Goal: Task Accomplishment & Management: Use online tool/utility

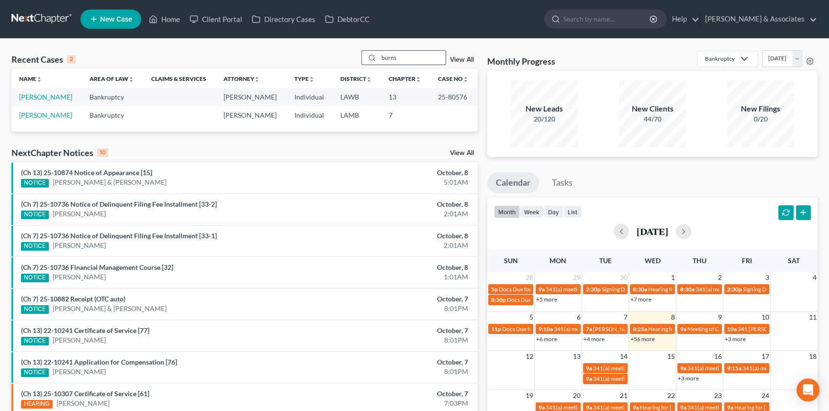
click at [414, 60] on input "burns" at bounding box center [411, 58] width 67 height 14
type input "reed"
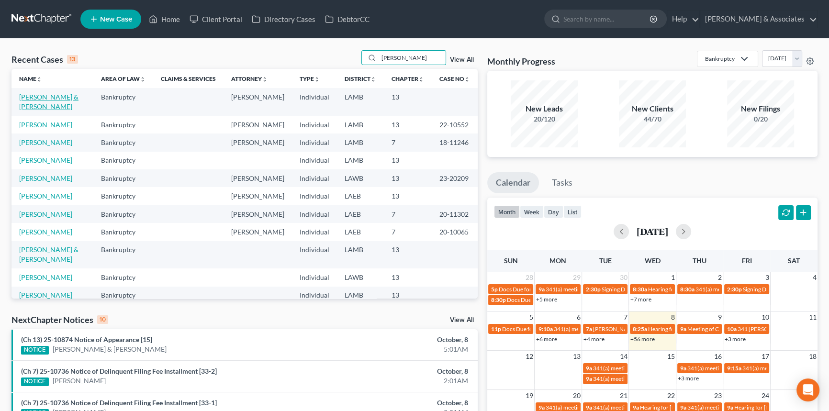
drag, startPoint x: 55, startPoint y: 98, endPoint x: 55, endPoint y: 111, distance: 12.4
click at [55, 98] on link "[PERSON_NAME] & [PERSON_NAME]" at bounding box center [48, 102] width 59 height 18
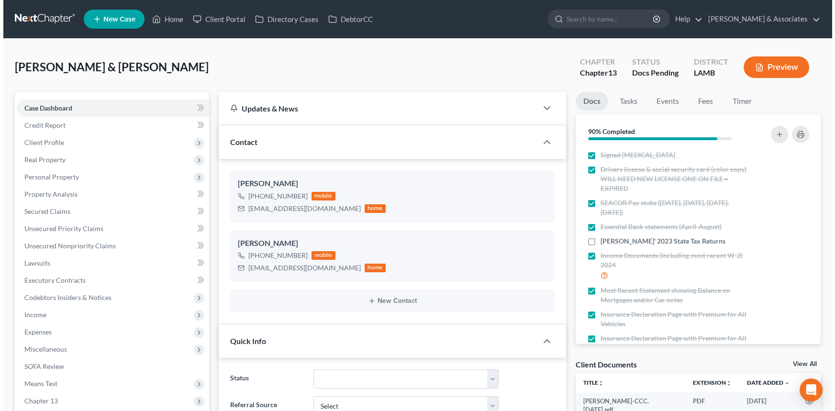
scroll to position [274, 0]
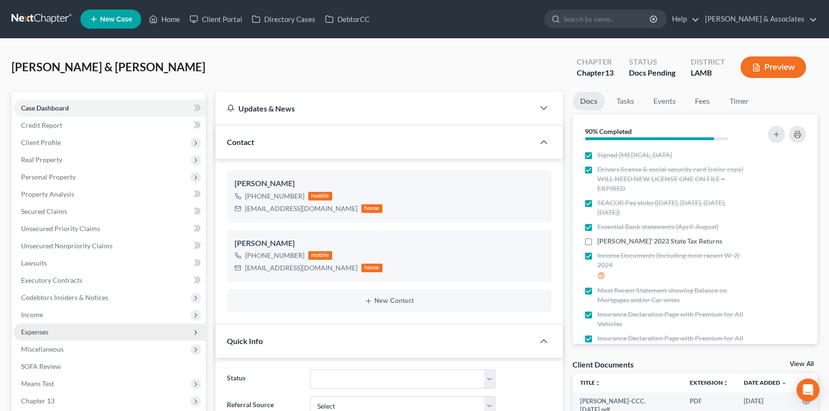
click at [90, 325] on span "Expenses" at bounding box center [109, 331] width 192 height 17
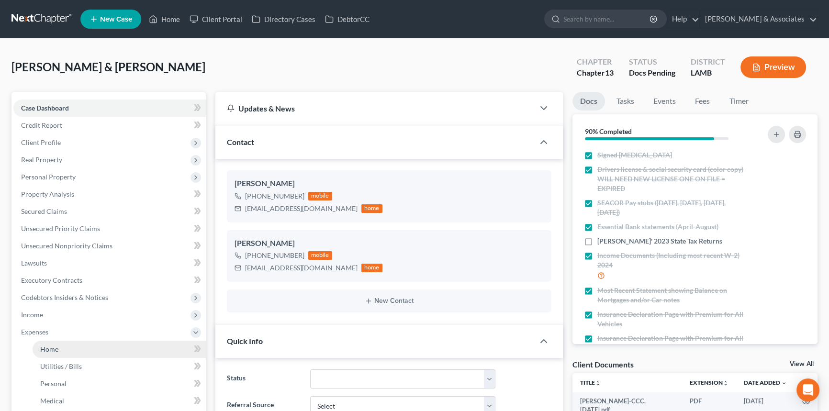
click at [78, 346] on link "Home" at bounding box center [119, 349] width 173 height 17
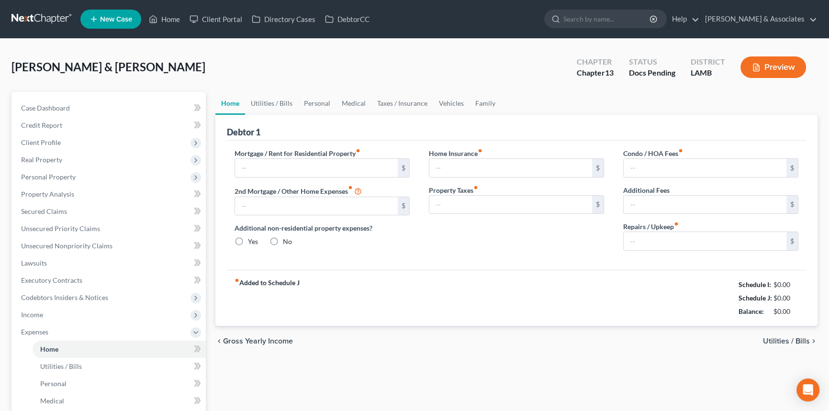
type input "1,451.16"
type input "124.00"
radio input "true"
type input "0.00"
type input "7.50"
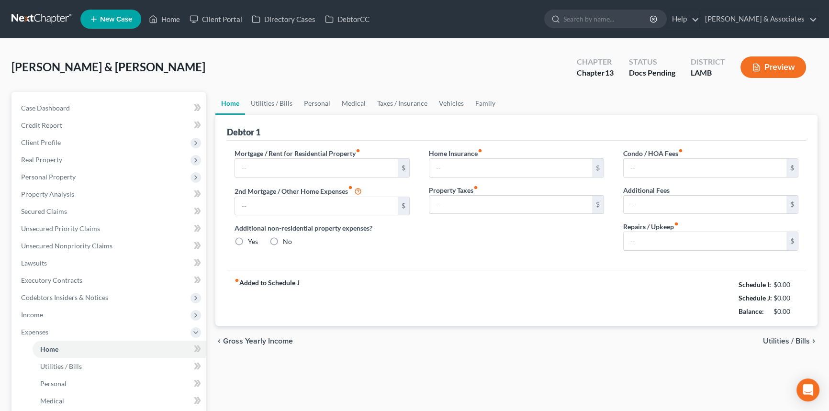
type input "16.25"
type input "0.00"
click at [436, 105] on link "Vehicles" at bounding box center [451, 103] width 36 height 23
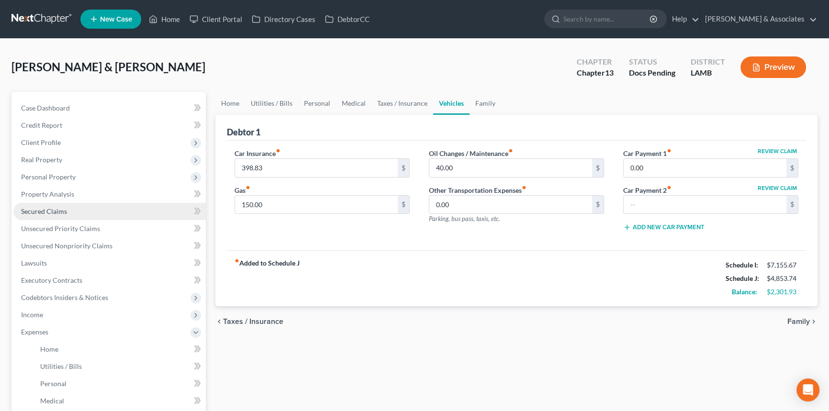
click at [38, 211] on span "Secured Claims" at bounding box center [44, 211] width 46 height 8
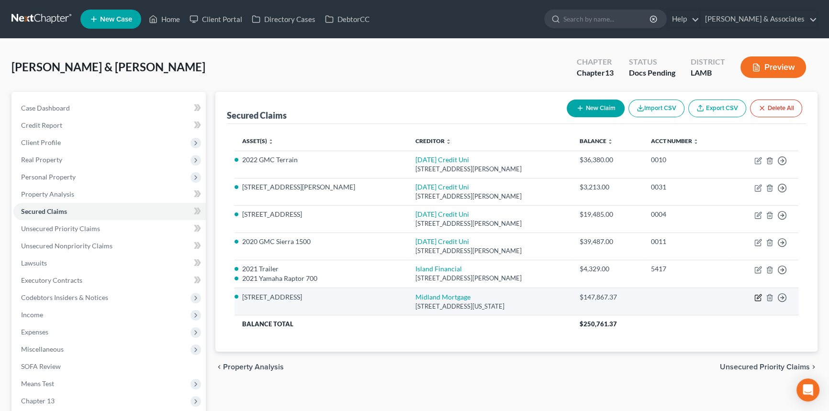
click at [758, 297] on icon "button" at bounding box center [759, 296] width 4 height 4
select select "37"
select select "2"
select select "4"
select select "0"
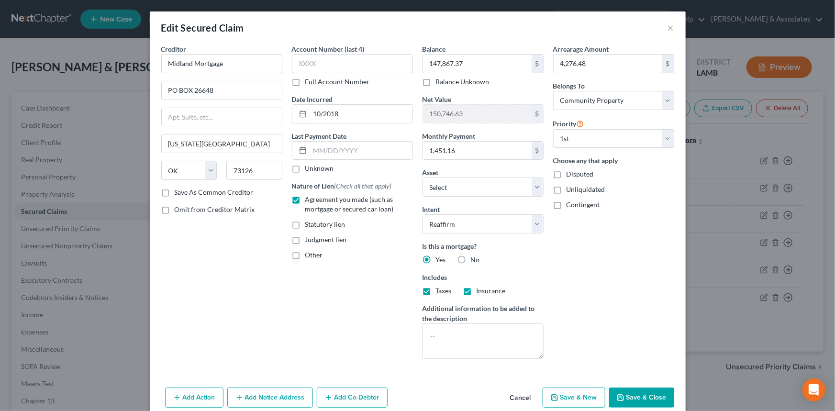
click at [521, 395] on button "Cancel" at bounding box center [520, 398] width 36 height 19
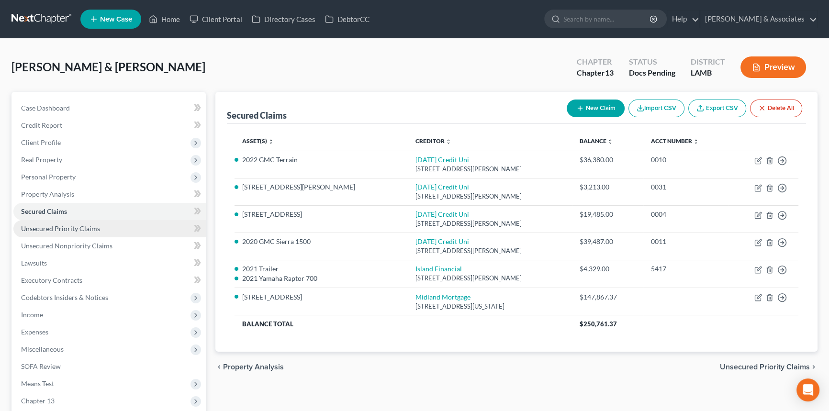
click at [95, 224] on span "Unsecured Priority Claims" at bounding box center [60, 228] width 79 height 8
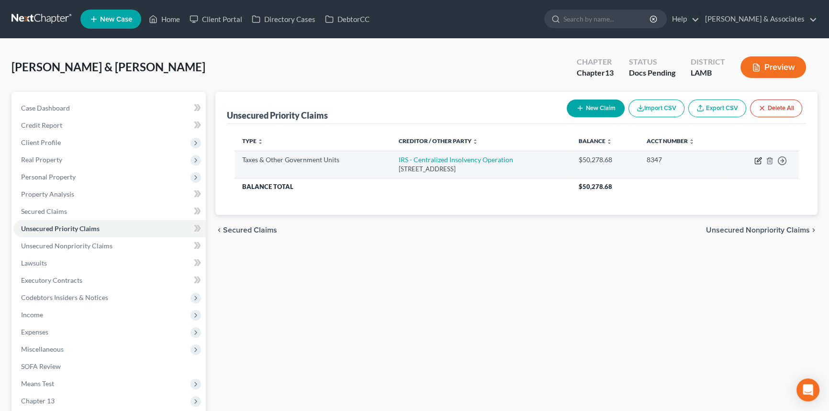
click at [760, 161] on icon "button" at bounding box center [758, 161] width 6 height 6
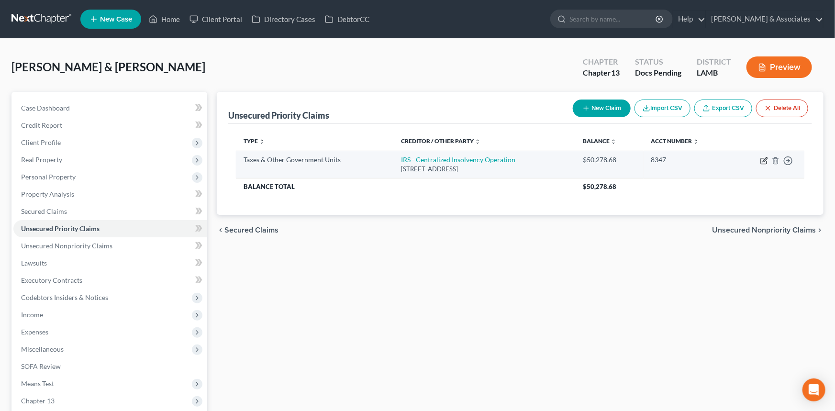
select select "0"
select select "39"
select select "4"
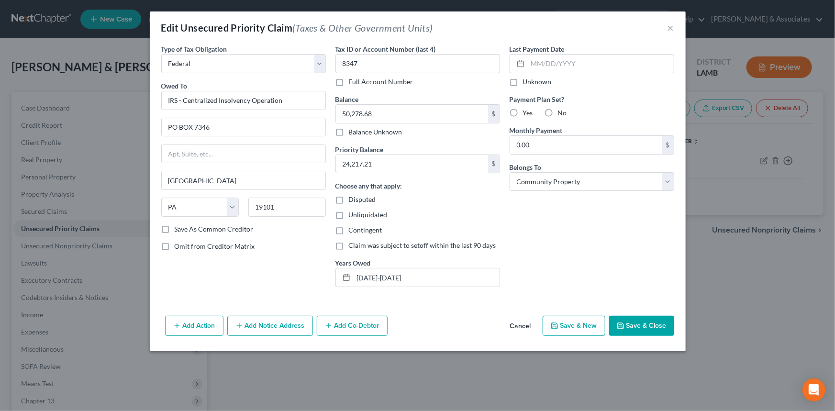
click at [506, 319] on button "Cancel" at bounding box center [520, 326] width 36 height 19
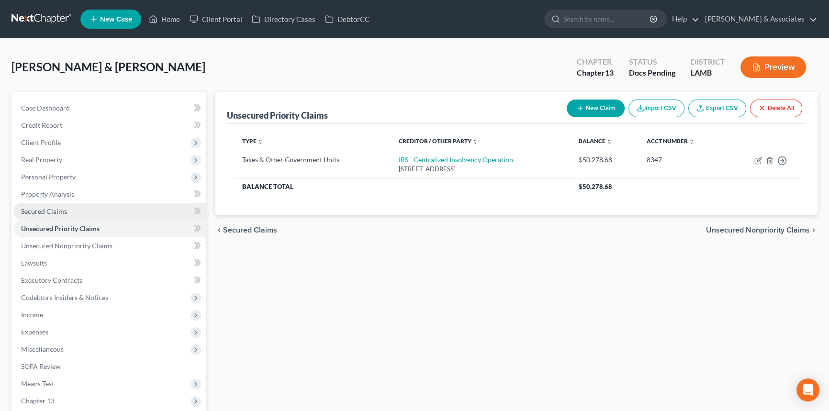
click at [97, 215] on link "Secured Claims" at bounding box center [109, 211] width 192 height 17
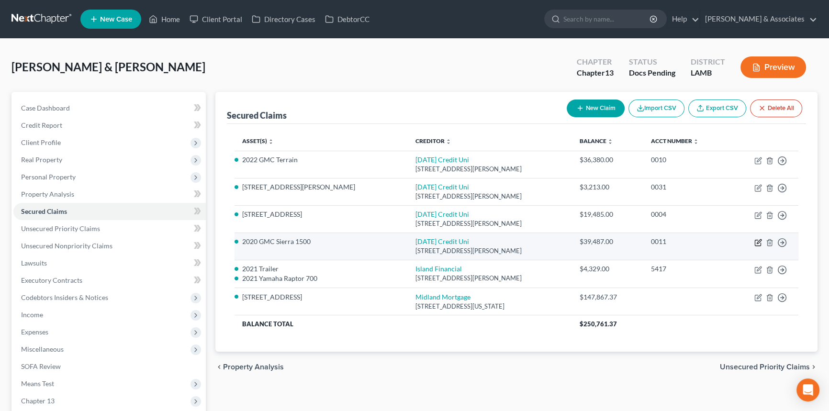
click at [758, 244] on icon "button" at bounding box center [758, 243] width 8 height 8
select select "19"
select select "11"
select select "2"
select select "4"
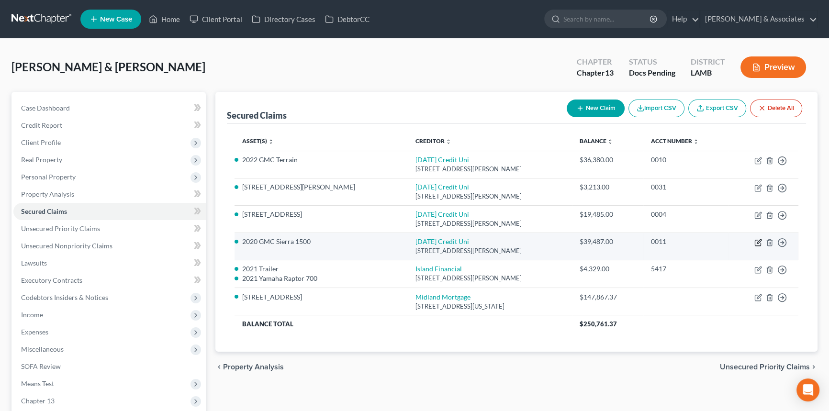
select select "0"
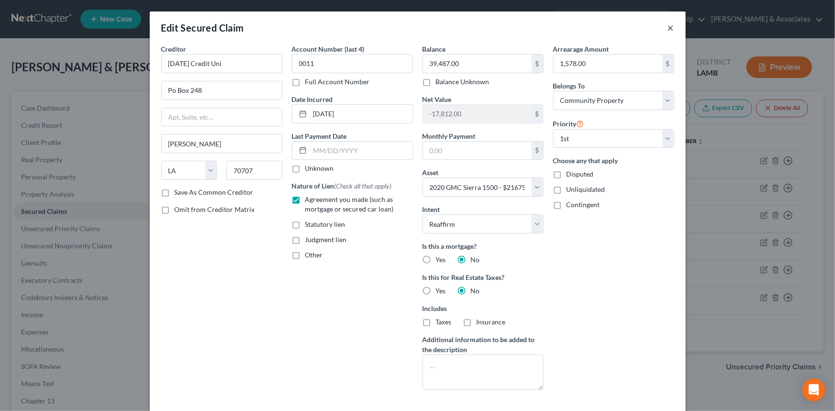
click at [670, 28] on button "×" at bounding box center [671, 27] width 7 height 11
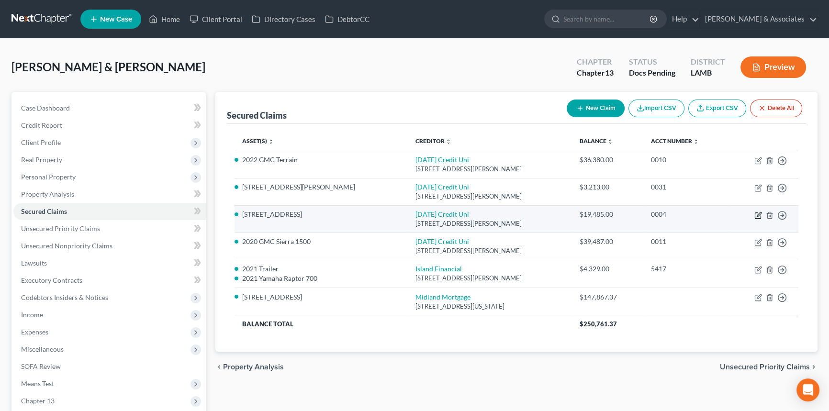
click at [761, 214] on icon "button" at bounding box center [758, 215] width 8 height 8
select select "19"
select select "9"
select select "2"
select select "4"
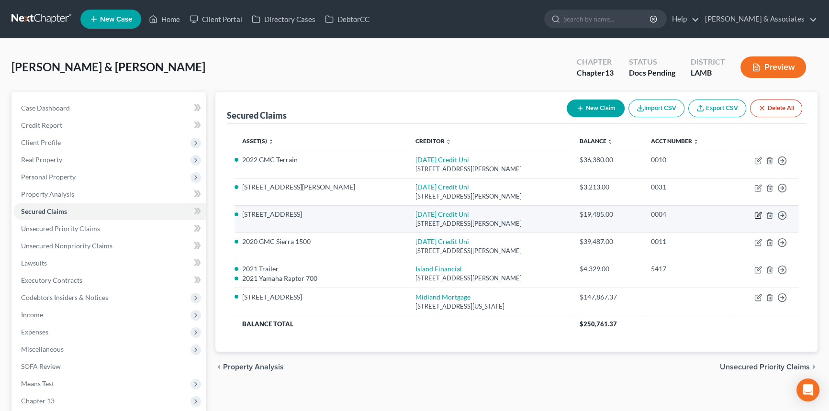
select select "0"
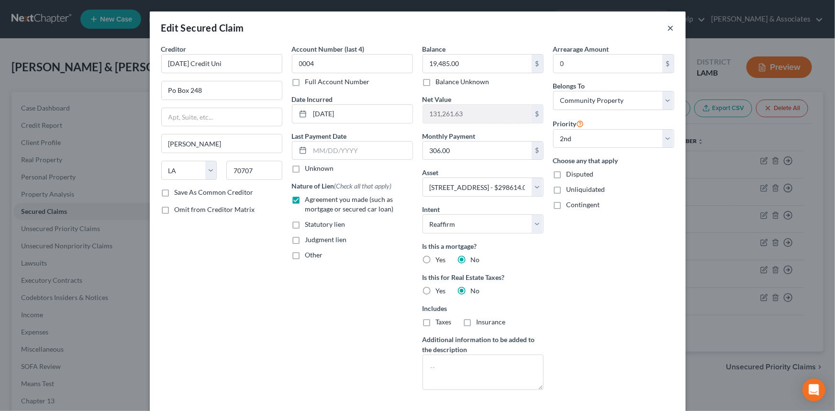
click at [668, 26] on button "×" at bounding box center [671, 27] width 7 height 11
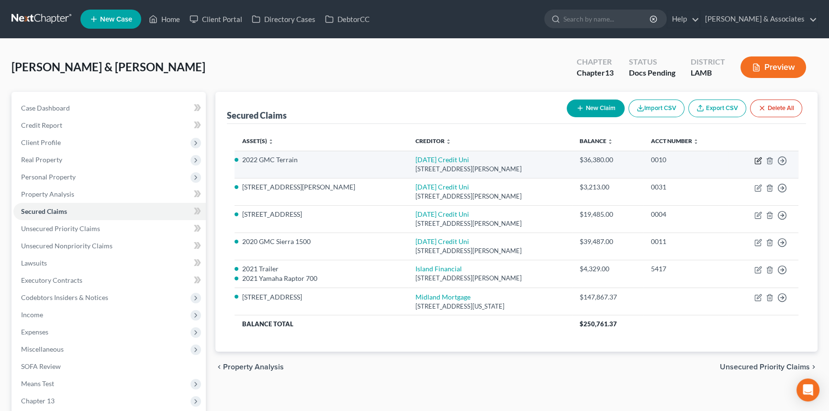
click at [755, 162] on icon "button" at bounding box center [758, 161] width 6 height 6
select select "19"
select select "17"
select select "0"
select select "4"
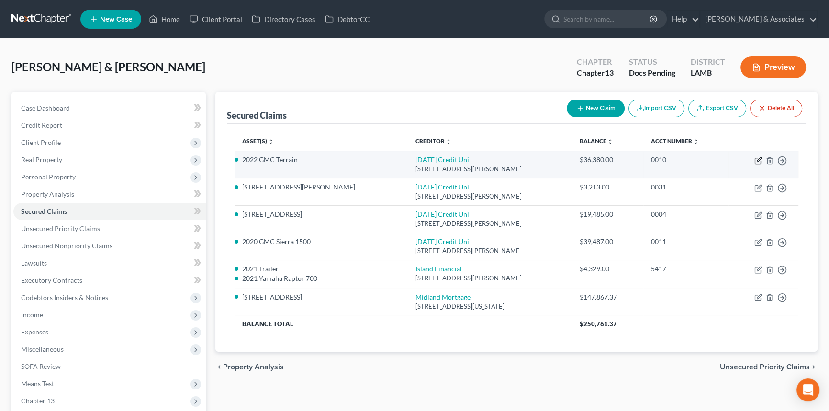
select select "0"
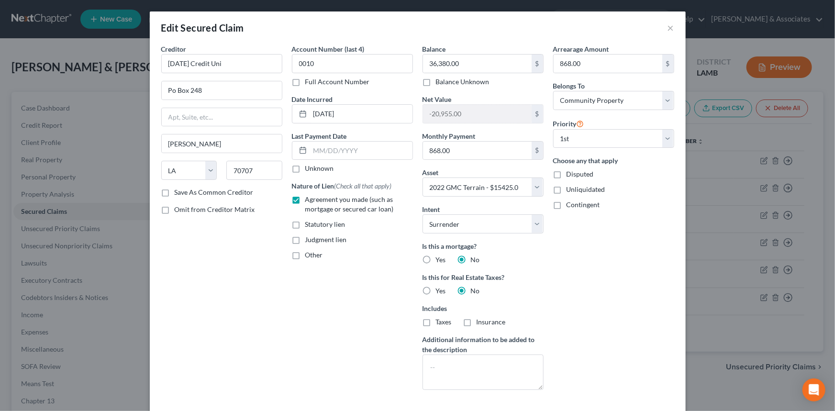
click at [604, 334] on div "Arrearage Amount 868.00 $ Belongs To * Select Debtor 1 Only Debtor 2 Only Debto…" at bounding box center [613, 221] width 131 height 354
click at [668, 22] on button "×" at bounding box center [671, 27] width 7 height 11
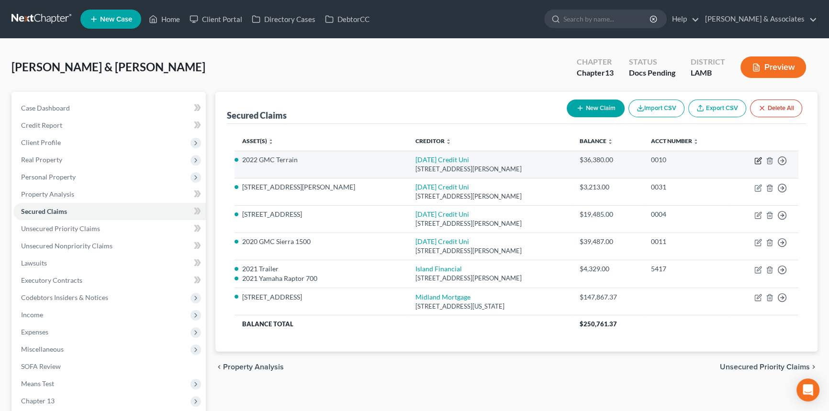
click at [757, 162] on icon "button" at bounding box center [758, 161] width 8 height 8
select select "19"
select select "17"
select select "0"
select select "4"
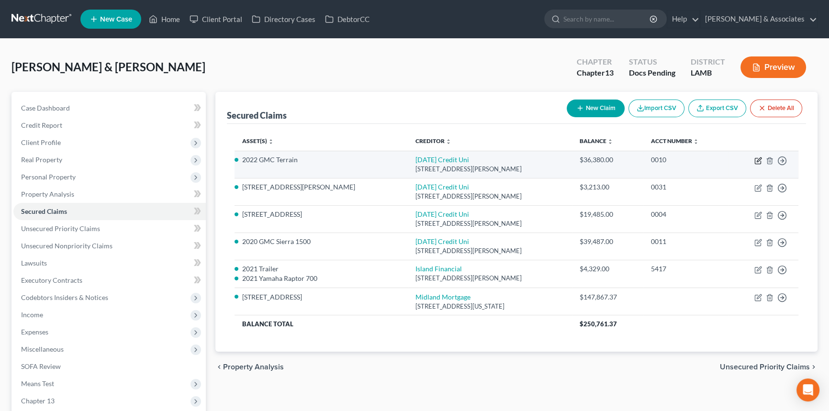
select select "0"
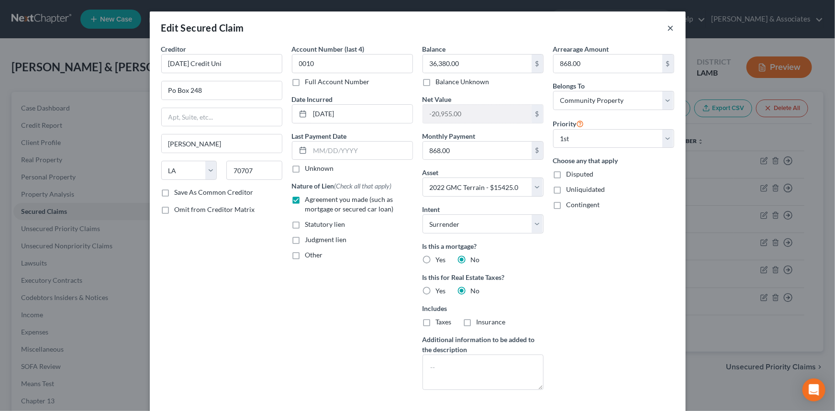
click at [668, 28] on button "×" at bounding box center [671, 27] width 7 height 11
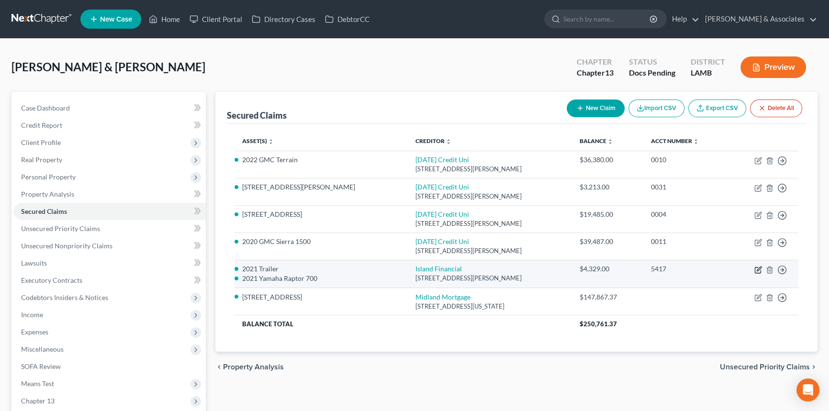
click at [757, 270] on icon "button" at bounding box center [759, 269] width 4 height 4
select select "19"
select select "1"
select select "2863671"
select select "2"
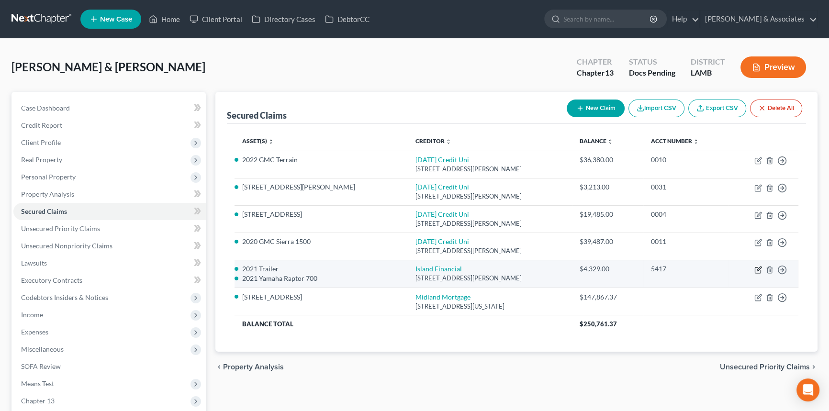
select select "4"
select select "0"
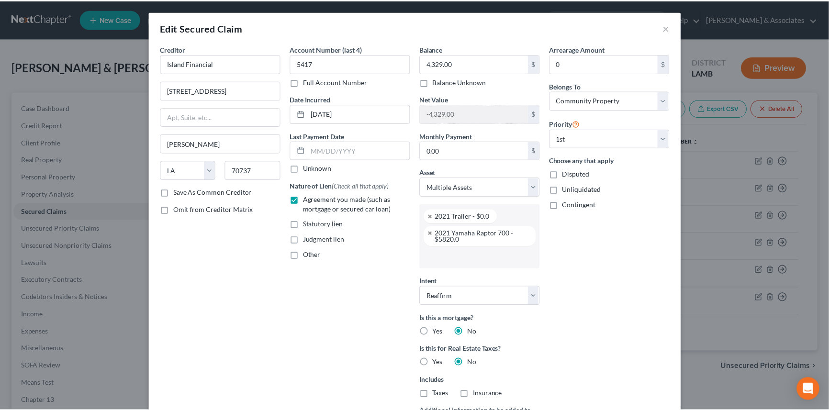
scroll to position [67, 0]
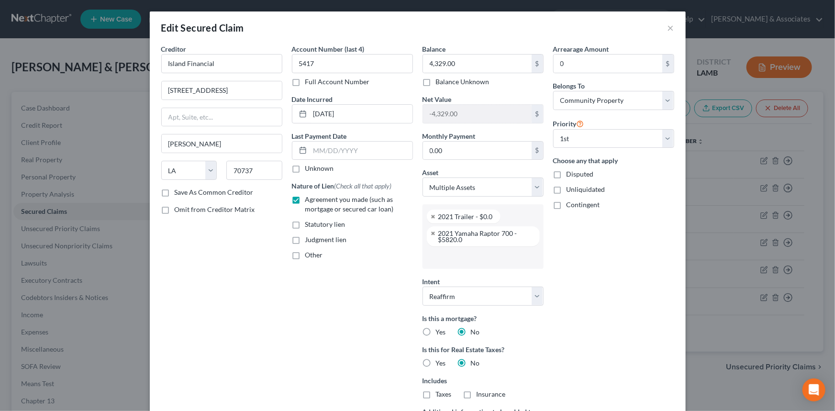
drag, startPoint x: 658, startPoint y: 27, endPoint x: 663, endPoint y: 27, distance: 4.8
click at [660, 27] on div "Edit Secured Claim ×" at bounding box center [418, 27] width 536 height 33
click at [668, 27] on button "×" at bounding box center [671, 27] width 7 height 11
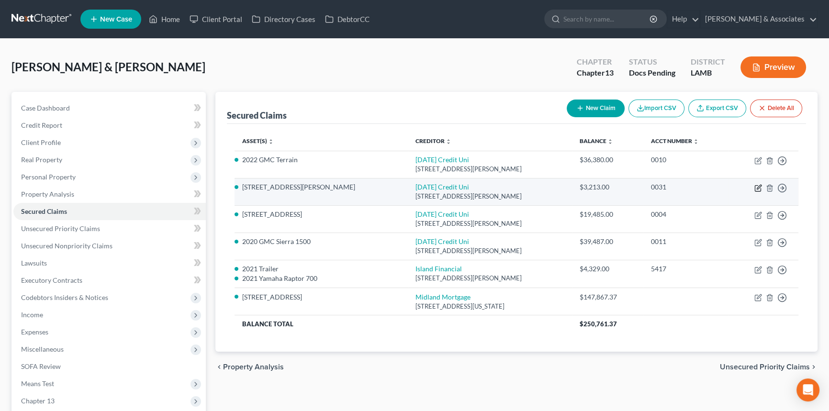
click at [754, 190] on icon "button" at bounding box center [758, 188] width 8 height 8
select select "19"
select select "10"
select select "2"
select select "4"
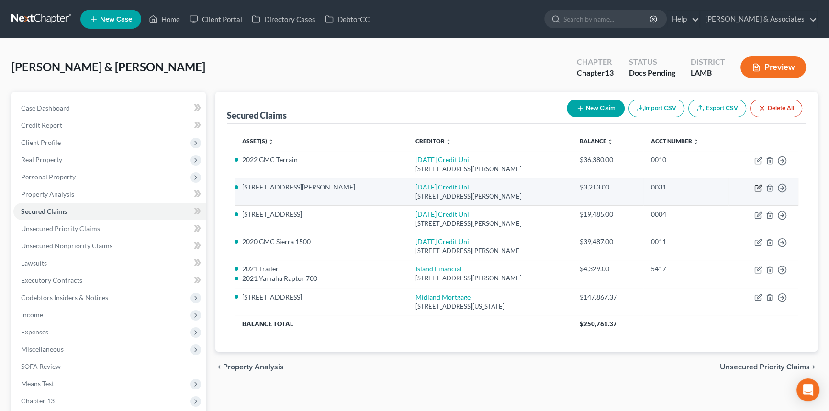
select select "0"
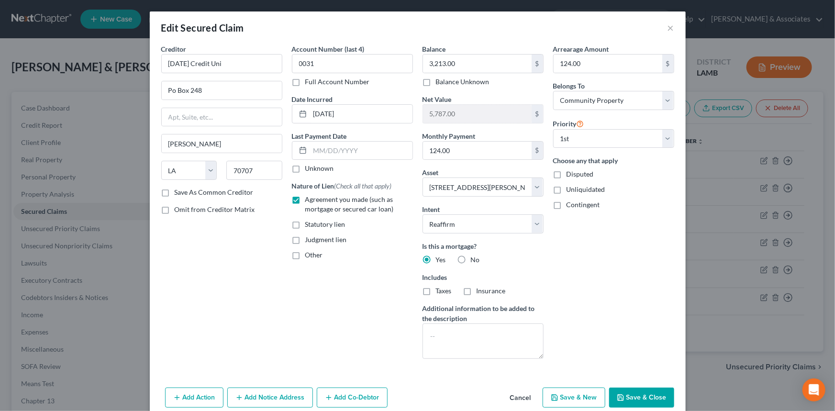
click at [520, 397] on button "Cancel" at bounding box center [520, 398] width 36 height 19
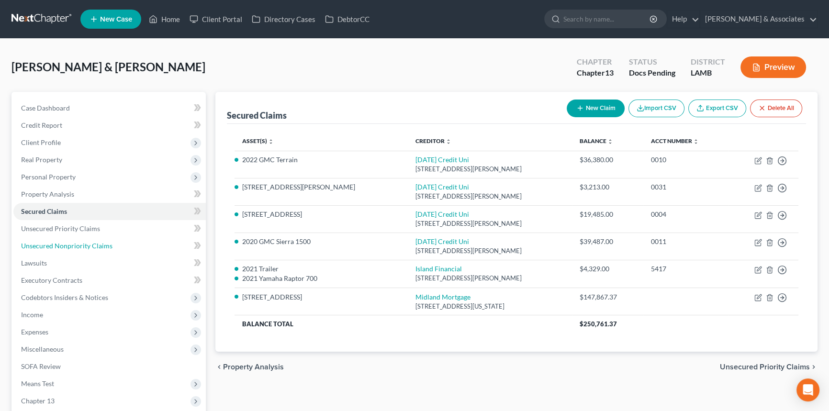
drag, startPoint x: 91, startPoint y: 244, endPoint x: 317, endPoint y: 259, distance: 226.9
click at [91, 244] on span "Unsecured Nonpriority Claims" at bounding box center [66, 246] width 91 height 8
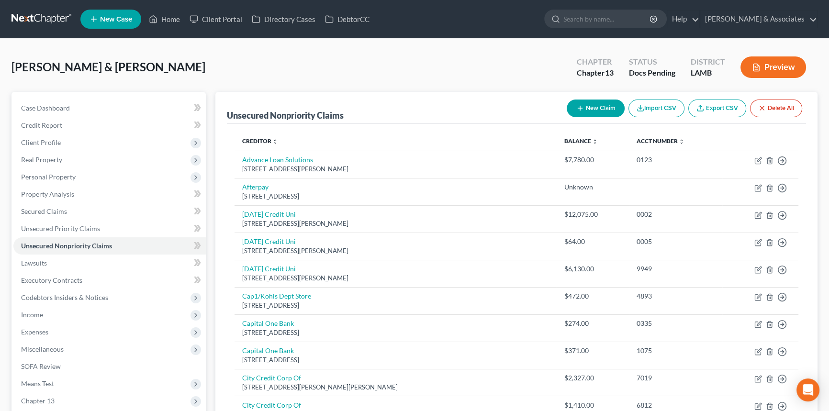
click at [780, 73] on button "Preview" at bounding box center [773, 67] width 66 height 22
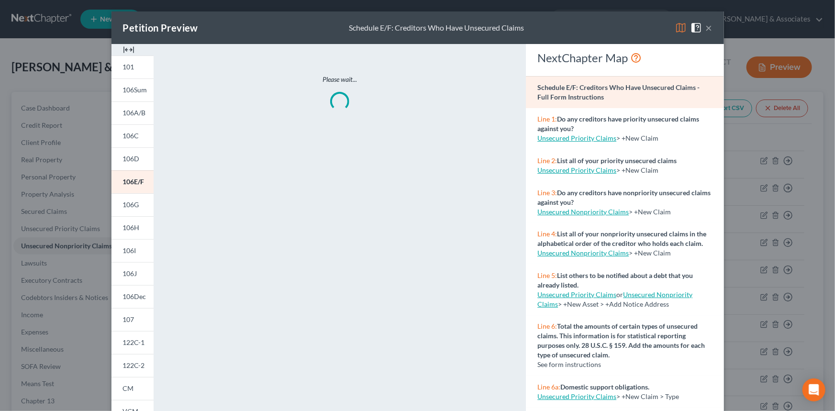
click at [678, 30] on img at bounding box center [680, 27] width 11 height 11
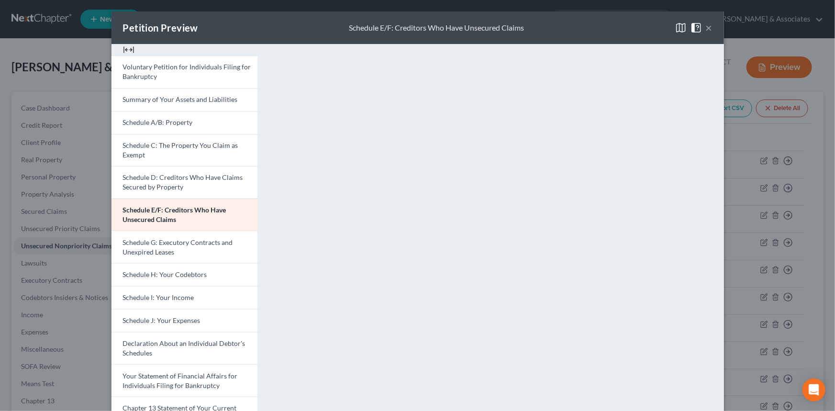
click at [708, 31] on button "×" at bounding box center [709, 27] width 7 height 11
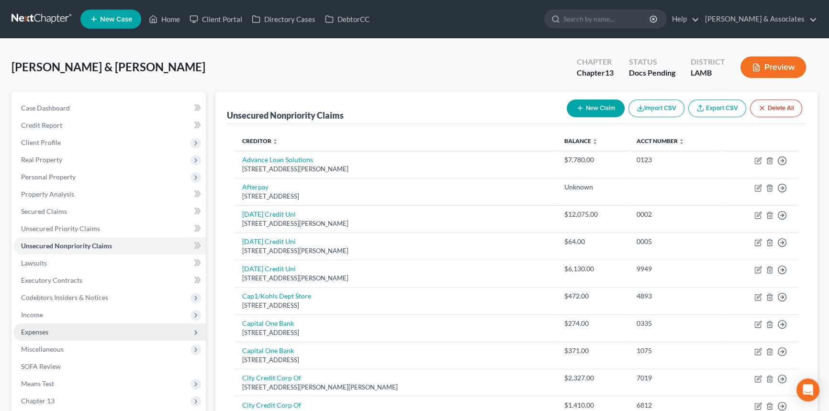
click at [83, 334] on span "Expenses" at bounding box center [109, 331] width 192 height 17
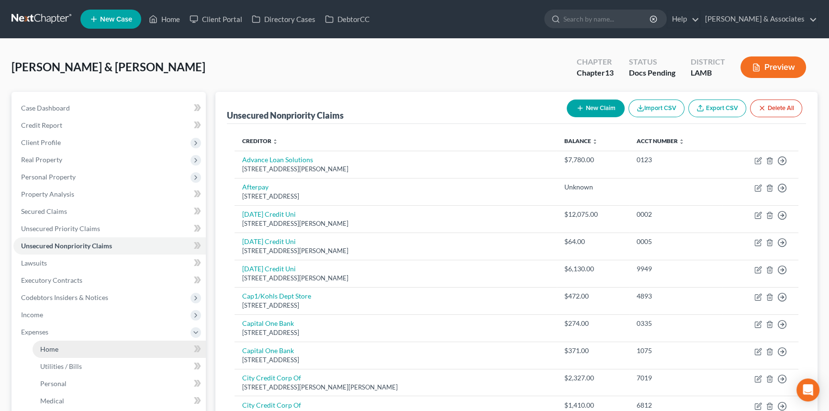
click at [73, 345] on link "Home" at bounding box center [119, 349] width 173 height 17
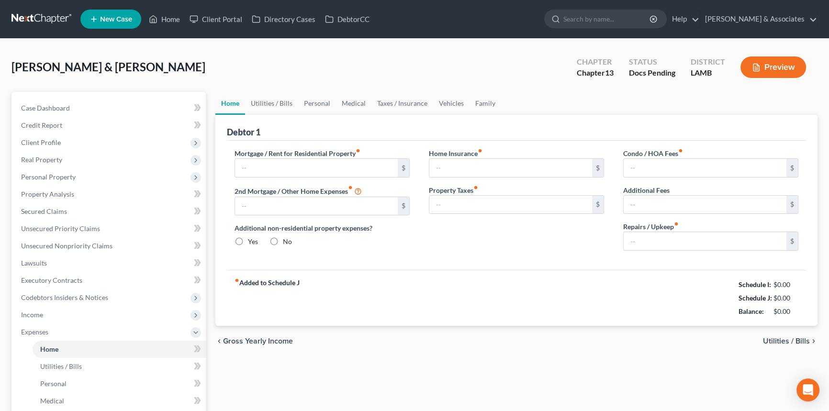
type input "1,451.16"
type input "124.00"
radio input "true"
type input "0.00"
type input "7.50"
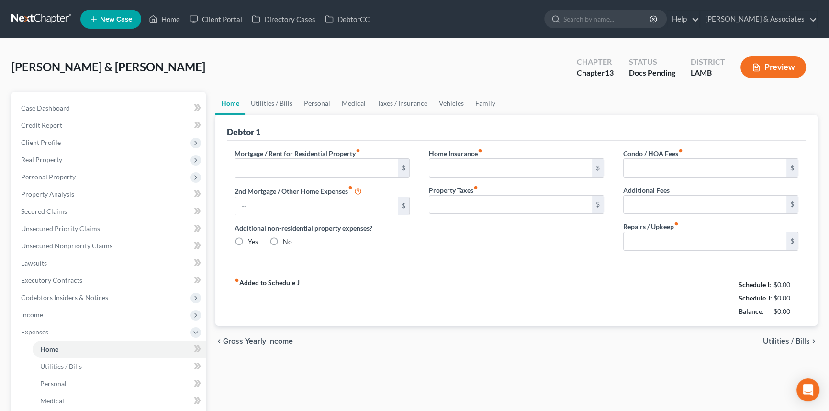
type input "16.25"
type input "0.00"
click at [530, 344] on div "chevron_left Gross Yearly Income Utilities / Bills chevron_right" at bounding box center [516, 341] width 602 height 31
click at [351, 204] on input "124.00" at bounding box center [316, 206] width 163 height 18
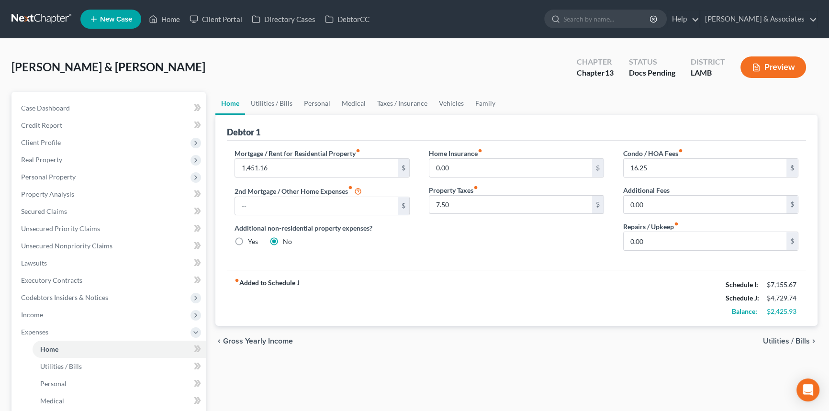
click at [641, 372] on div "Home Utilities / Bills Personal Medical Taxes / Insurance Vehicles Family Debto…" at bounding box center [517, 351] width 612 height 518
click at [54, 186] on link "Property Analysis" at bounding box center [109, 194] width 192 height 17
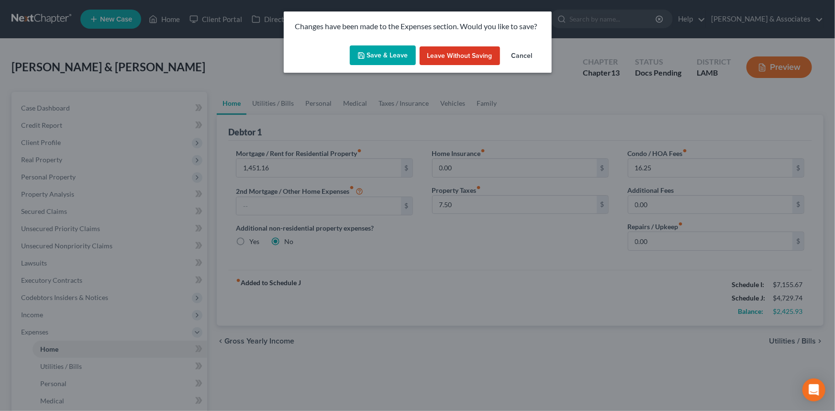
click at [356, 54] on button "Save & Leave" at bounding box center [383, 55] width 66 height 20
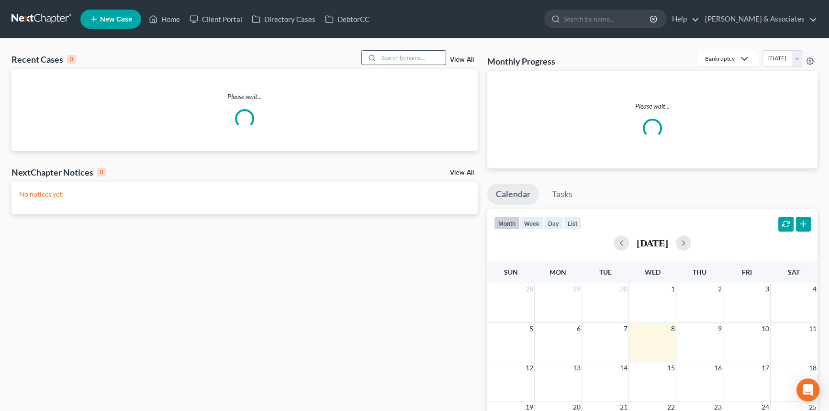
click at [400, 55] on input "search" at bounding box center [411, 58] width 67 height 14
type input "reed"
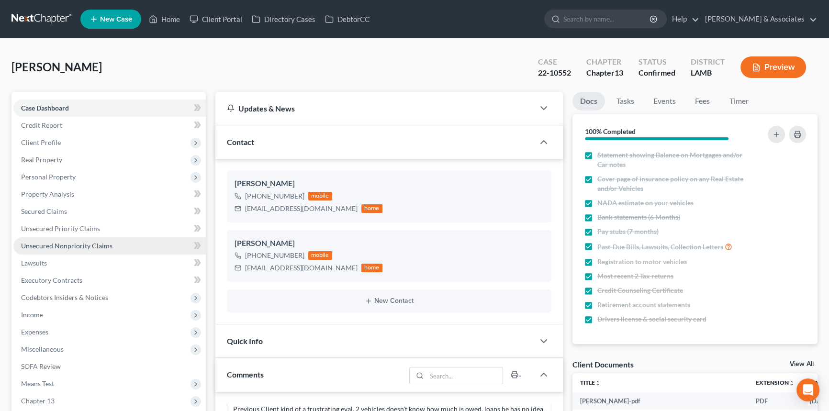
scroll to position [2237, 0]
click at [78, 242] on span "Unsecured Nonpriority Claims" at bounding box center [66, 246] width 91 height 8
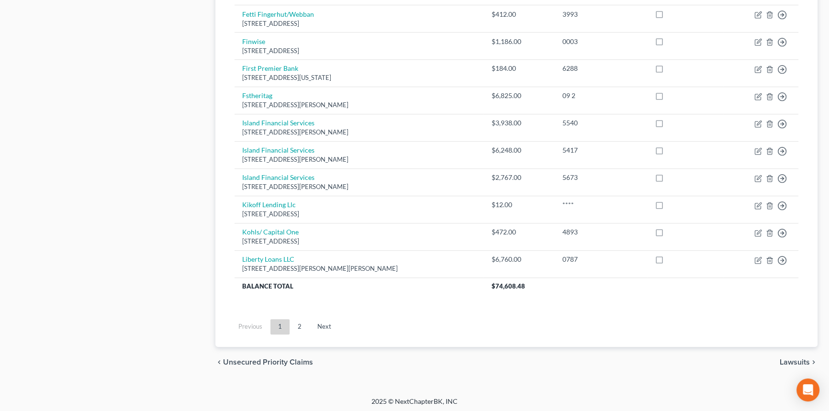
scroll to position [302, 0]
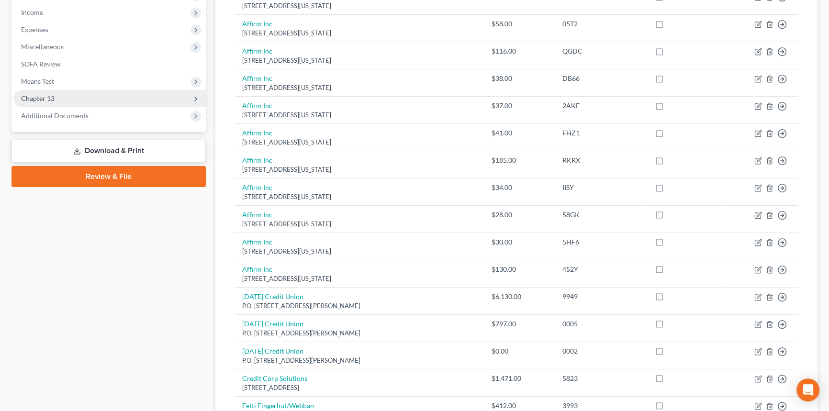
click at [81, 100] on span "Chapter 13" at bounding box center [109, 98] width 192 height 17
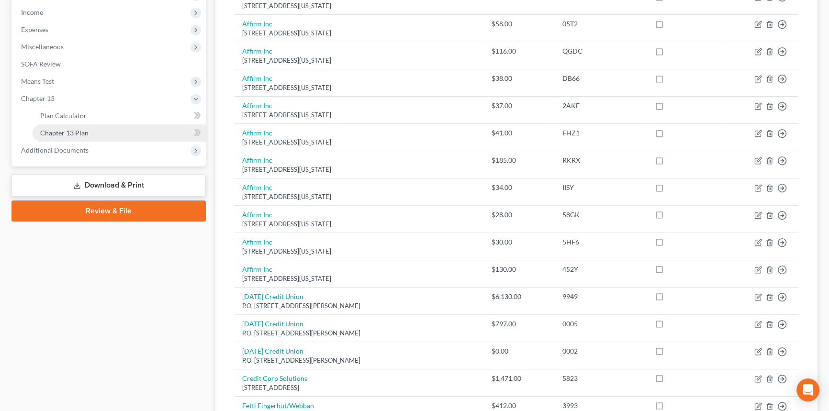
click at [81, 129] on span "Chapter 13 Plan" at bounding box center [64, 133] width 48 height 8
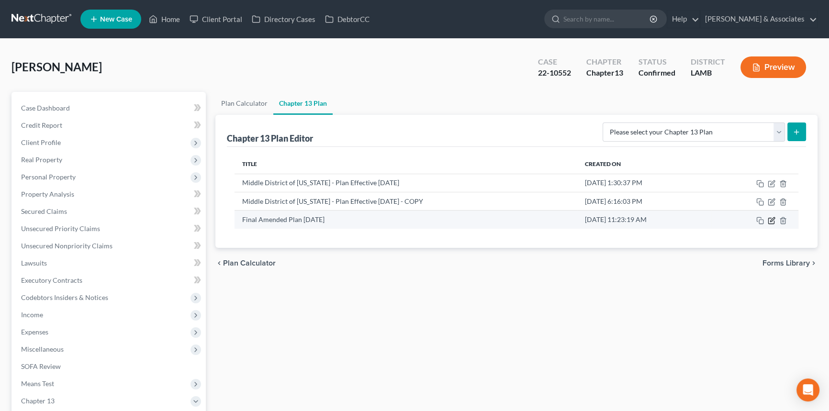
click at [770, 219] on icon "button" at bounding box center [772, 221] width 8 height 8
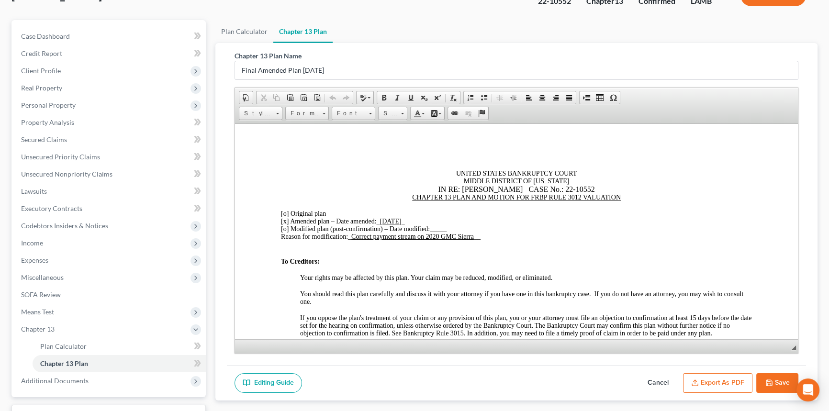
scroll to position [87, 0]
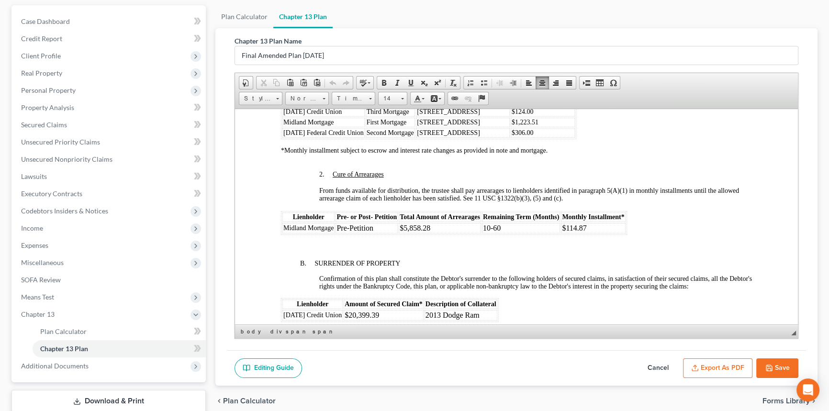
drag, startPoint x: 584, startPoint y: 232, endPoint x: 570, endPoint y: 348, distance: 117.1
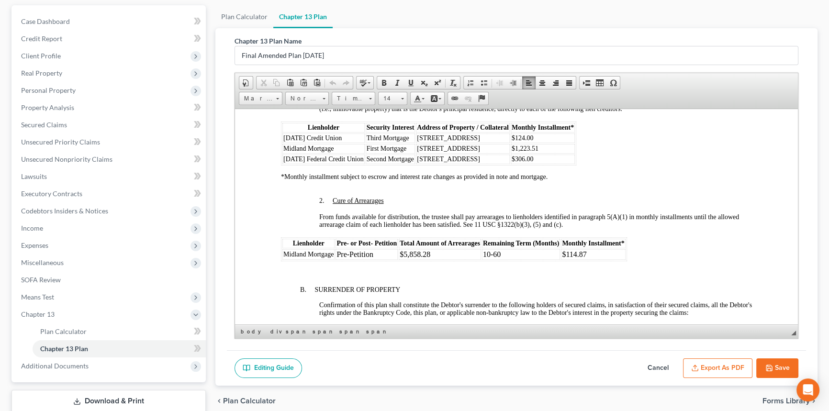
scroll to position [1077, 0]
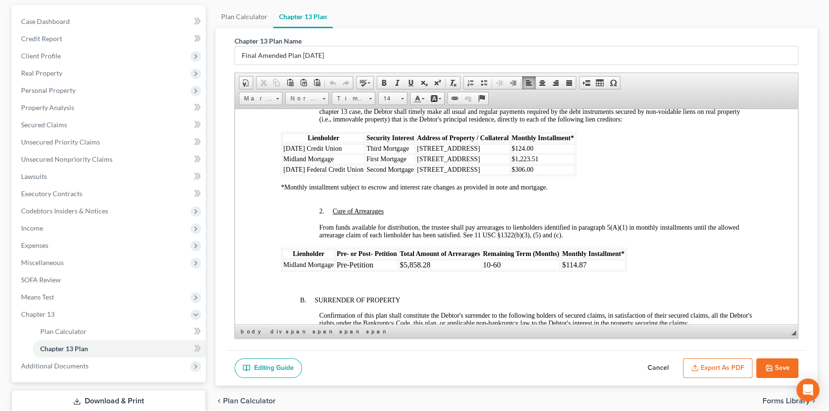
click at [494, 164] on td "16312 Timberstone Drive" at bounding box center [463, 159] width 94 height 10
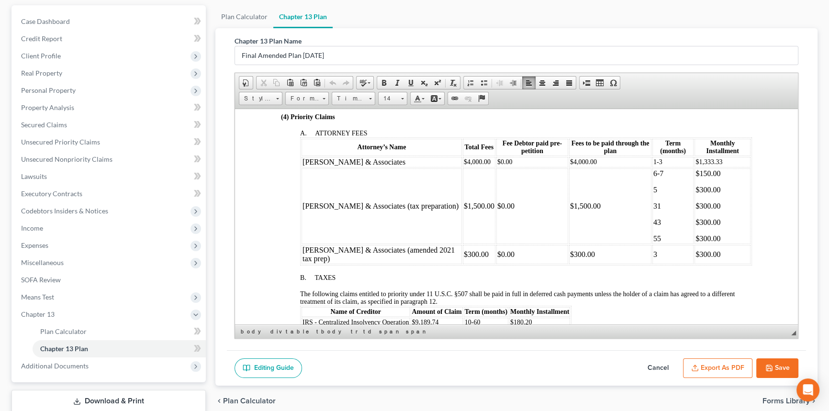
scroll to position [424, 0]
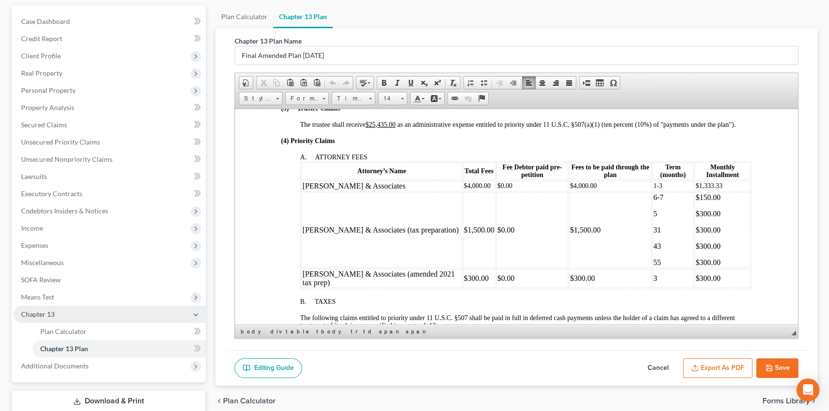
click at [84, 321] on span "Chapter 13" at bounding box center [109, 314] width 192 height 17
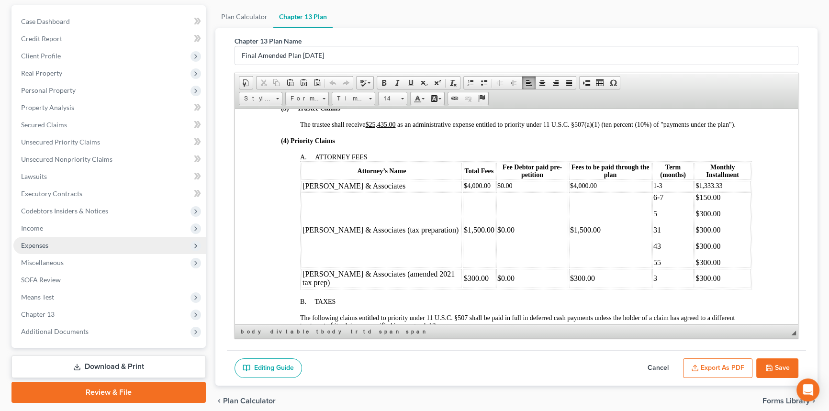
click at [84, 245] on span "Expenses" at bounding box center [109, 245] width 192 height 17
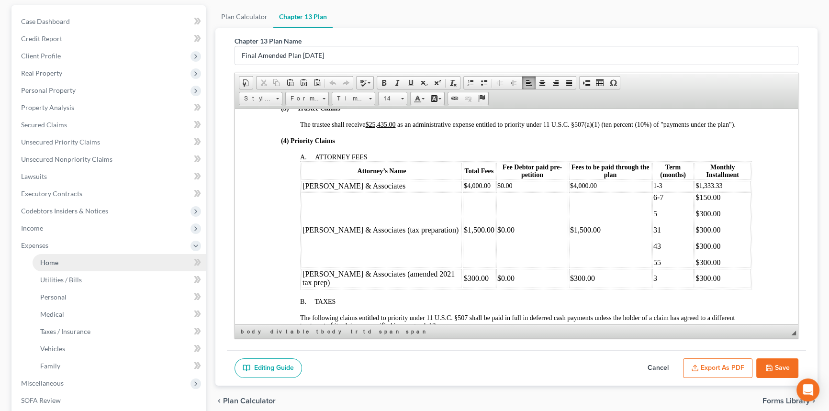
click at [72, 259] on link "Home" at bounding box center [119, 262] width 173 height 17
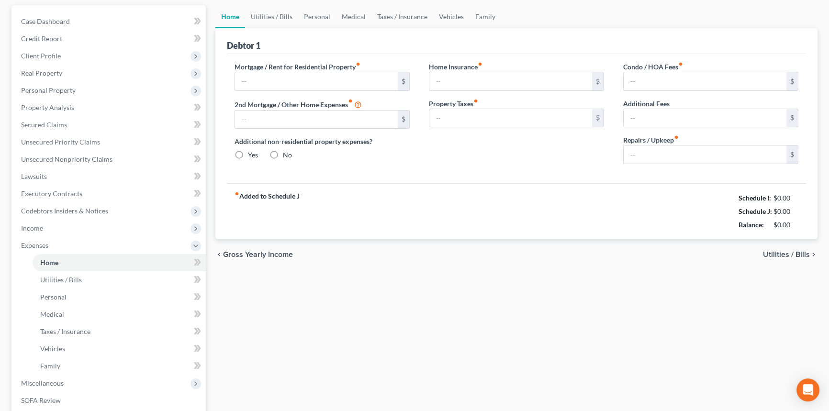
type input "1,223.51"
type input "430.00"
radio input "true"
type input "0.00"
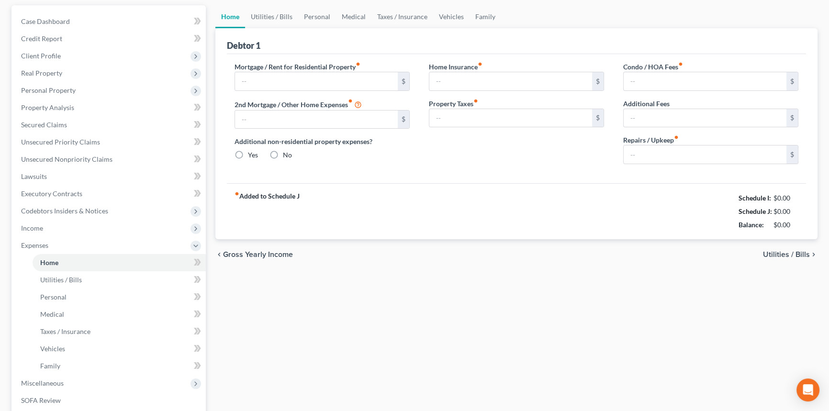
type input "0.00"
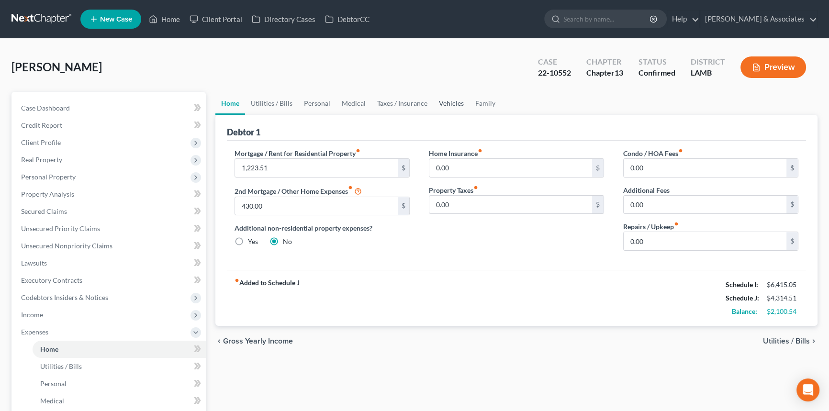
click at [445, 105] on link "Vehicles" at bounding box center [451, 103] width 36 height 23
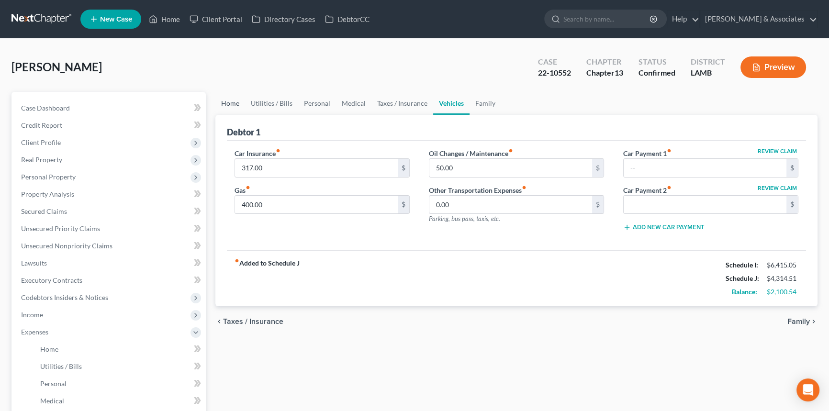
click at [223, 104] on link "Home" at bounding box center [230, 103] width 30 height 23
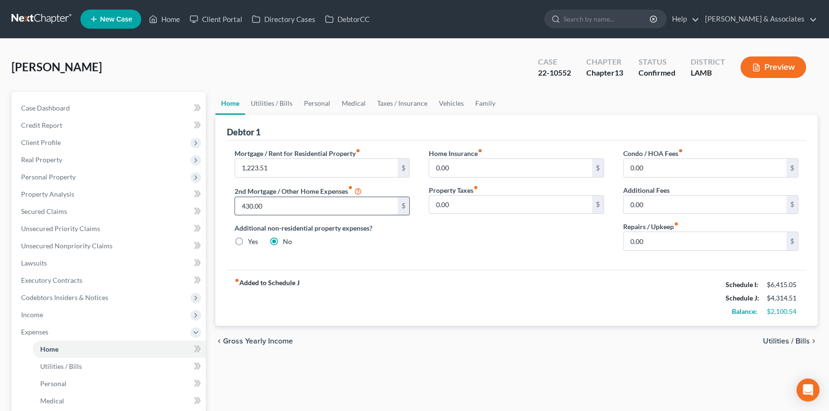
click at [299, 212] on input "430.00" at bounding box center [316, 206] width 163 height 18
type input "430.00"
click at [476, 293] on div "fiber_manual_record Added to Schedule J Schedule I: $6,415.05 Schedule J: $4,31…" at bounding box center [516, 298] width 579 height 56
click at [42, 13] on link at bounding box center [41, 19] width 61 height 17
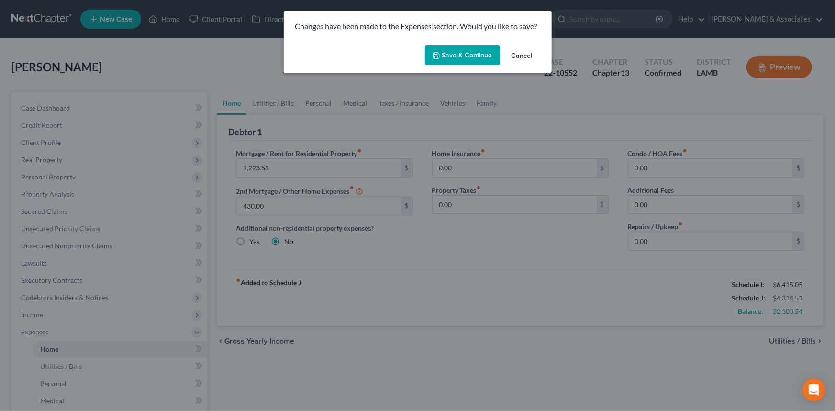
drag, startPoint x: 540, startPoint y: 57, endPoint x: 467, endPoint y: 61, distance: 72.8
click at [467, 61] on div "Save & Continue Cancel" at bounding box center [418, 58] width 268 height 32
click at [467, 60] on button "Save & Continue" at bounding box center [462, 55] width 75 height 20
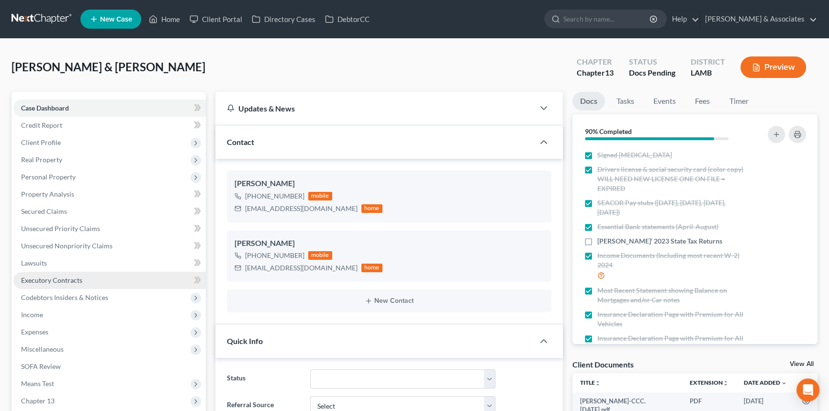
scroll to position [274, 0]
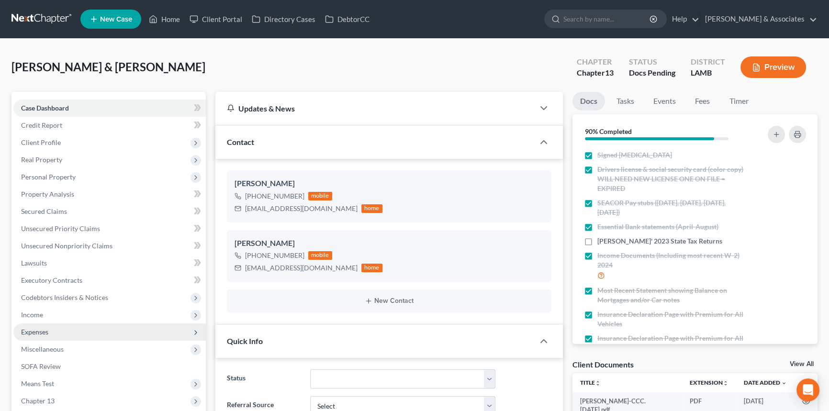
click at [52, 335] on span "Expenses" at bounding box center [109, 331] width 192 height 17
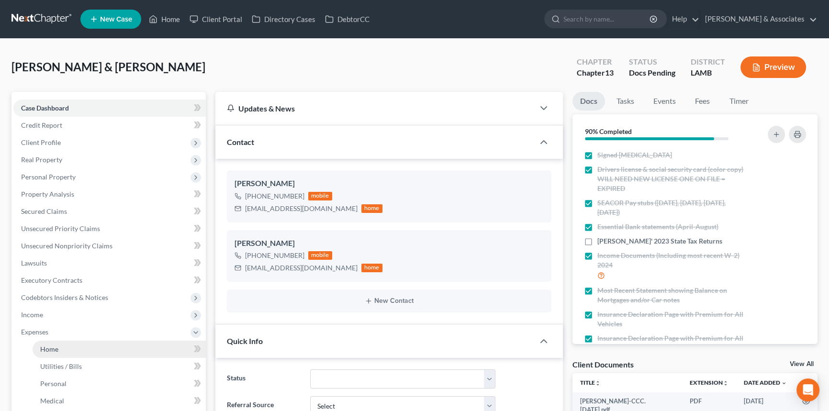
click at [83, 350] on link "Home" at bounding box center [119, 349] width 173 height 17
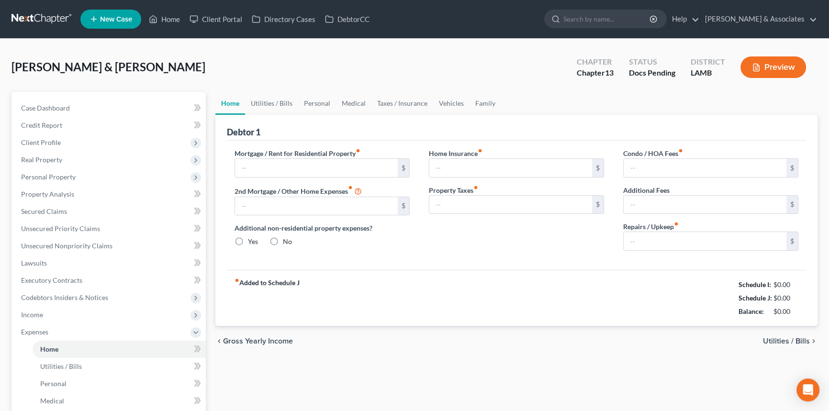
type input "1,451.16"
radio input "true"
type input "0.00"
type input "7.50"
type input "16.25"
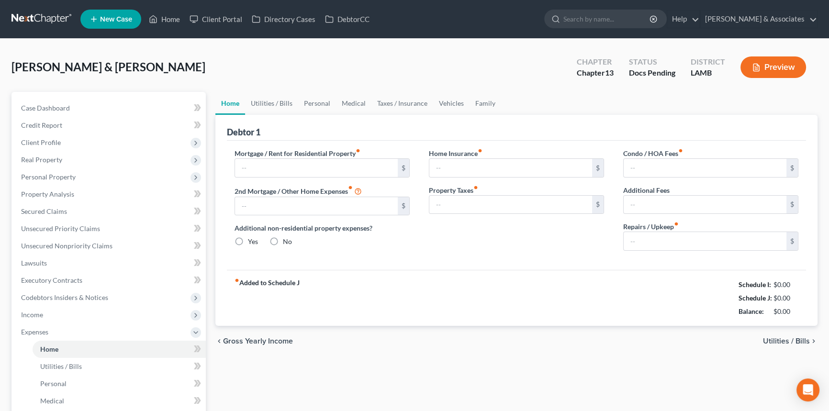
type input "0.00"
click at [312, 208] on input "text" at bounding box center [316, 206] width 163 height 18
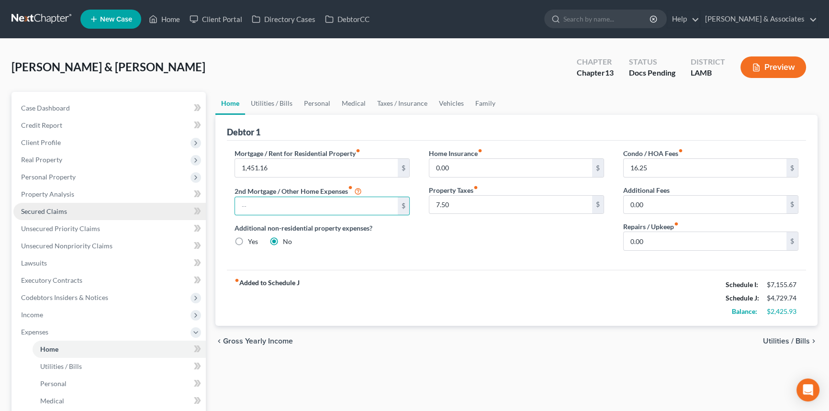
drag, startPoint x: 90, startPoint y: 209, endPoint x: 96, endPoint y: 210, distance: 5.9
click at [90, 209] on link "Secured Claims" at bounding box center [109, 211] width 192 height 17
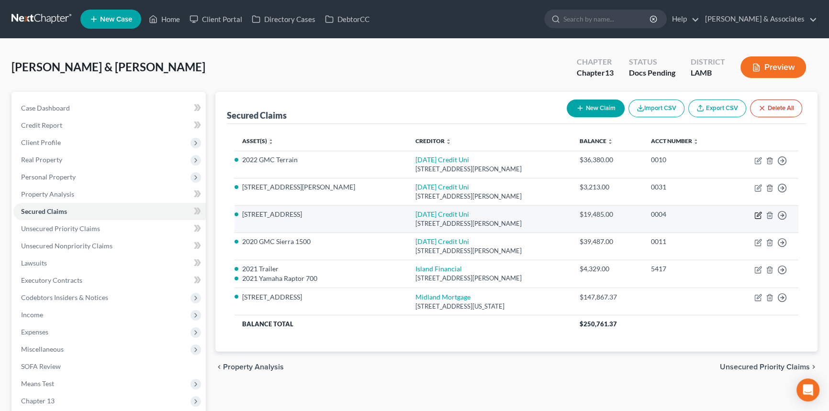
click at [757, 215] on icon "button" at bounding box center [759, 214] width 4 height 4
select select "19"
select select "2"
select select "4"
select select "0"
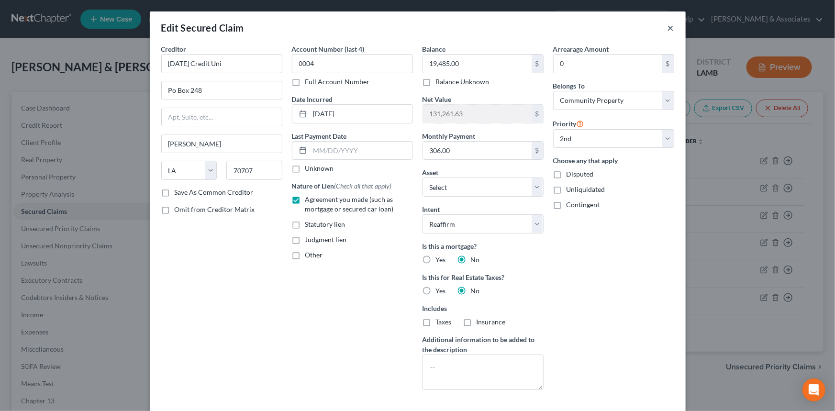
click at [668, 28] on button "×" at bounding box center [671, 27] width 7 height 11
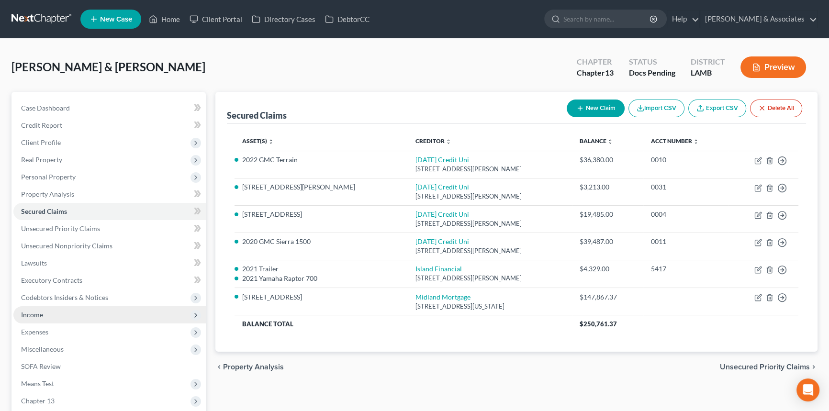
scroll to position [113, 0]
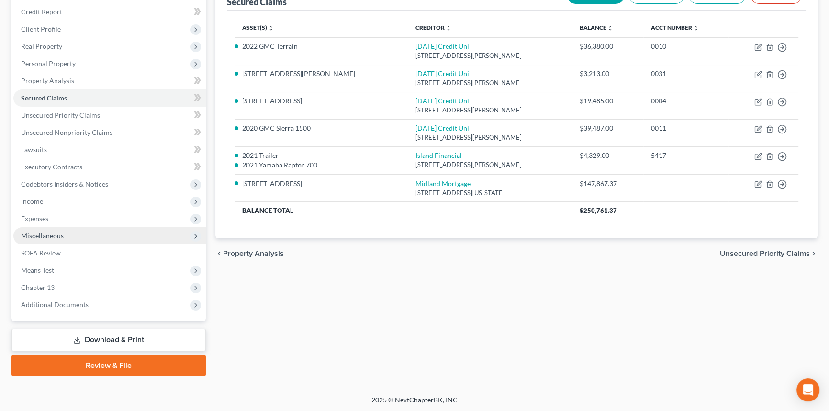
click at [57, 227] on span "Miscellaneous" at bounding box center [109, 235] width 192 height 17
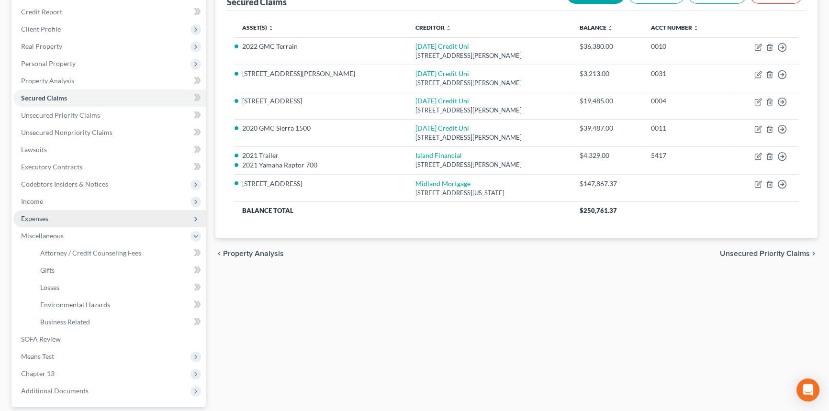
click at [60, 222] on span "Expenses" at bounding box center [109, 218] width 192 height 17
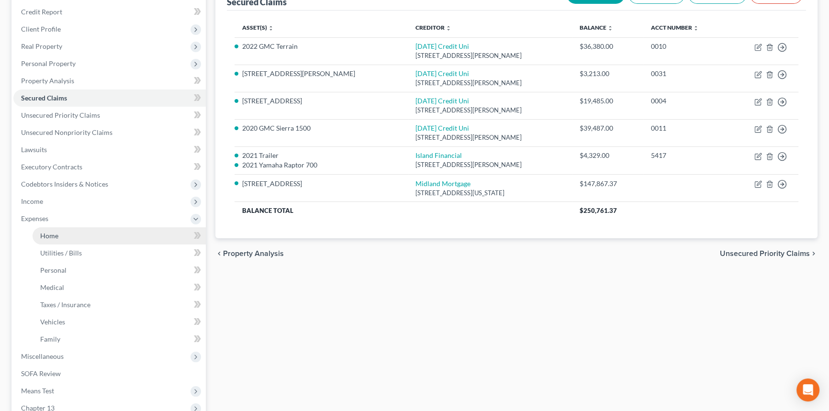
click at [68, 239] on link "Home" at bounding box center [119, 235] width 173 height 17
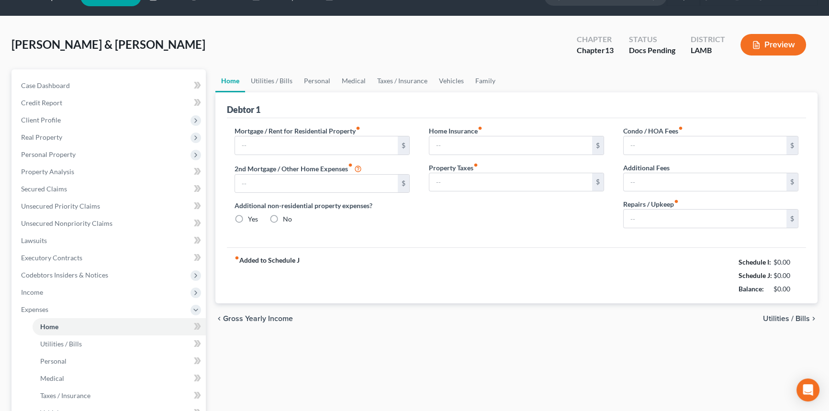
type input "1,451.16"
radio input "true"
type input "0.00"
type input "7.50"
type input "16.25"
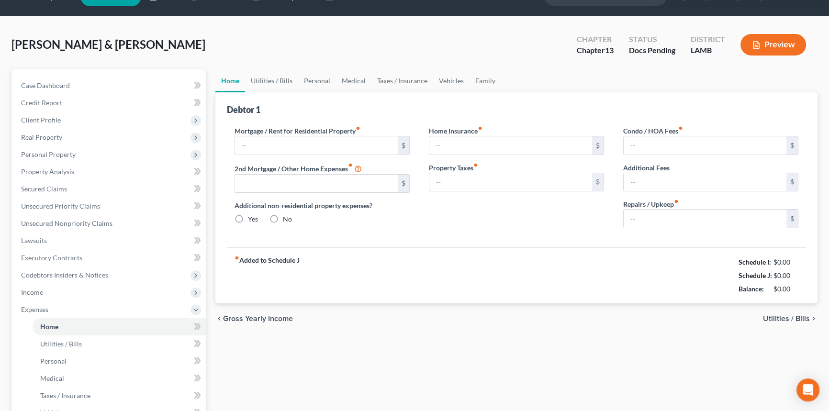
type input "0.00"
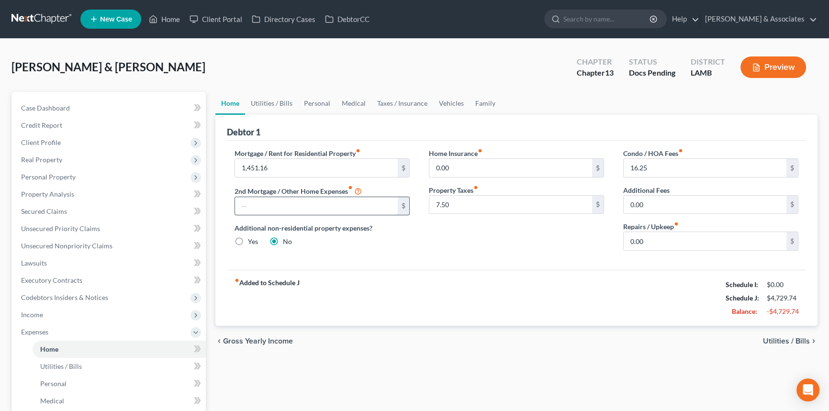
click at [294, 212] on input "text" at bounding box center [316, 206] width 163 height 18
type input "306"
click at [548, 368] on div "Home Utilities / Bills Personal Medical Taxes / Insurance Vehicles Family Debto…" at bounding box center [517, 351] width 612 height 518
click at [638, 249] on input "0.00" at bounding box center [704, 241] width 163 height 18
click at [612, 320] on div "fiber_manual_record Added to Schedule J Schedule I: $7,155.67 Schedule J: $5,03…" at bounding box center [516, 298] width 579 height 56
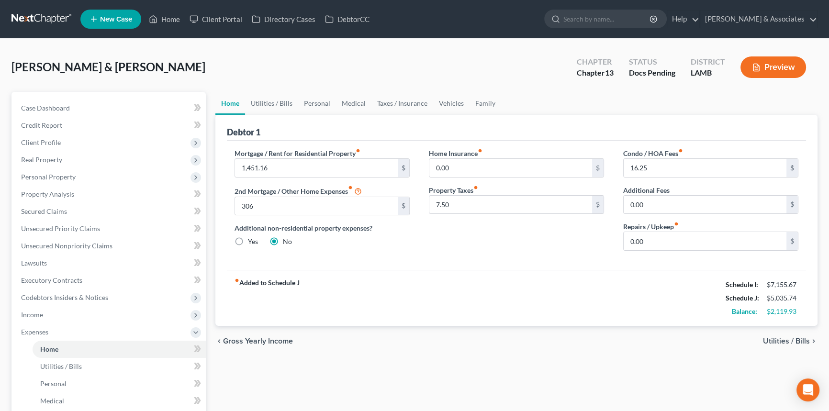
click at [593, 336] on div "chevron_left Gross Yearly Income Utilities / Bills chevron_right" at bounding box center [516, 341] width 602 height 31
click at [269, 105] on link "Utilities / Bills" at bounding box center [271, 103] width 53 height 23
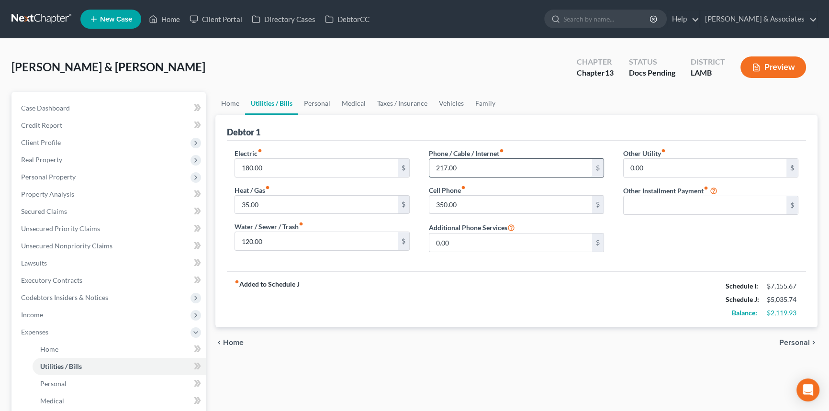
click at [472, 164] on input "217.00" at bounding box center [510, 168] width 163 height 18
type input "450"
click at [291, 164] on input "180.00" at bounding box center [316, 168] width 163 height 18
type input "280"
click at [327, 104] on link "Personal" at bounding box center [317, 103] width 38 height 23
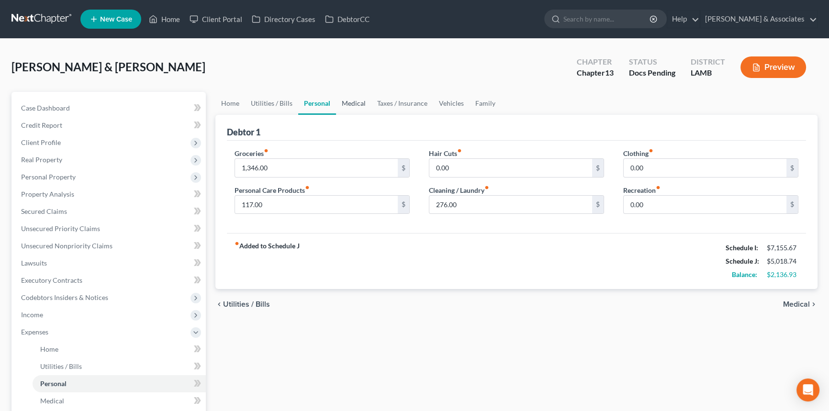
click at [360, 106] on link "Medical" at bounding box center [353, 103] width 35 height 23
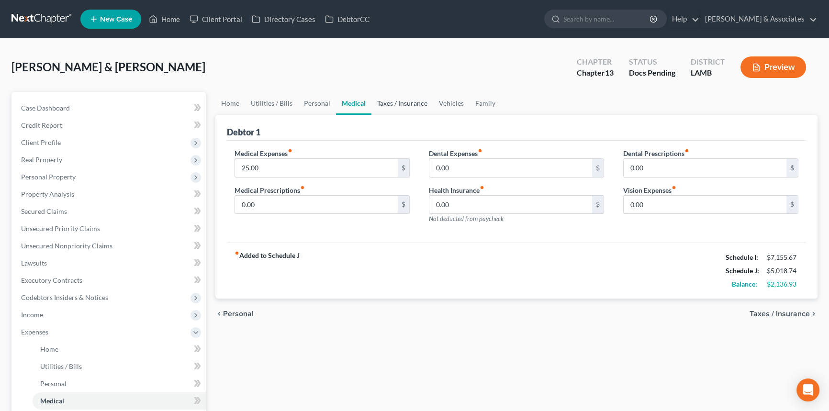
click at [385, 105] on link "Taxes / Insurance" at bounding box center [402, 103] width 62 height 23
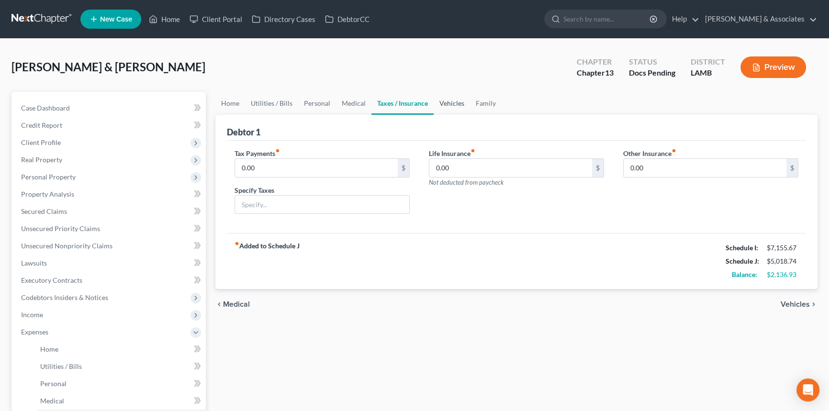
click at [451, 103] on link "Vehicles" at bounding box center [452, 103] width 36 height 23
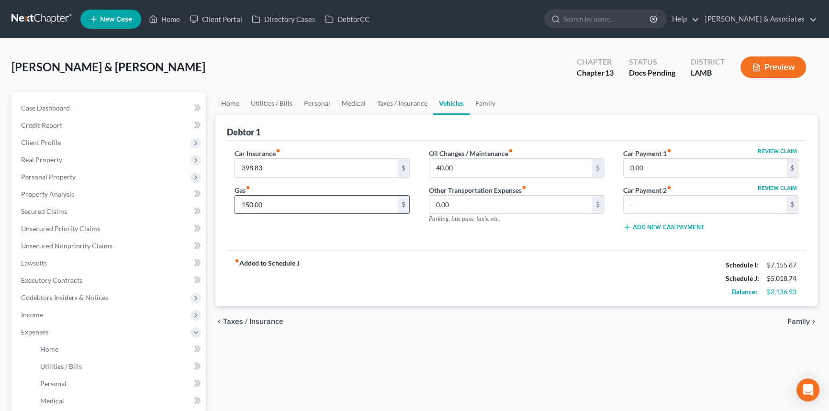
click at [335, 201] on input "150.00" at bounding box center [316, 205] width 163 height 18
type input "160"
click at [488, 295] on div "fiber_manual_record Added to Schedule J Schedule I: $7,155.67 Schedule J: $5,02…" at bounding box center [516, 278] width 579 height 56
click at [484, 99] on link "Family" at bounding box center [485, 103] width 32 height 23
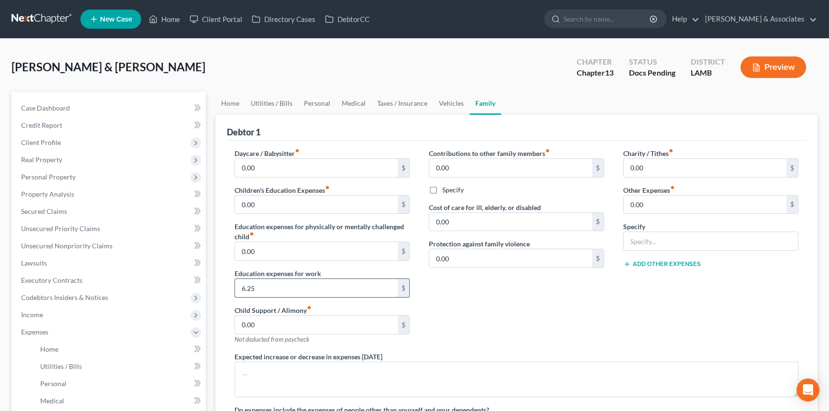
click at [356, 289] on input "6.25" at bounding box center [316, 288] width 163 height 18
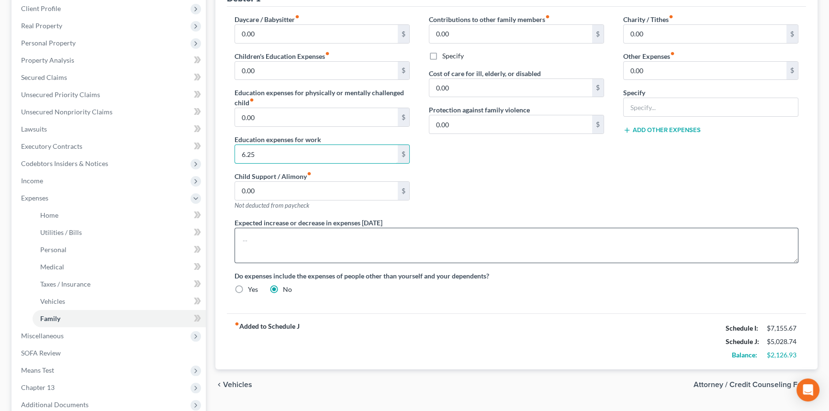
scroll to position [234, 0]
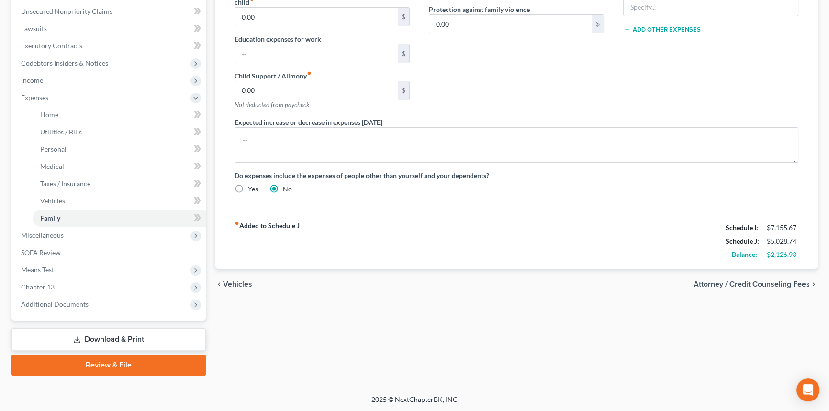
click at [491, 310] on div "Home Utilities / Bills Personal Medical Taxes / Insurance Vehicles Family Debto…" at bounding box center [517, 116] width 612 height 518
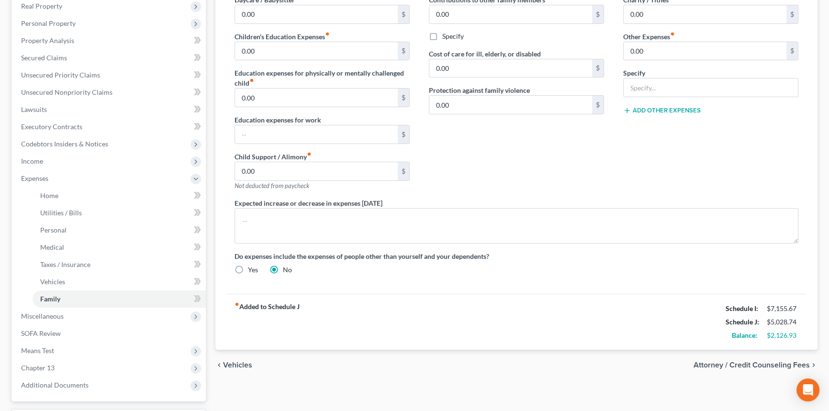
scroll to position [0, 0]
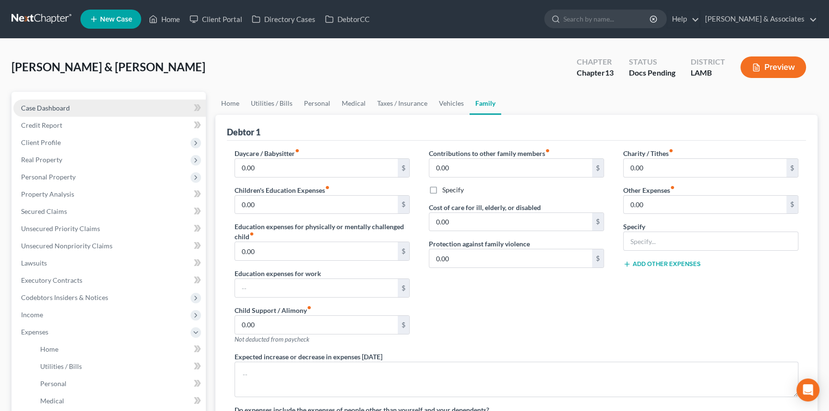
click at [110, 104] on link "Case Dashboard" at bounding box center [109, 108] width 192 height 17
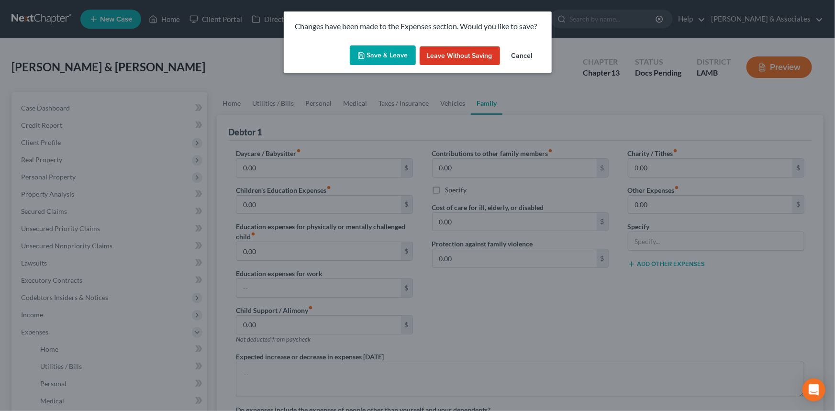
click at [380, 60] on button "Save & Leave" at bounding box center [383, 55] width 66 height 20
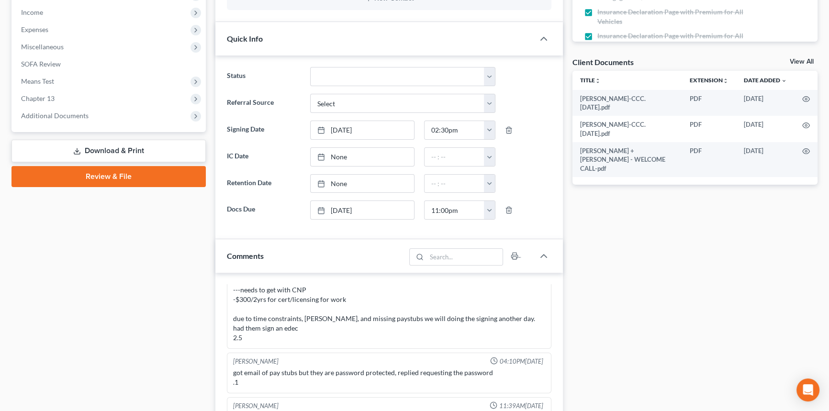
scroll to position [174, 0]
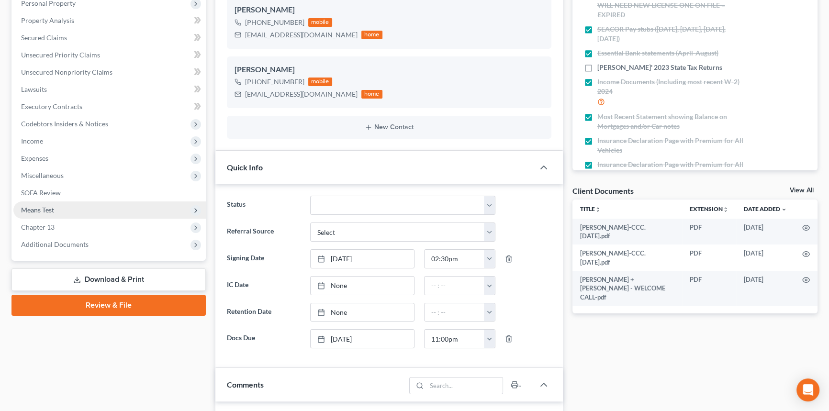
click at [66, 211] on span "Means Test" at bounding box center [109, 209] width 192 height 17
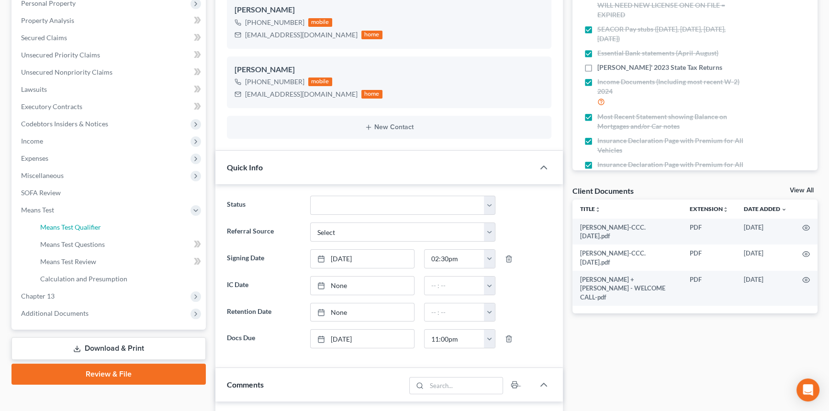
drag, startPoint x: 66, startPoint y: 221, endPoint x: 429, endPoint y: 265, distance: 365.8
click at [66, 221] on link "Means Test Qualifier" at bounding box center [119, 227] width 173 height 17
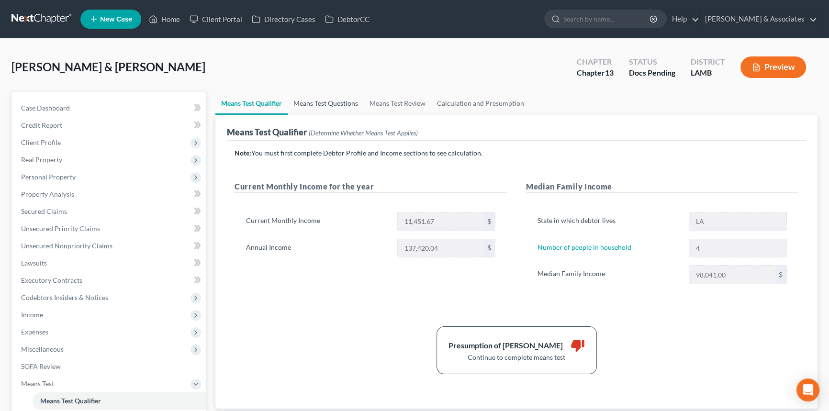
click at [341, 97] on link "Means Test Questions" at bounding box center [326, 103] width 76 height 23
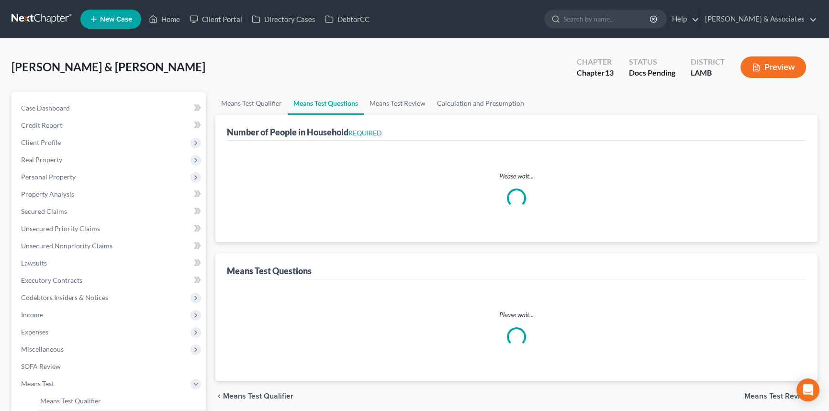
select select "1"
select select "60"
select select "0"
select select "60"
select select "0"
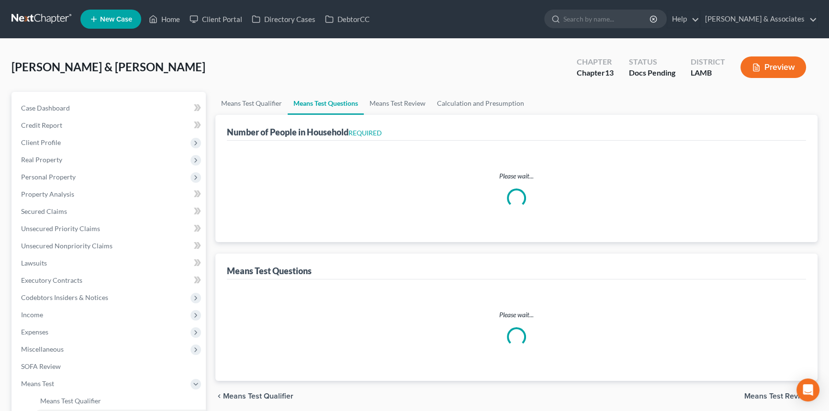
select select "60"
select select "1"
select select "60"
select select "0"
select select "60"
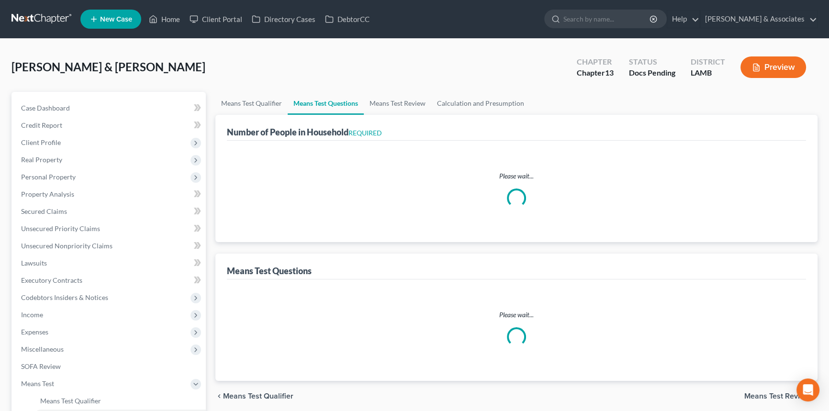
select select "4"
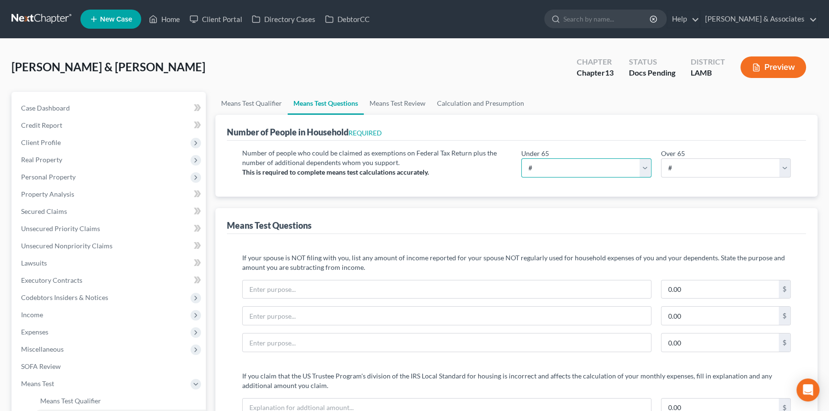
click at [558, 171] on select "# 0 1 2 3 4 5 6 7 8 9 10" at bounding box center [586, 167] width 130 height 19
click at [38, 144] on span "Client Profile" at bounding box center [41, 142] width 40 height 8
click at [550, 164] on select "# 0 1 2 3 4 5 6 7 8 9 10" at bounding box center [586, 167] width 130 height 19
select select "4"
click at [521, 158] on select "# 0 1 2 3 4 5 6 7 8 9 10" at bounding box center [586, 167] width 130 height 19
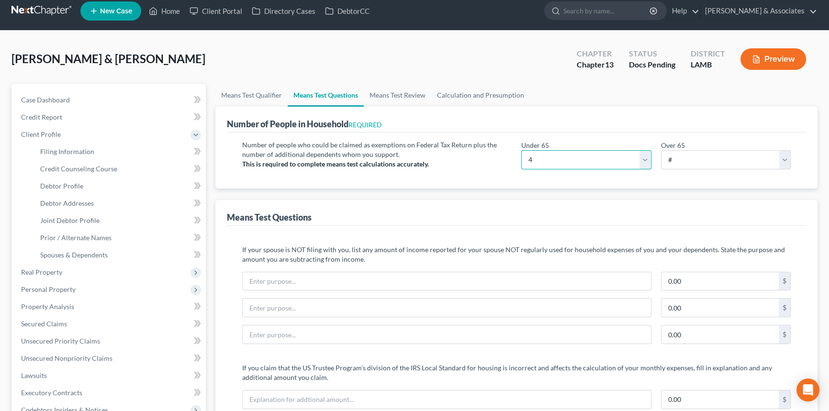
scroll to position [261, 0]
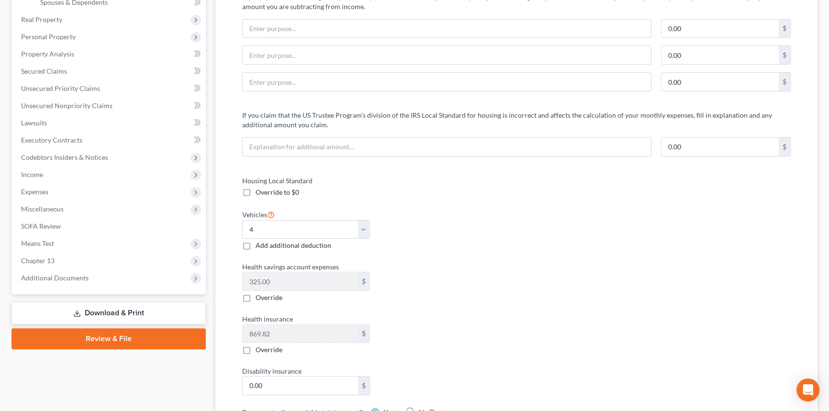
click at [468, 256] on div "Housing Local Standard Override to $0 Vehicles Select 0 1 2 3 4 5 Add additiona…" at bounding box center [375, 314] width 284 height 277
click at [308, 230] on select "Select 0 1 2 3 4 5" at bounding box center [306, 229] width 128 height 19
select select "2"
click at [242, 220] on select "Select 0 1 2 3 4 5" at bounding box center [306, 229] width 128 height 19
click at [423, 266] on label "Health savings account expenses" at bounding box center [374, 267] width 274 height 10
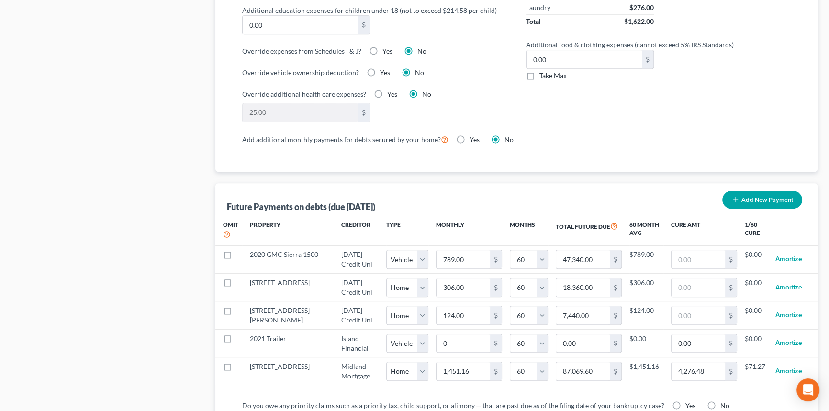
scroll to position [870, 0]
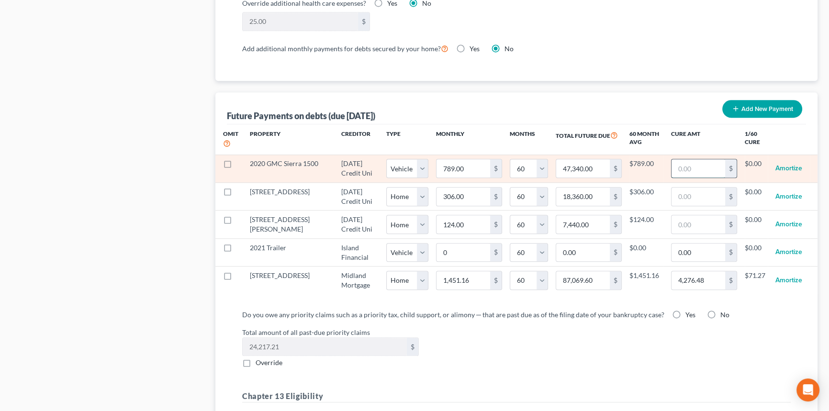
click at [709, 166] on input "text" at bounding box center [698, 168] width 54 height 18
click at [590, 167] on input "47,340.00" at bounding box center [583, 168] width 54 height 18
type input "27,017."
select select "1"
select select "60"
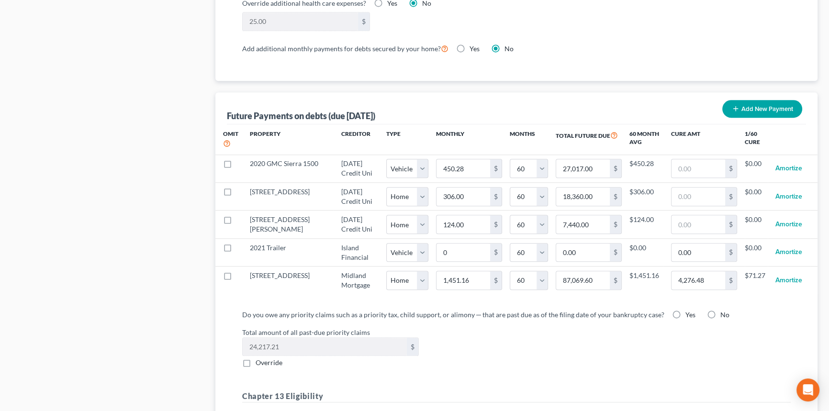
select select "1"
select select "60"
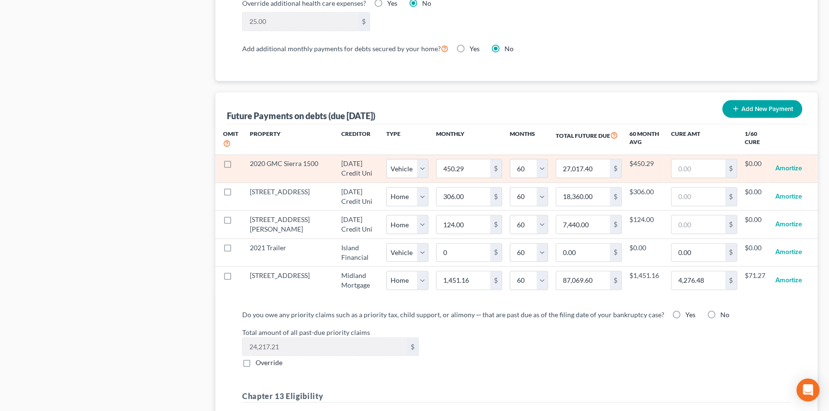
select select "1"
select select "60"
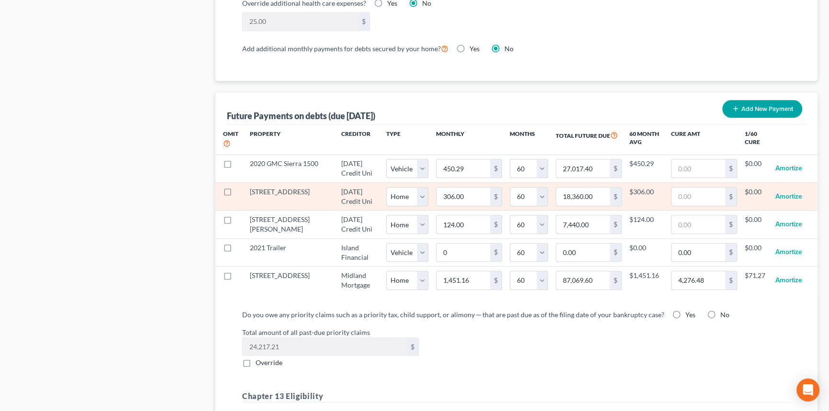
select select "1"
select select "60"
select select "1"
select select "60"
click at [695, 190] on input "text" at bounding box center [698, 197] width 54 height 18
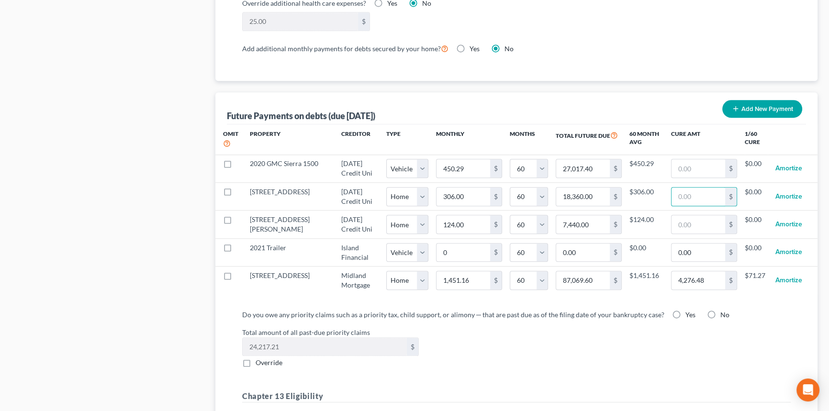
click at [614, 337] on label "Total amount of all past-due priority claims" at bounding box center [516, 332] width 558 height 10
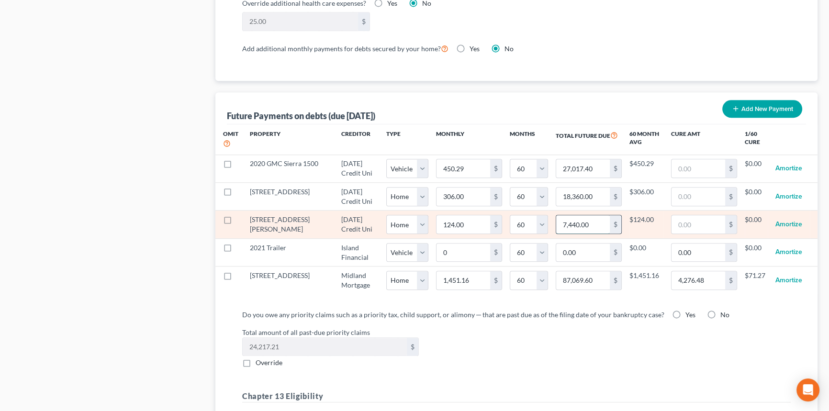
click at [586, 234] on input "7,440.00" at bounding box center [583, 224] width 54 height 18
type input "3,976.8"
select select "0"
select select "60"
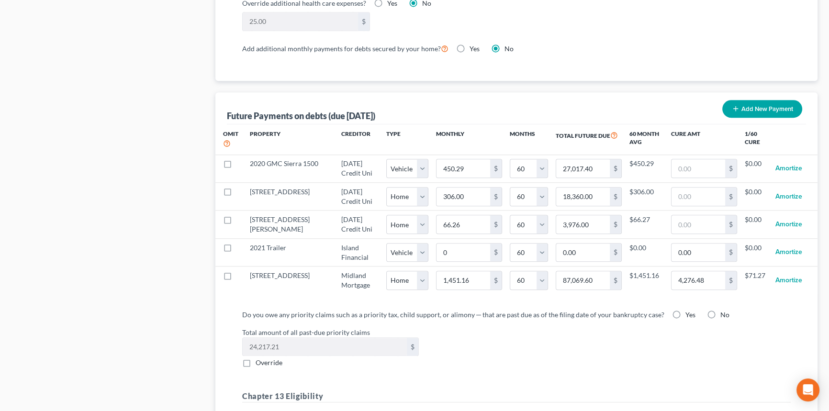
select select "0"
select select "60"
select select "0"
select select "60"
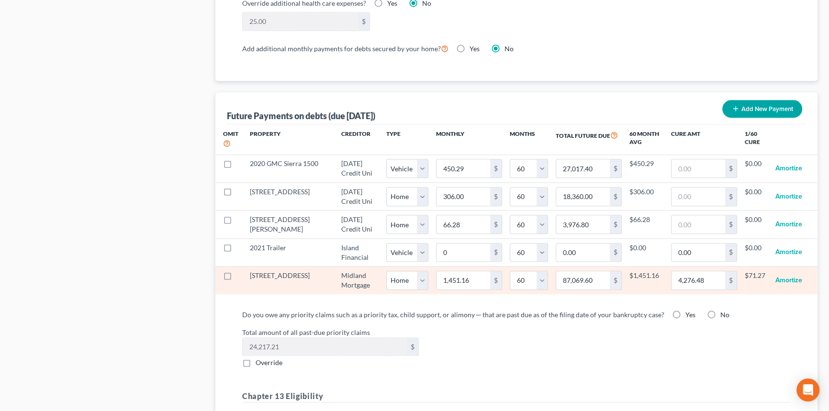
select select "0"
select select "60"
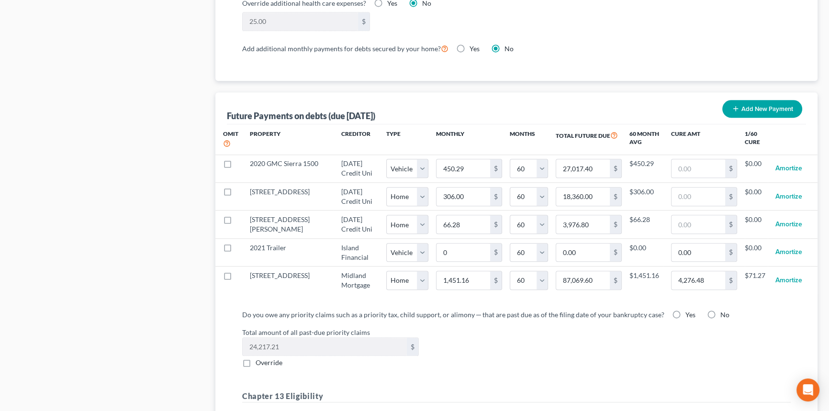
select select "0"
select select "60"
click at [546, 368] on div "Total amount of all past-due priority claims 24,217.21 $ Override" at bounding box center [516, 347] width 558 height 41
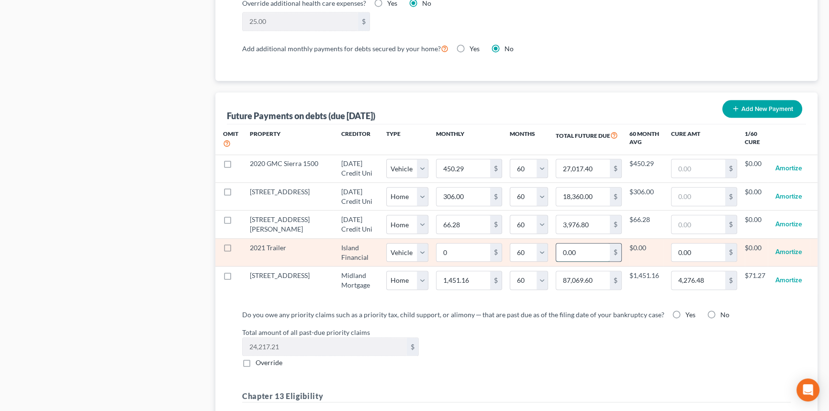
click at [576, 254] on input "0.00" at bounding box center [583, 253] width 54 height 18
type input "5,381.94"
select select "1"
select select "60"
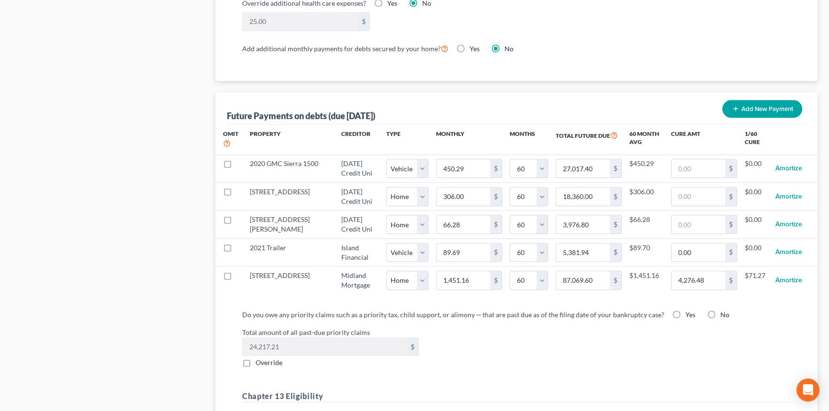
select select "1"
select select "60"
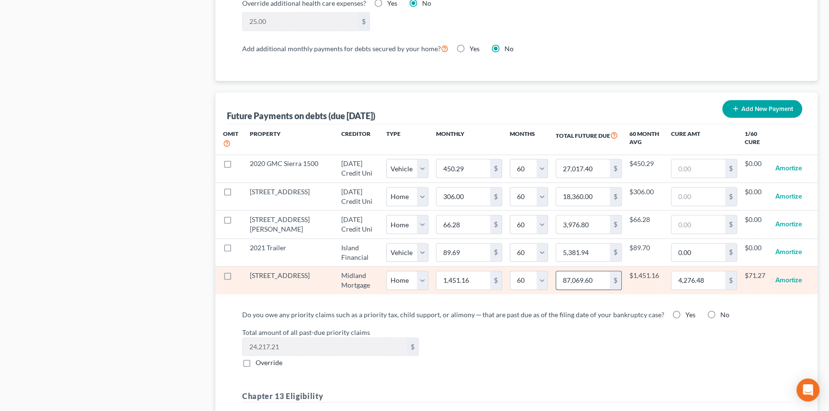
select select "1"
select select "60"
select select "1"
select select "60"
click at [714, 289] on input "4,276.48" at bounding box center [698, 280] width 54 height 18
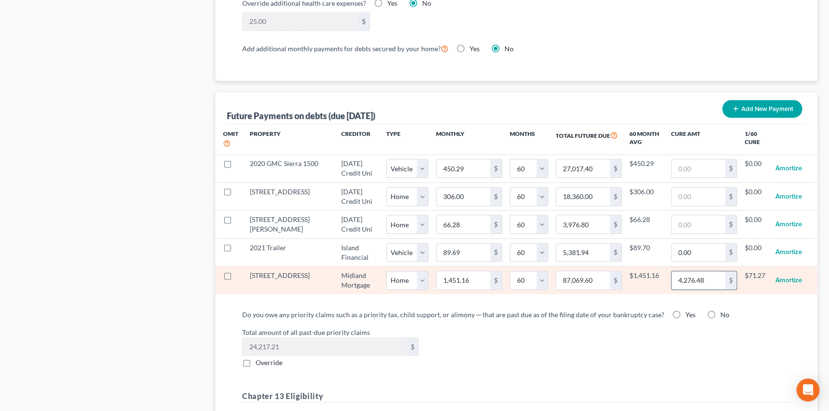
click at [714, 289] on input "4,276.48" at bounding box center [698, 280] width 54 height 18
type input "5,000"
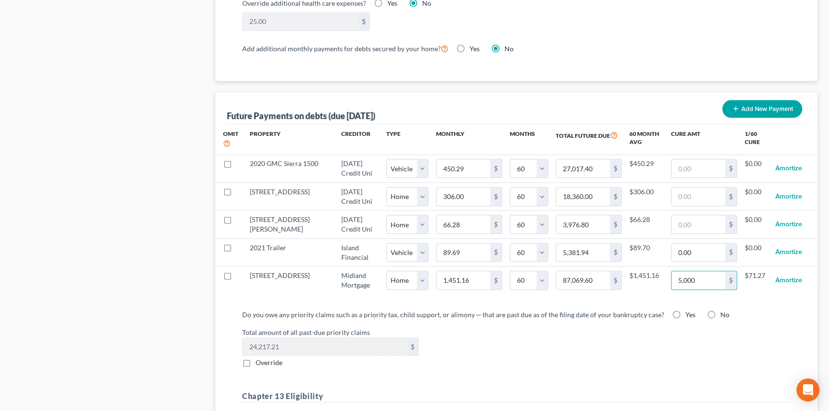
select select "0"
select select "60"
select select "0"
select select "60"
select select "0"
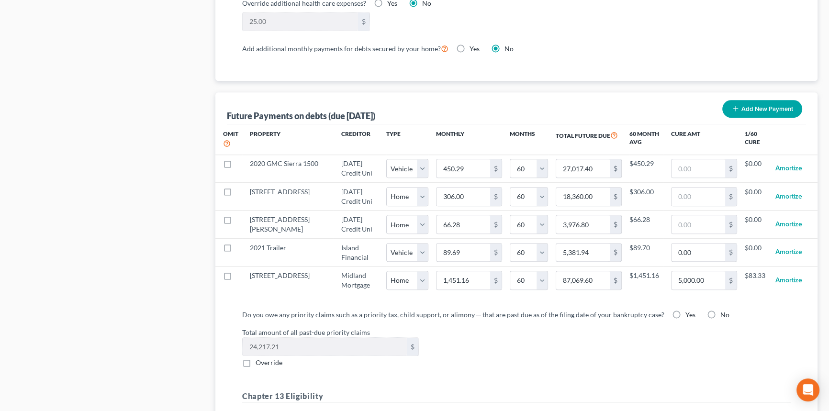
select select "60"
click at [685, 320] on label "Yes" at bounding box center [690, 315] width 10 height 10
click at [689, 316] on input "Yes" at bounding box center [692, 313] width 6 height 6
radio input "true"
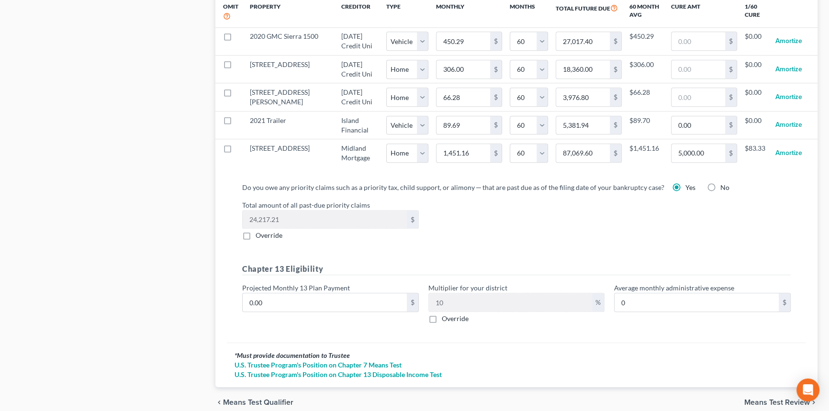
scroll to position [1044, 0]
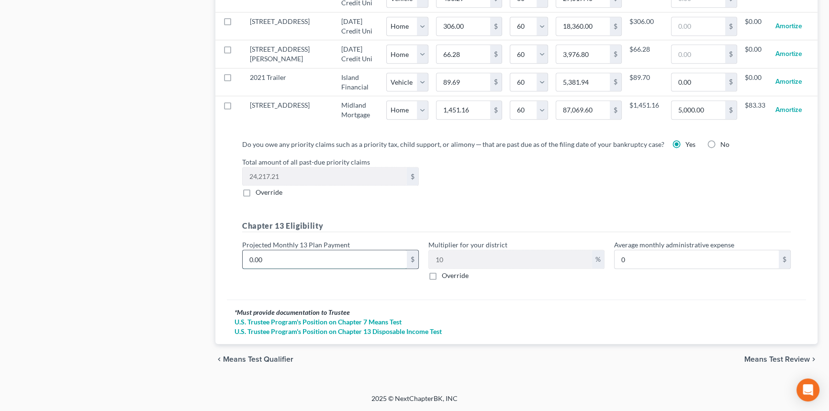
click at [324, 268] on input "0.00" at bounding box center [325, 259] width 164 height 18
type input "2"
type input "0.20"
type input "21"
type input "2.10"
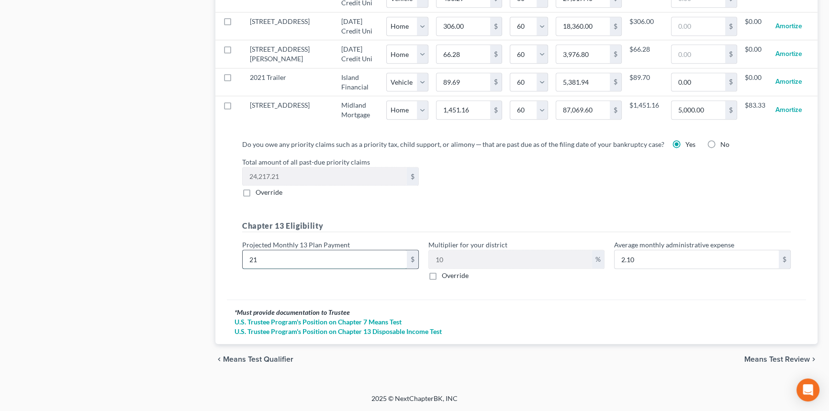
type input "210"
type input "21.00"
type input "2100"
type input "210.00"
type input "2,100"
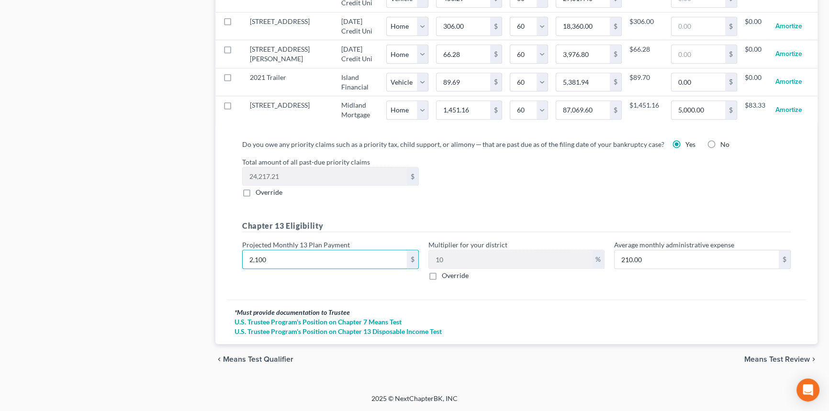
click at [774, 375] on div "chevron_left Means Test Qualifier Means Test Review chevron_right" at bounding box center [516, 359] width 602 height 31
click at [773, 363] on span "Means Test Review" at bounding box center [777, 360] width 66 height 8
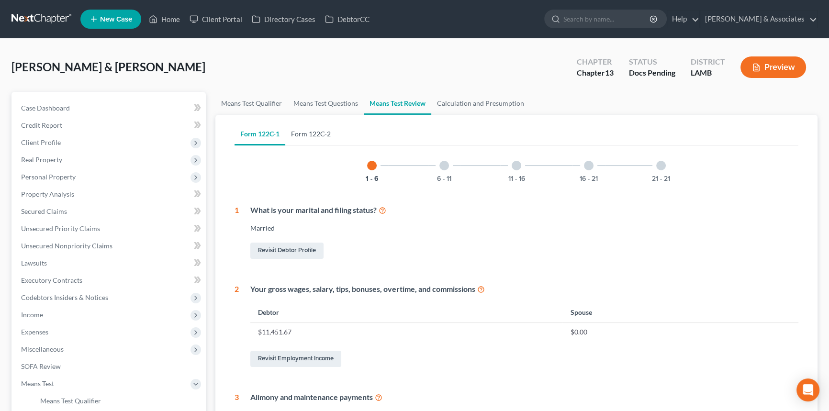
click at [325, 136] on link "Form 122C-2" at bounding box center [310, 133] width 51 height 23
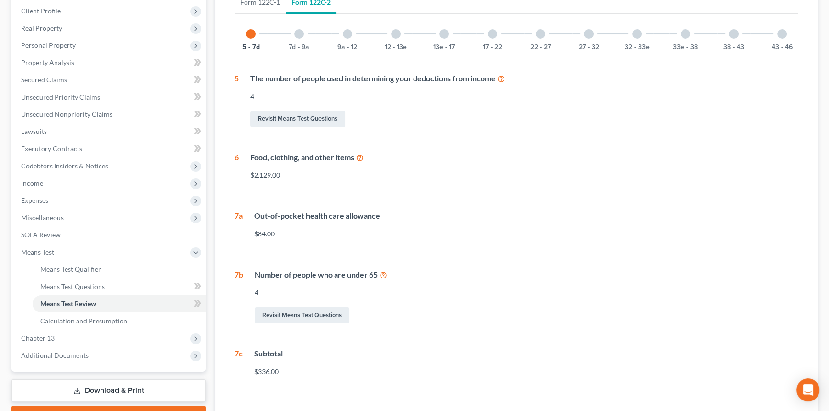
scroll to position [205, 0]
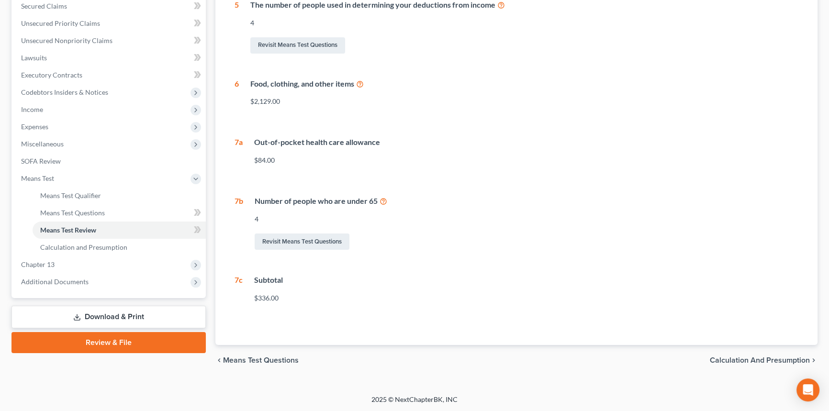
click at [735, 354] on div "chevron_left Means Test Questions Calculation and Presumption chevron_right" at bounding box center [516, 360] width 602 height 31
click at [737, 362] on span "Calculation and Presumption" at bounding box center [760, 360] width 100 height 8
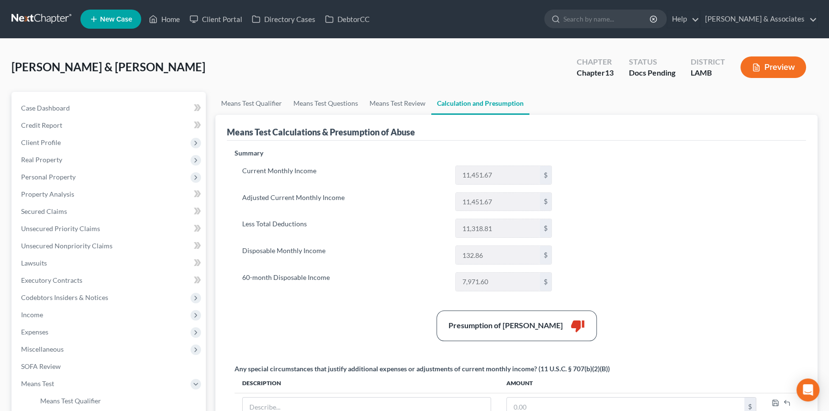
click at [694, 292] on div "Summary Current Monthly Income 11,451.67 $ Adjusted Current Monthly Income 11,4…" at bounding box center [516, 344] width 573 height 392
click at [80, 100] on link "Case Dashboard" at bounding box center [109, 108] width 192 height 17
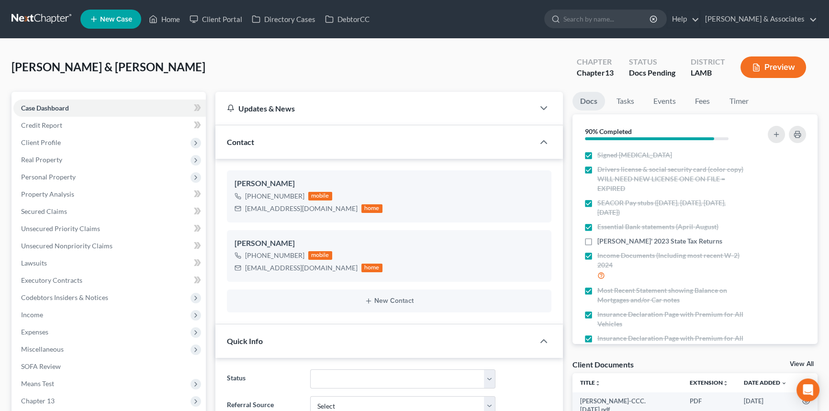
scroll to position [274, 0]
drag, startPoint x: 40, startPoint y: 333, endPoint x: 43, endPoint y: 341, distance: 9.1
click at [40, 333] on span "Expenses" at bounding box center [34, 332] width 27 height 8
click at [43, 345] on span "Home" at bounding box center [49, 349] width 18 height 8
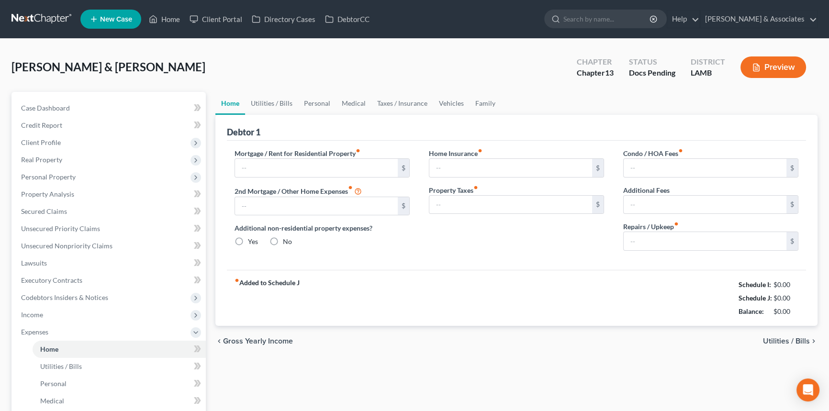
type input "1,451.16"
type input "306.00"
radio input "true"
type input "0.00"
type input "7.50"
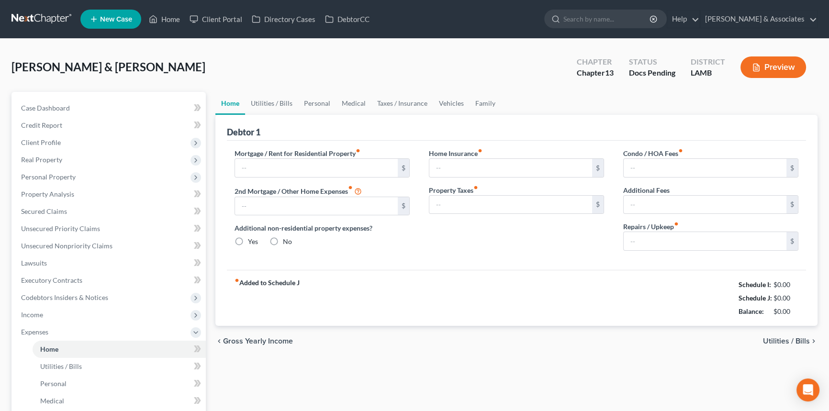
type input "16.25"
type input "0.00"
click at [534, 288] on div "fiber_manual_record Added to Schedule J Schedule I: $7,155.67 Schedule J: $5,02…" at bounding box center [516, 298] width 579 height 56
click at [662, 248] on input "0.00" at bounding box center [704, 241] width 163 height 18
click at [668, 238] on input "0.00" at bounding box center [704, 241] width 163 height 18
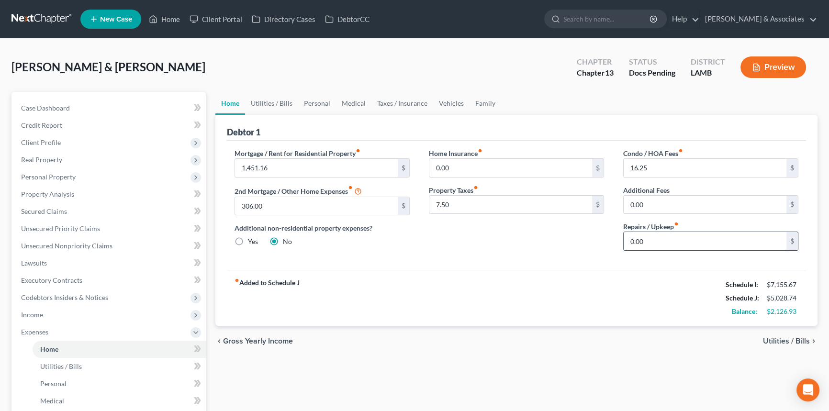
click at [668, 238] on input "0.00" at bounding box center [704, 241] width 163 height 18
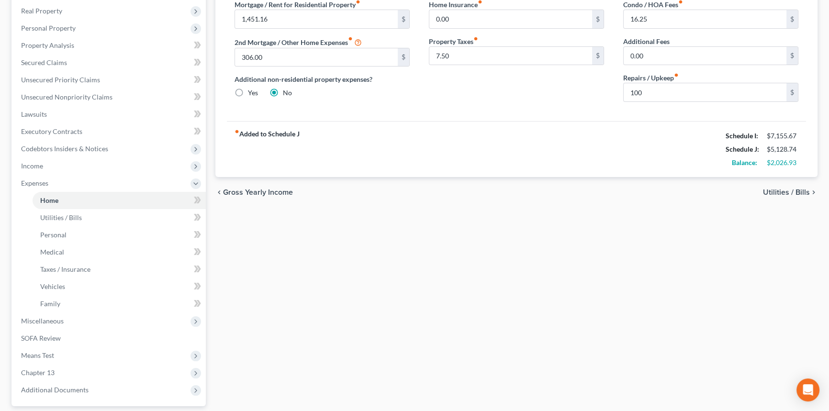
scroll to position [234, 0]
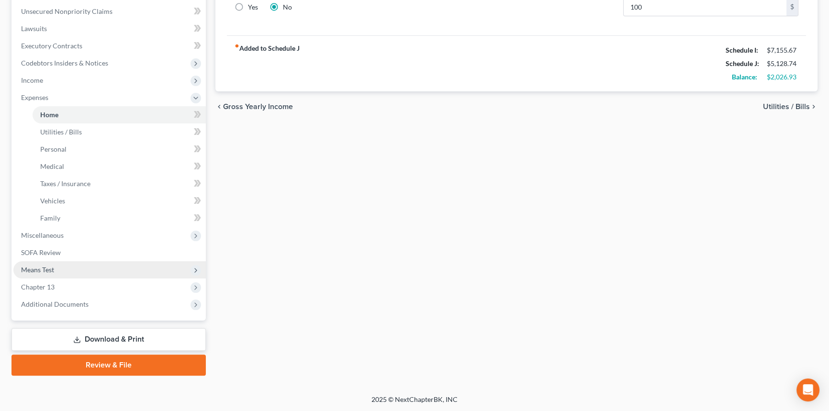
drag, startPoint x: 40, startPoint y: 270, endPoint x: 47, endPoint y: 271, distance: 6.9
click at [40, 270] on span "Means Test" at bounding box center [37, 270] width 33 height 8
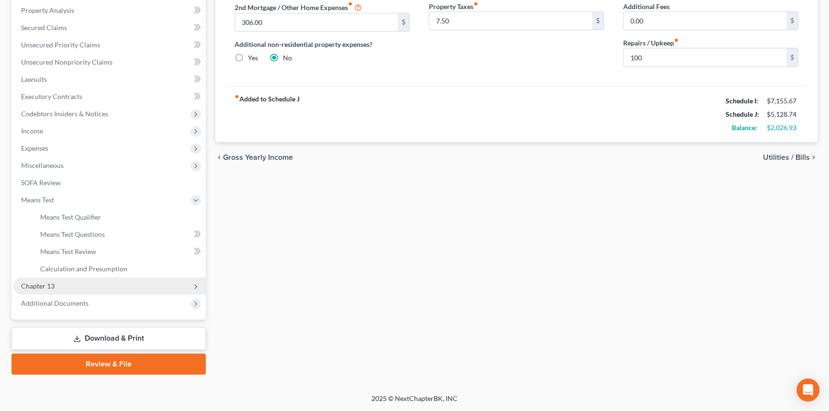
scroll to position [182, 0]
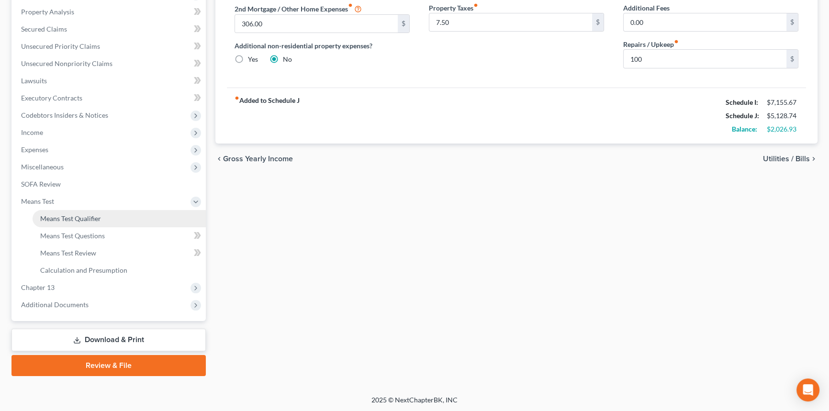
click at [112, 218] on link "Means Test Qualifier" at bounding box center [119, 218] width 173 height 17
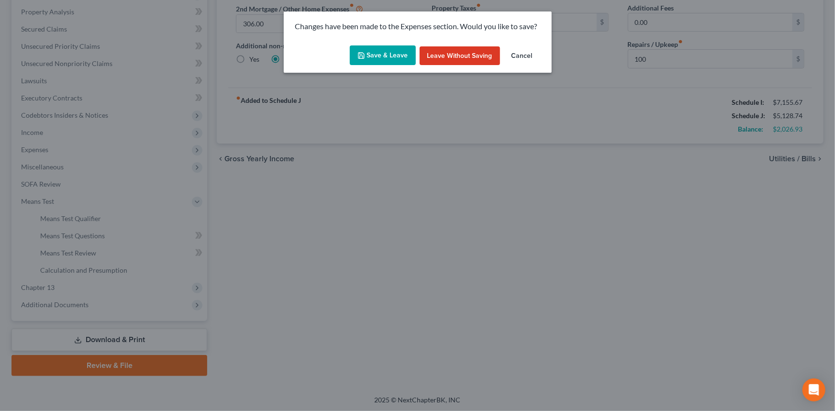
click at [379, 62] on button "Save & Leave" at bounding box center [383, 55] width 66 height 20
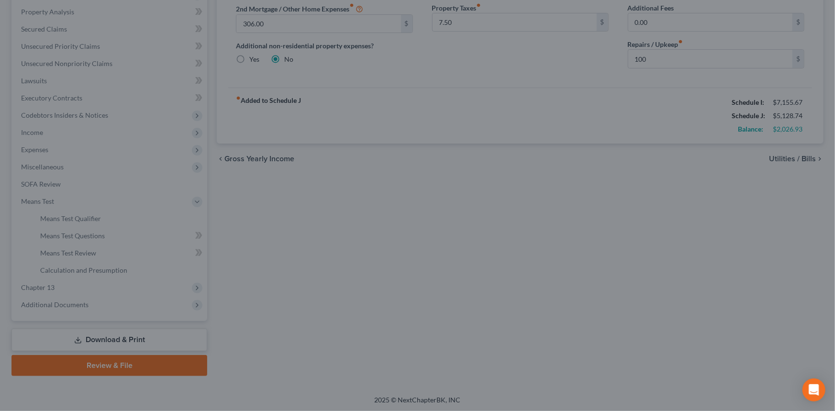
type input "100.00"
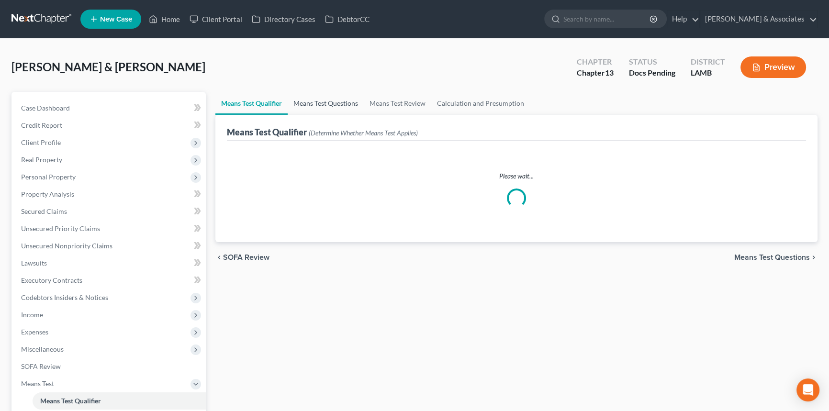
click at [346, 108] on link "Means Test Questions" at bounding box center [326, 103] width 76 height 23
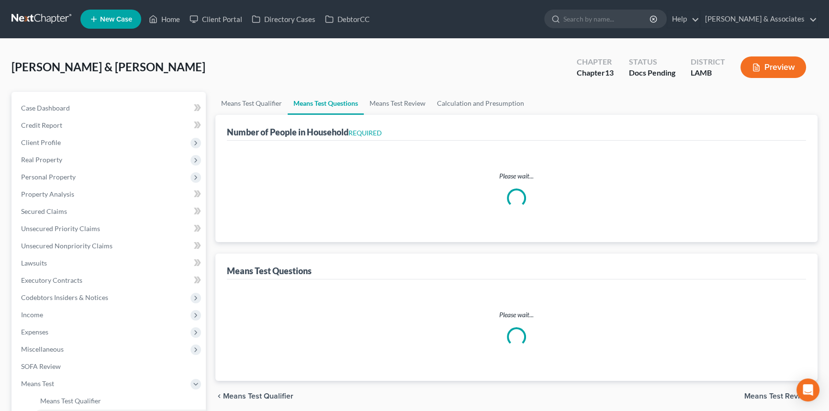
select select "1"
select select "60"
select select "0"
select select "60"
select select "0"
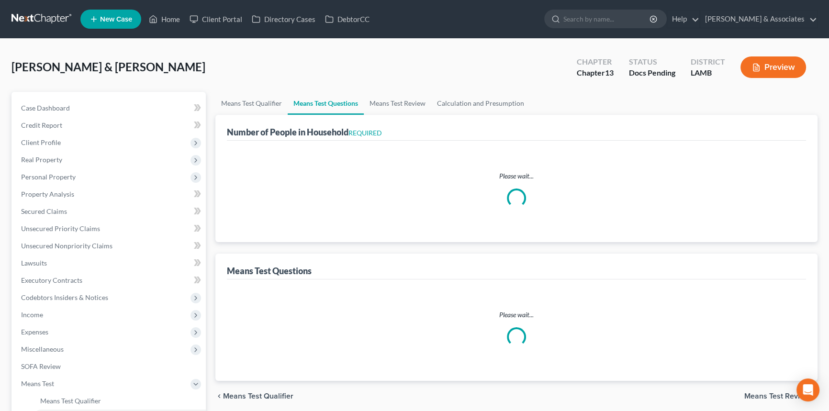
select select "60"
select select "1"
select select "60"
select select "0"
select select "60"
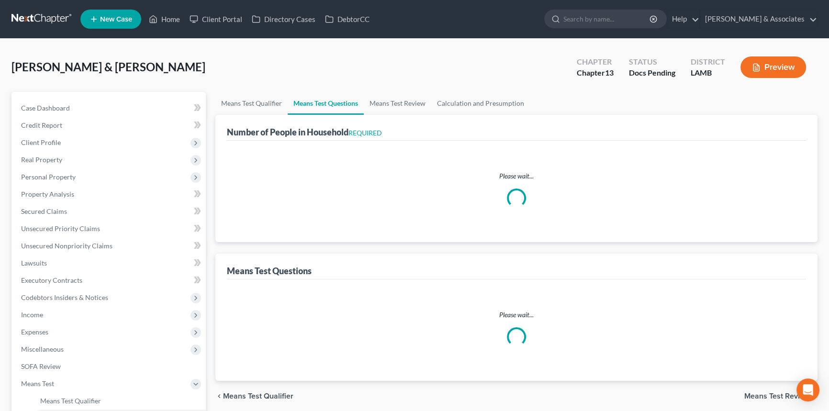
select select "2"
select select "4"
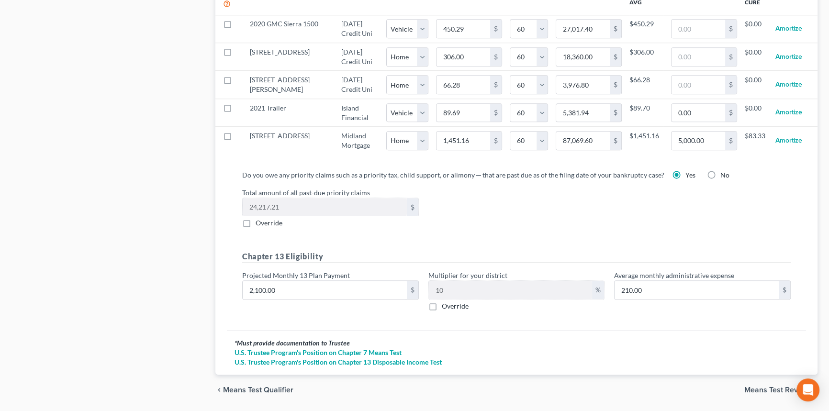
scroll to position [1057, 0]
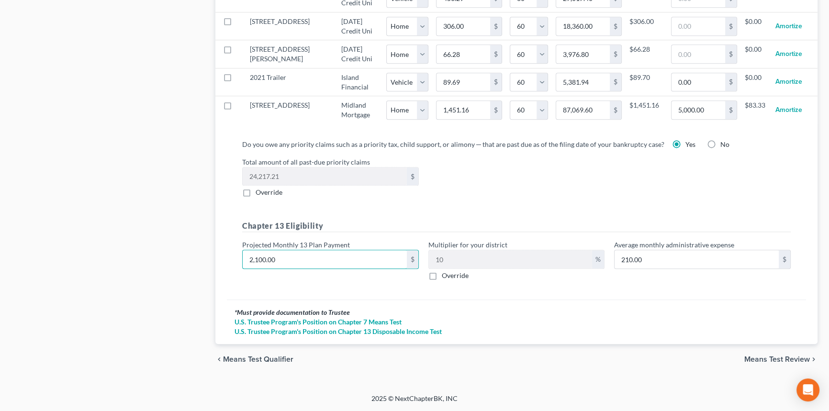
type input "2"
type input "0.20"
type input "20"
type input "2.00"
type input "200"
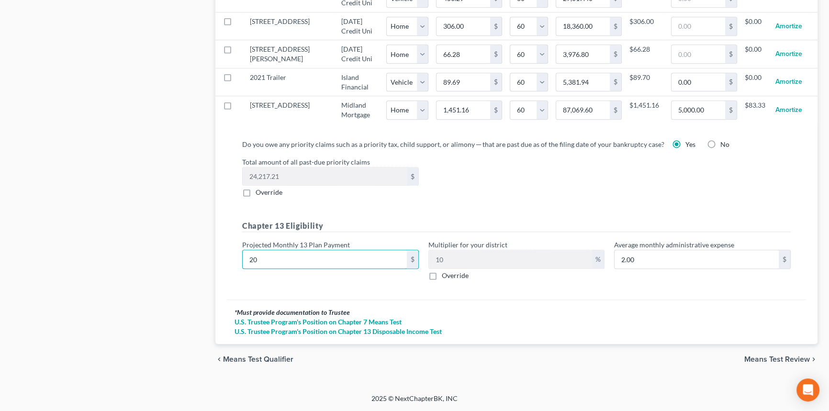
type input "20.00"
type input "2000"
type input "200.00"
type input "2,000"
click at [754, 356] on span "Means Test Review" at bounding box center [777, 360] width 66 height 8
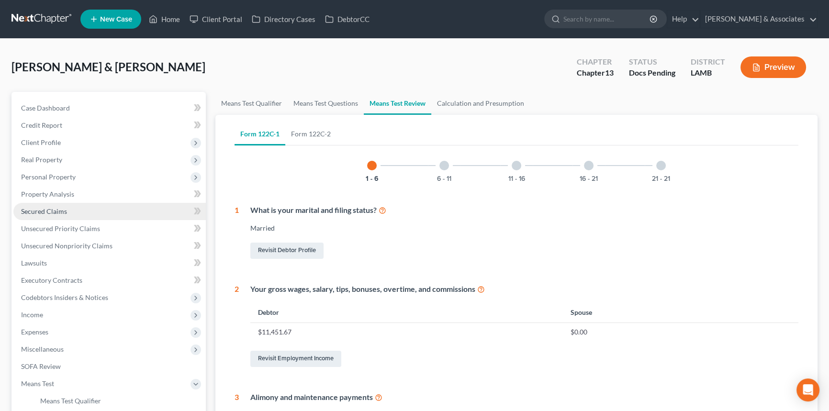
click at [90, 209] on link "Secured Claims" at bounding box center [109, 211] width 192 height 17
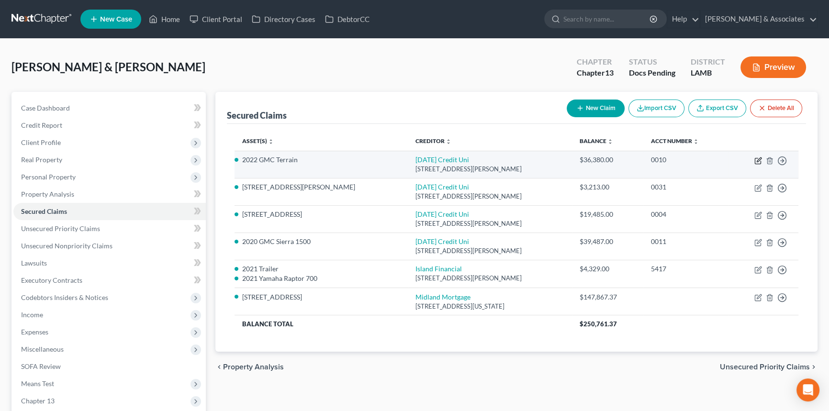
click at [757, 162] on icon "button" at bounding box center [758, 161] width 8 height 8
select select "19"
select select "17"
select select "0"
select select "4"
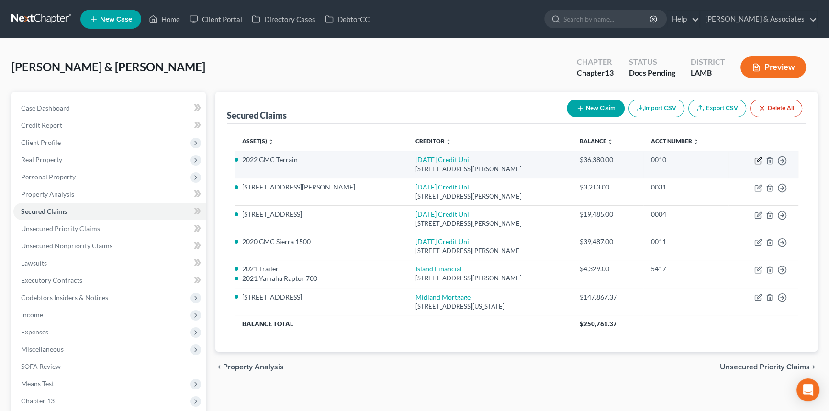
select select "0"
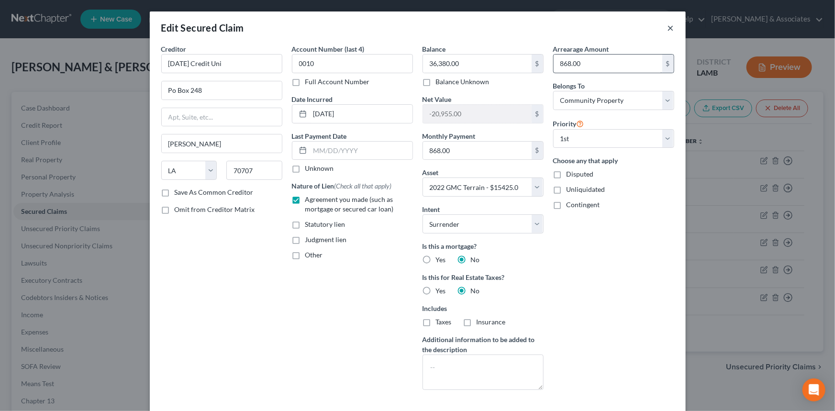
click at [669, 31] on button "×" at bounding box center [671, 27] width 7 height 11
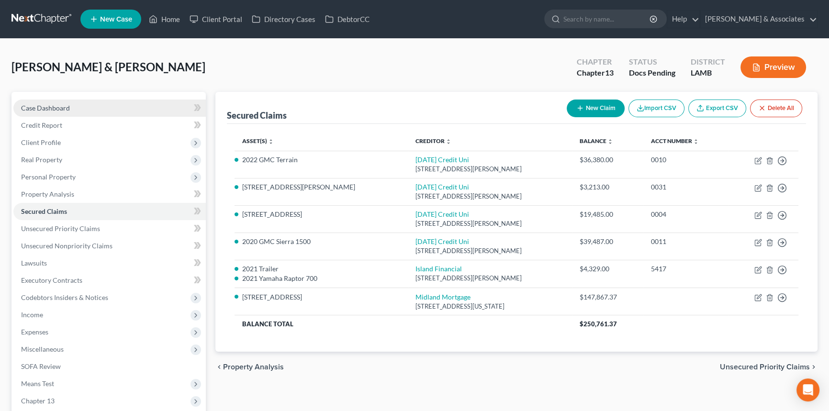
click at [29, 104] on span "Case Dashboard" at bounding box center [45, 108] width 49 height 8
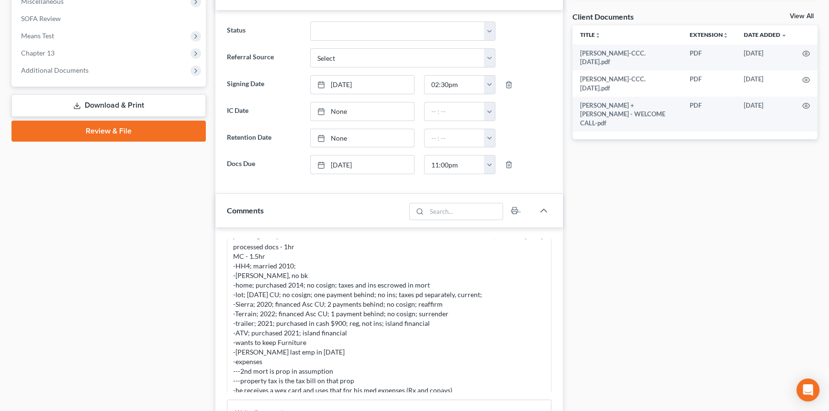
scroll to position [87, 0]
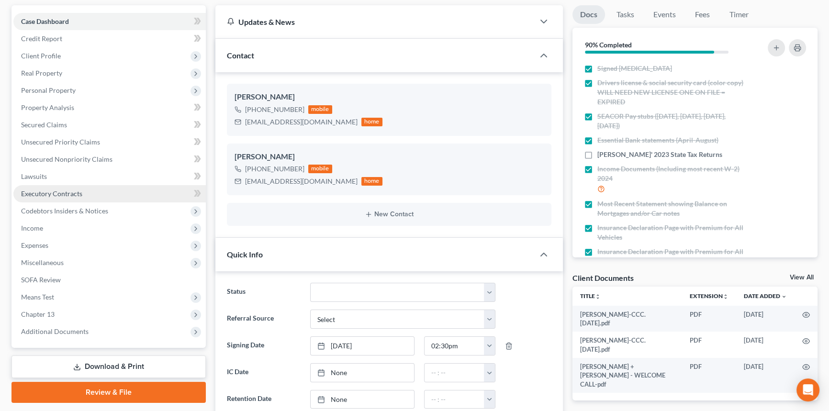
click at [70, 193] on span "Executory Contracts" at bounding box center [51, 193] width 61 height 8
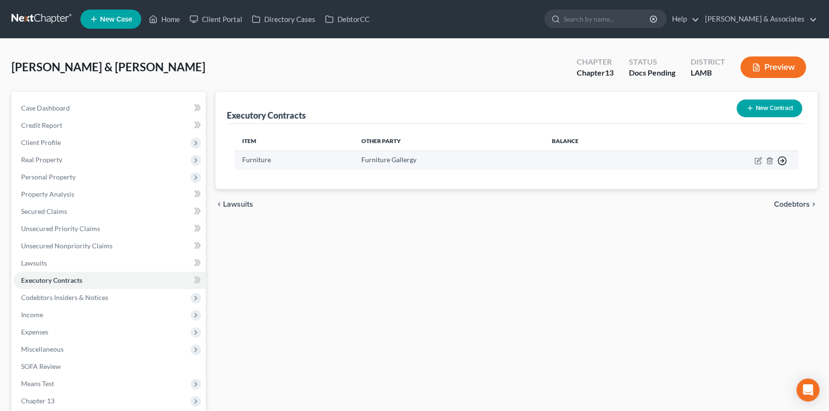
click at [780, 158] on icon "button" at bounding box center [782, 161] width 10 height 10
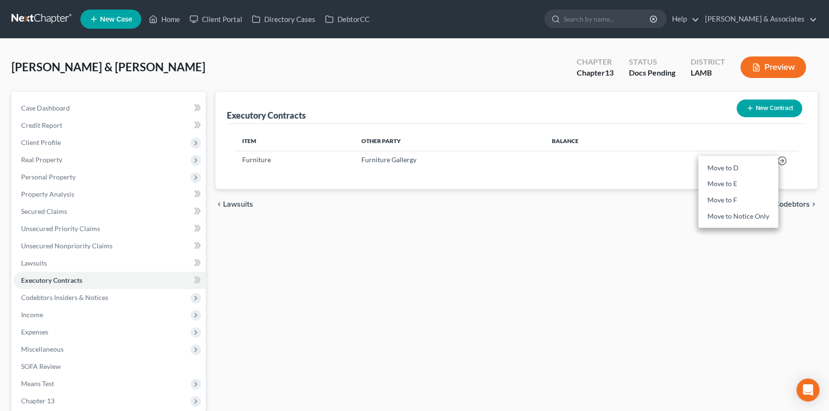
click at [498, 221] on div "Executory Contracts New Contract Item Other Party Balance Furniture Furniture G…" at bounding box center [517, 291] width 612 height 398
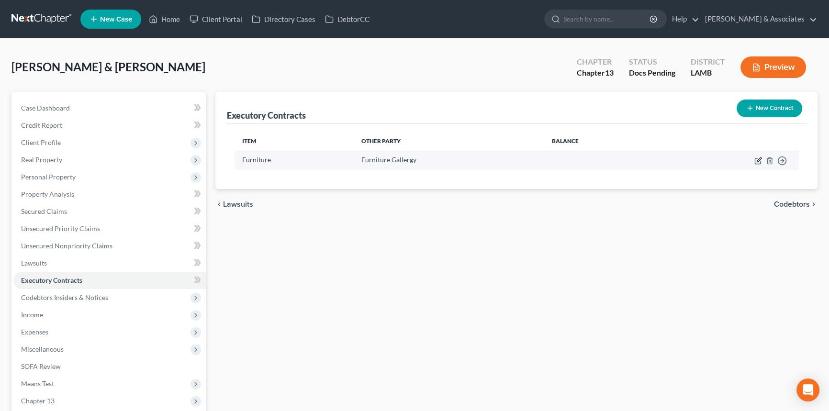
click at [759, 160] on icon "button" at bounding box center [759, 159] width 4 height 4
select select "3"
select select "19"
select select "4"
select select "2"
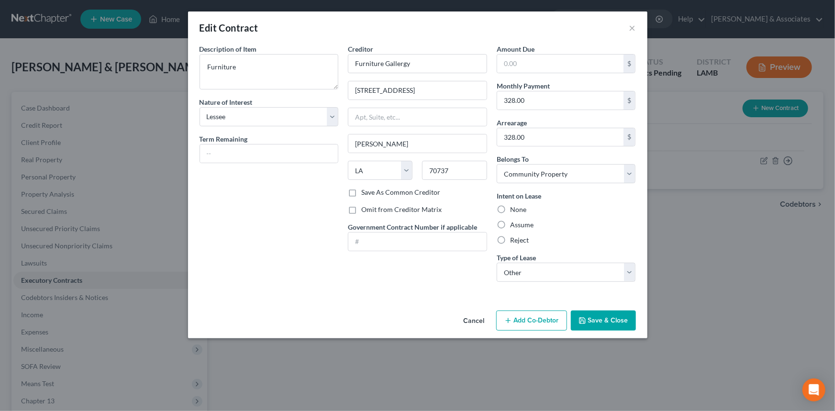
drag, startPoint x: 471, startPoint y: 321, endPoint x: 479, endPoint y: 328, distance: 10.5
click at [655, 352] on div "Edit Contract × Description of non-residential real property * Description of I…" at bounding box center [417, 205] width 835 height 411
click at [460, 319] on button "Cancel" at bounding box center [474, 321] width 36 height 19
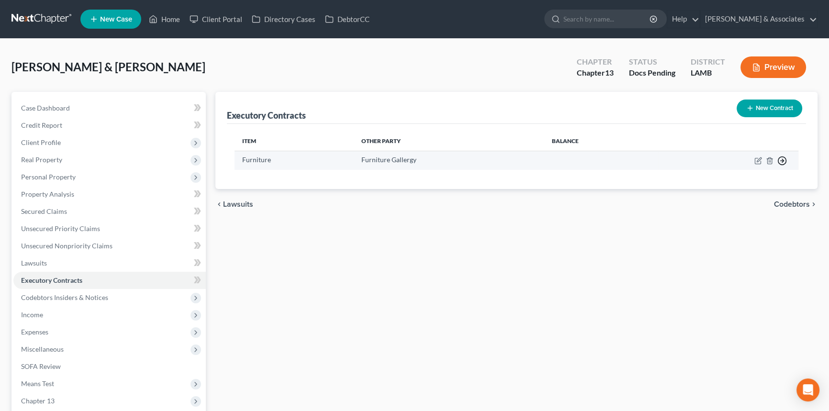
click at [784, 160] on icon "button" at bounding box center [782, 161] width 10 height 10
click at [747, 167] on link "Move to D" at bounding box center [738, 168] width 80 height 16
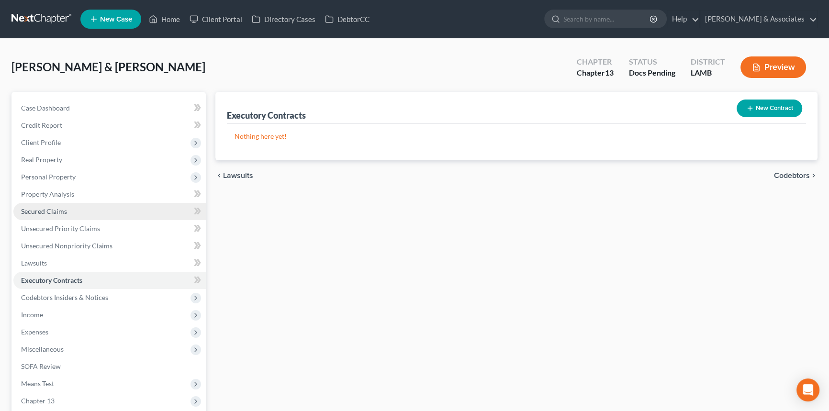
click at [65, 205] on link "Secured Claims" at bounding box center [109, 211] width 192 height 17
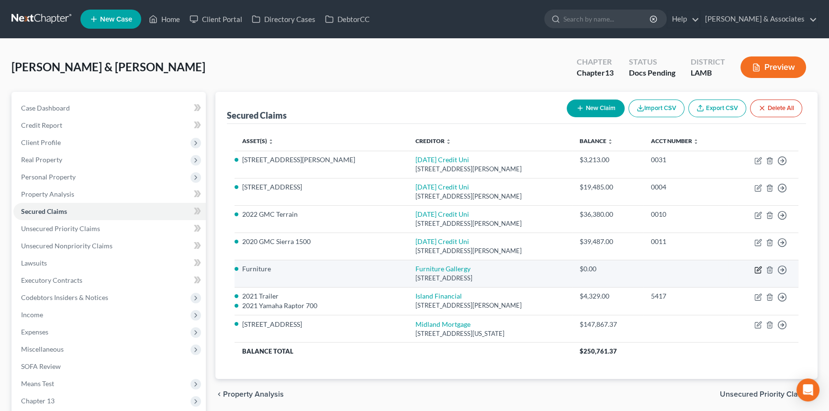
click at [756, 268] on icon "button" at bounding box center [758, 270] width 8 height 8
select select "19"
select select "0"
select select "4"
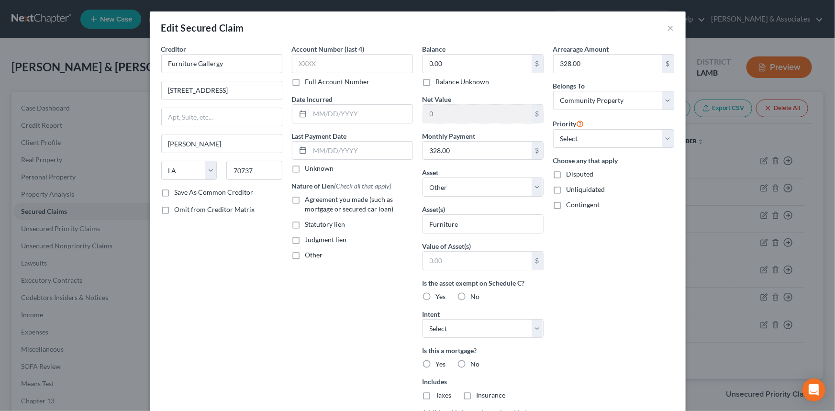
click at [316, 201] on span "Agreement you made (such as mortgage or secured car loan)" at bounding box center [349, 204] width 89 height 18
click at [315, 201] on input "Agreement you made (such as mortgage or secured car loan)" at bounding box center [312, 198] width 6 height 6
checkbox input "true"
click at [346, 116] on input "text" at bounding box center [361, 114] width 102 height 18
type input "2024"
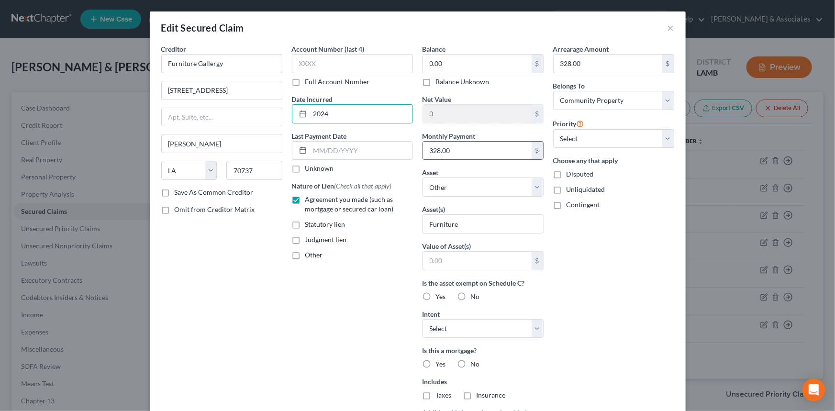
click at [481, 152] on input "328.00" at bounding box center [477, 151] width 109 height 18
click at [574, 143] on select "Select 1st 2nd 3rd 4th 5th 6th 7th 8th 9th 10th 11th 12th 13th 14th 15th 16th 1…" at bounding box center [613, 138] width 121 height 19
select select "0"
click at [553, 129] on select "Select 1st 2nd 3rd 4th 5th 6th 7th 8th 9th 10th 11th 12th 13th 14th 15th 16th 1…" at bounding box center [613, 138] width 121 height 19
click at [612, 298] on div "Arrearage Amount 328.00 $ Belongs To * Select Debtor 1 Only Debtor 2 Only Debto…" at bounding box center [613, 257] width 131 height 427
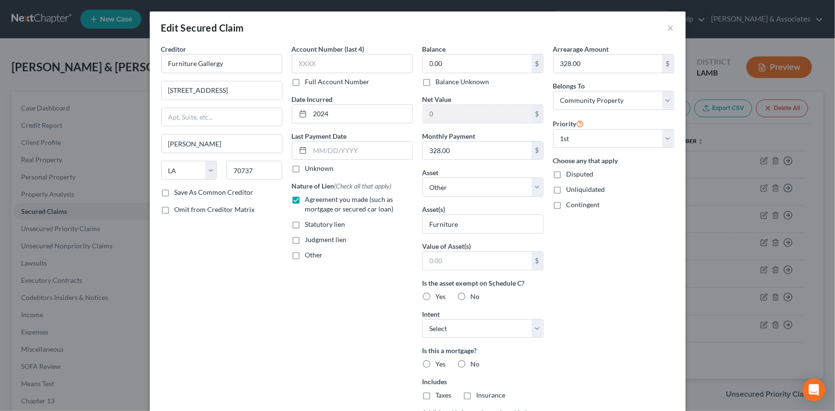
drag, startPoint x: 452, startPoint y: 89, endPoint x: 456, endPoint y: 85, distance: 5.8
click at [453, 89] on div "Balance 0.00 $ Balance Unknown Balance Undetermined 0.00 $ Balance Unknown Net …" at bounding box center [483, 257] width 131 height 427
click at [456, 83] on label "Balance Unknown" at bounding box center [463, 82] width 54 height 10
click at [446, 83] on input "Balance Unknown" at bounding box center [443, 80] width 6 height 6
checkbox input "true"
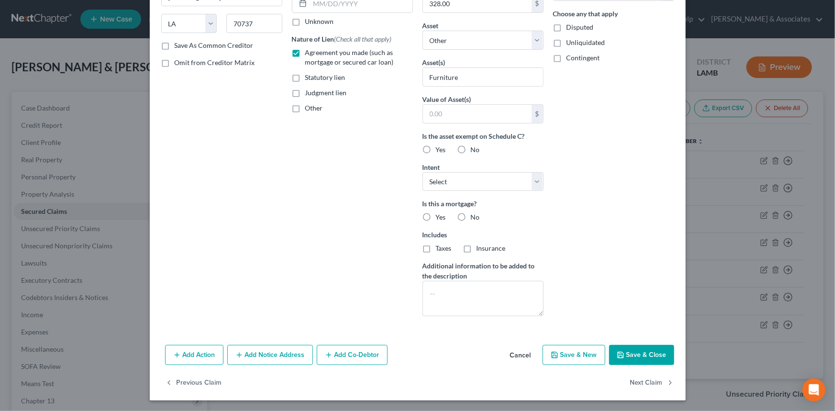
click at [647, 354] on button "Save & Close" at bounding box center [641, 355] width 65 height 20
select select
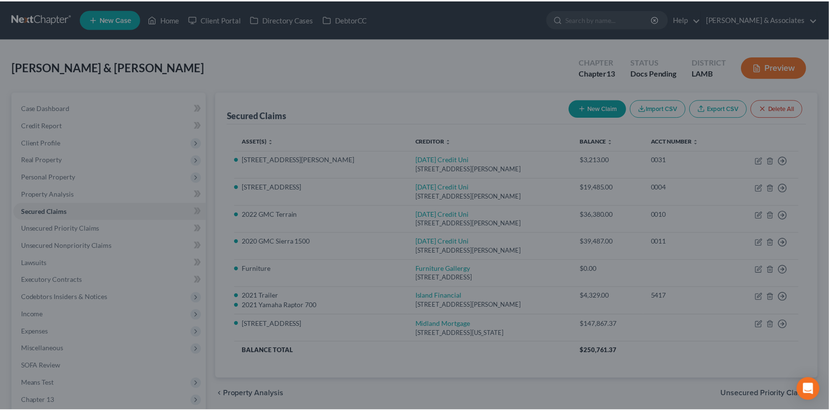
scroll to position [43, 0]
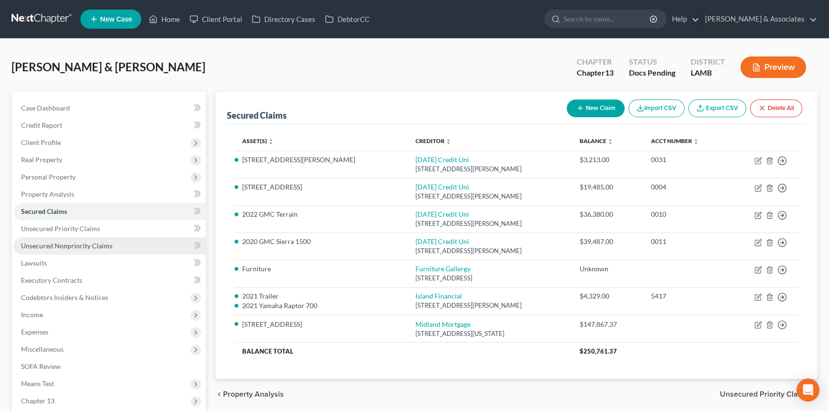
click at [57, 245] on span "Unsecured Nonpriority Claims" at bounding box center [66, 246] width 91 height 8
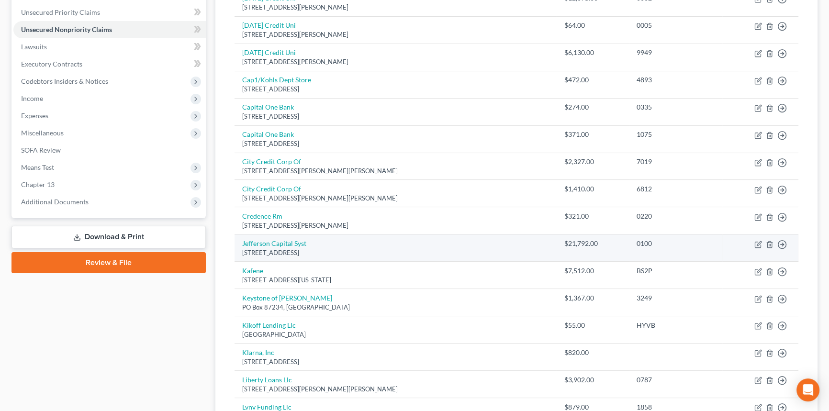
scroll to position [217, 0]
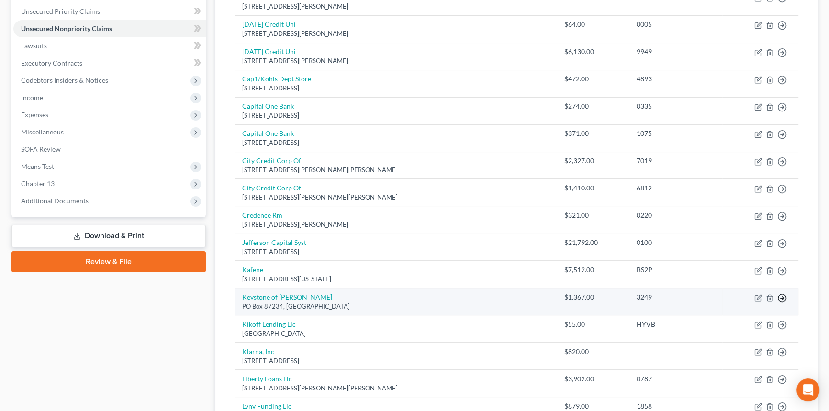
click at [782, 298] on polyline "button" at bounding box center [782, 297] width 1 height 3
click at [726, 300] on link "Move to D" at bounding box center [738, 305] width 80 height 16
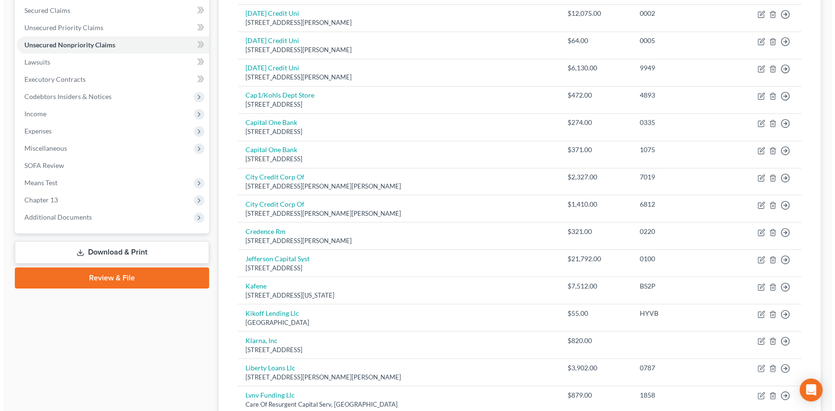
scroll to position [0, 0]
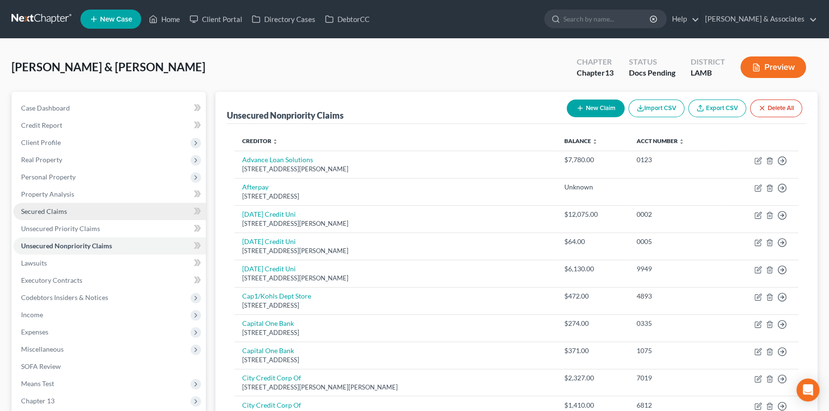
click at [69, 210] on link "Secured Claims" at bounding box center [109, 211] width 192 height 17
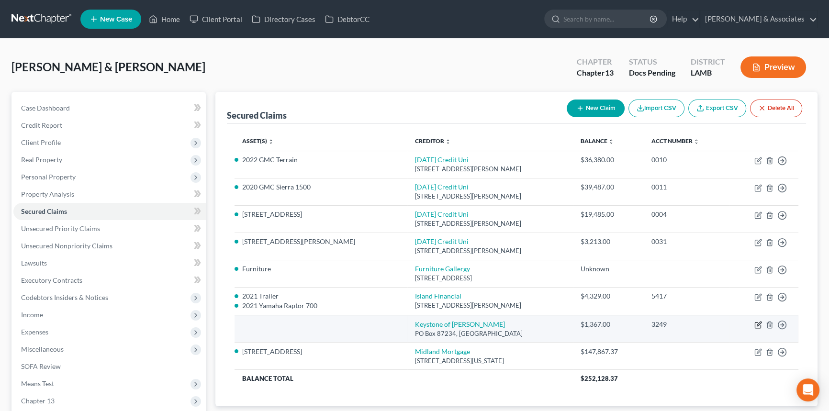
click at [755, 322] on icon "button" at bounding box center [758, 325] width 8 height 8
select select "19"
select select "4"
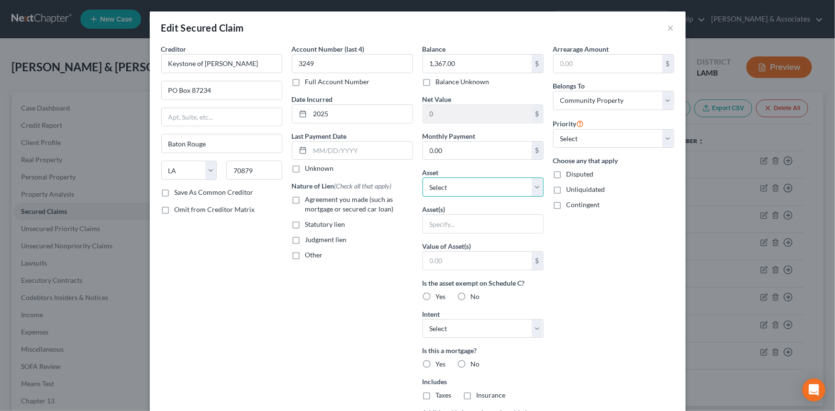
click at [475, 189] on select "Select Other Multiple Assets 2021 Trailer - $0.0 Electronics - TCL 65in 5yrs; S…" at bounding box center [483, 187] width 121 height 19
select select "9"
click at [423, 178] on select "Select Other Multiple Assets 2021 Trailer - $0.0 Electronics - TCL 65in 5yrs; S…" at bounding box center [483, 187] width 121 height 19
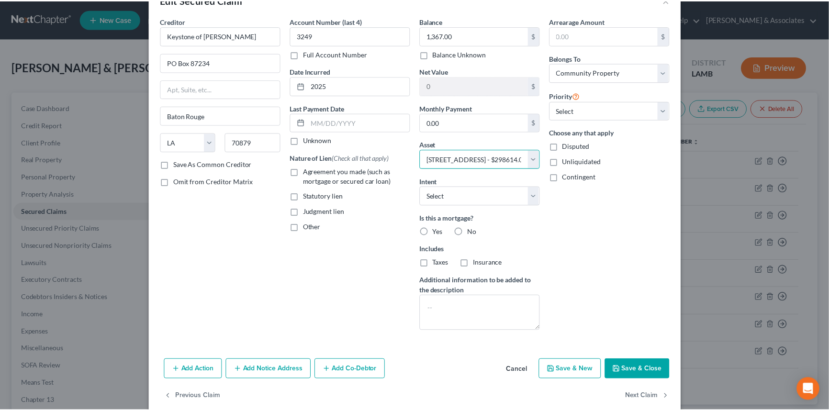
scroll to position [43, 0]
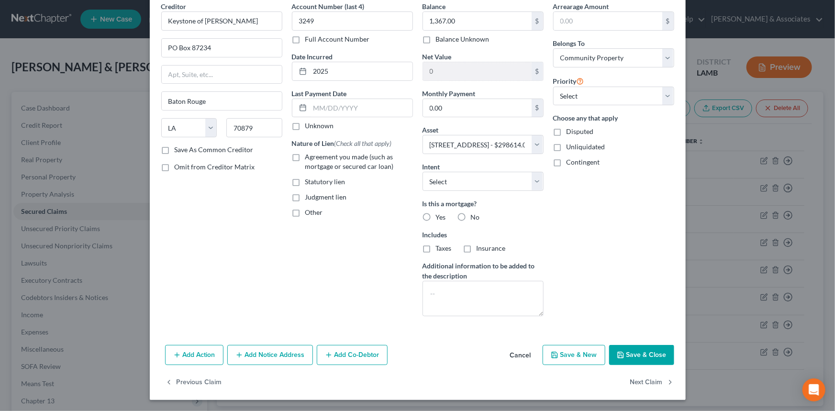
click at [616, 359] on button "Save & Close" at bounding box center [641, 355] width 65 height 20
select select
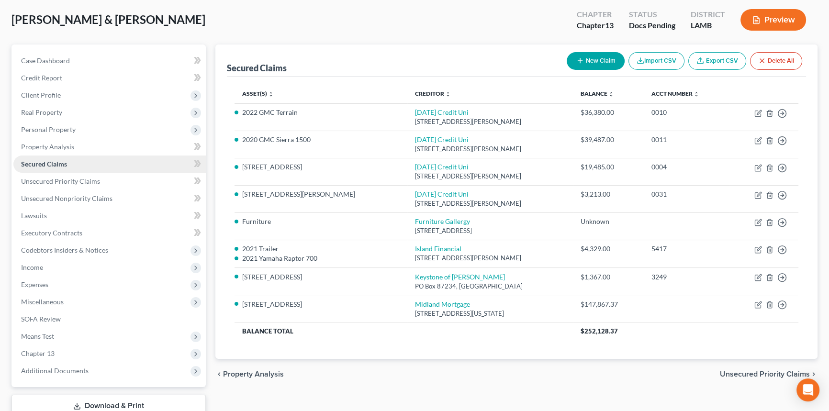
scroll to position [0, 0]
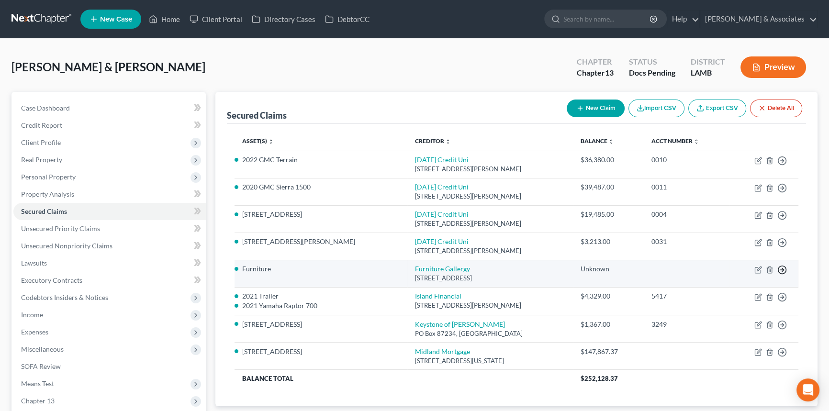
click at [779, 267] on icon "button" at bounding box center [782, 270] width 10 height 10
click at [716, 292] on link "Move to F" at bounding box center [738, 293] width 80 height 16
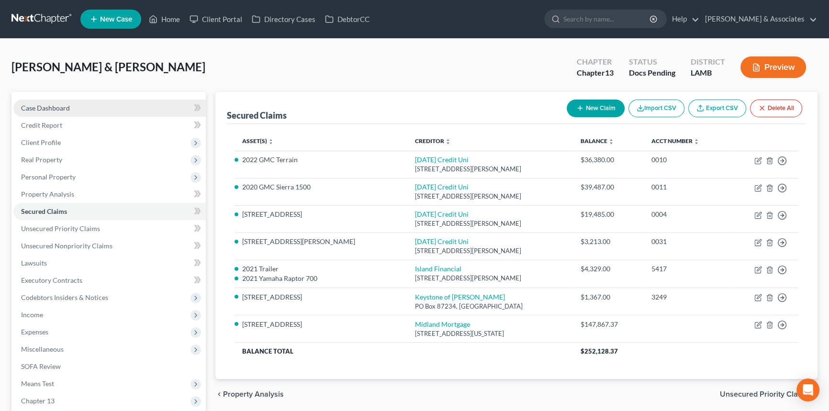
click at [71, 103] on link "Case Dashboard" at bounding box center [109, 108] width 192 height 17
select select "6"
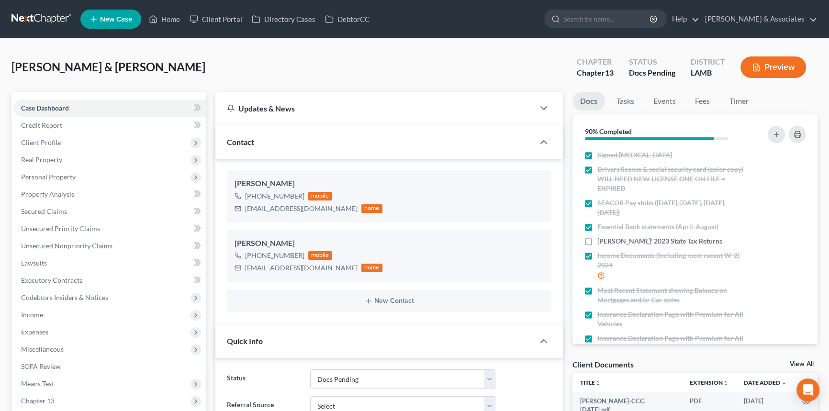
scroll to position [274, 0]
click at [84, 217] on link "Secured Claims" at bounding box center [109, 211] width 192 height 17
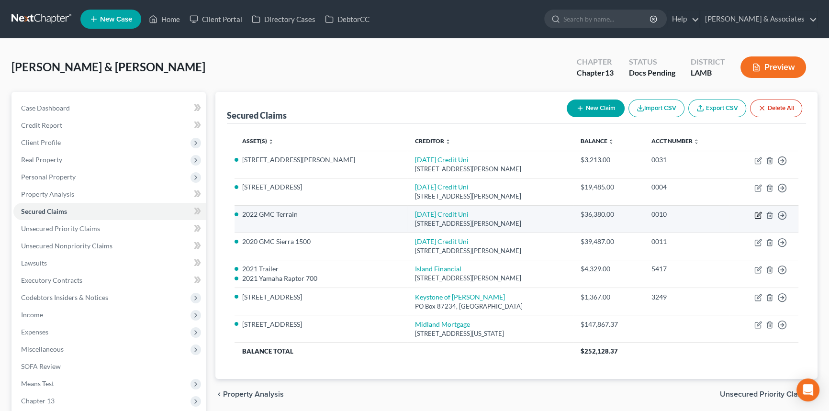
click at [754, 214] on icon "button" at bounding box center [758, 215] width 8 height 8
select select "19"
select select "0"
select select "4"
select select "0"
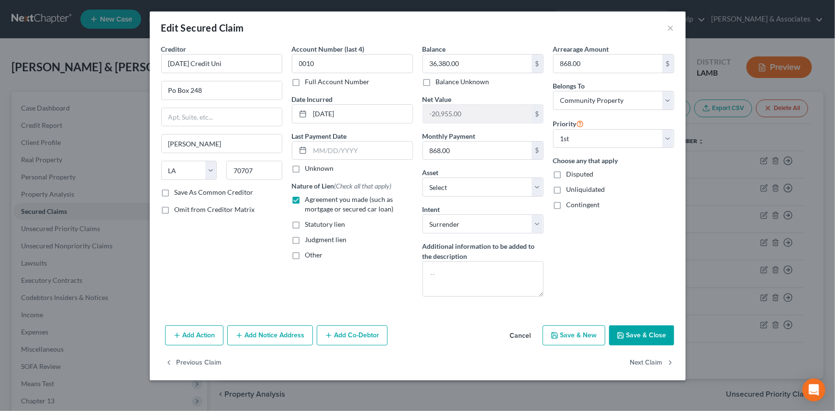
click at [524, 325] on div "Add Action Add Notice Address Add Co-Debtor Cancel Save & New Save & Close" at bounding box center [418, 338] width 536 height 32
click at [520, 329] on button "Cancel" at bounding box center [520, 335] width 36 height 19
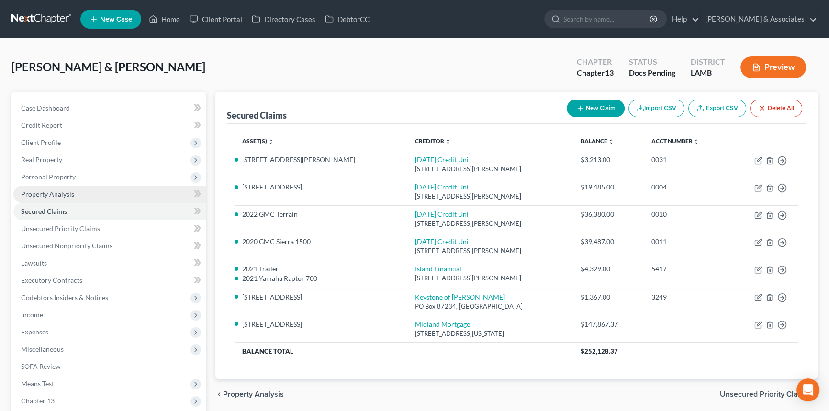
click at [97, 188] on link "Property Analysis" at bounding box center [109, 194] width 192 height 17
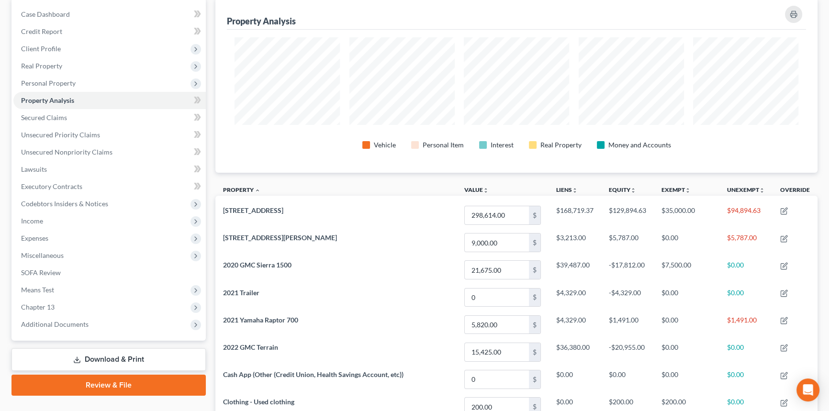
scroll to position [93, 0]
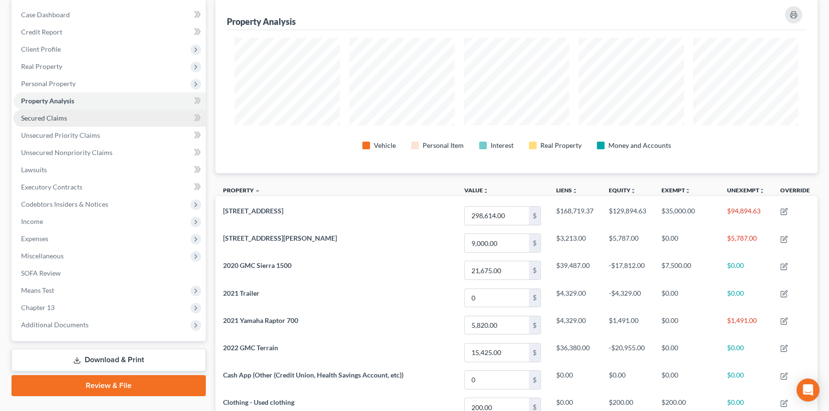
click at [86, 121] on link "Secured Claims" at bounding box center [109, 118] width 192 height 17
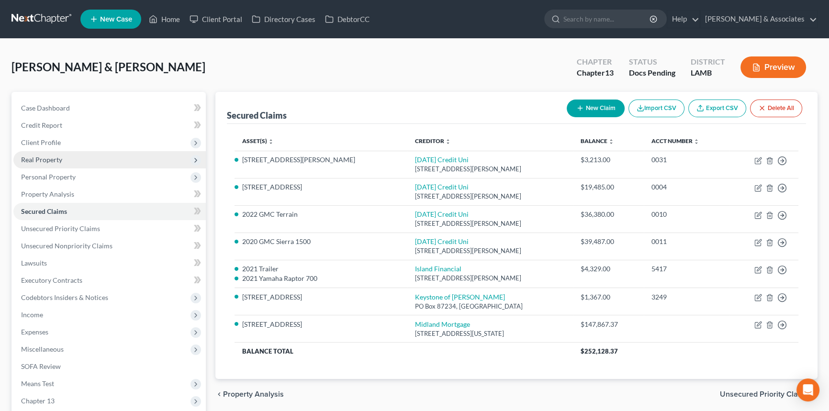
click at [64, 164] on span "Real Property" at bounding box center [109, 159] width 192 height 17
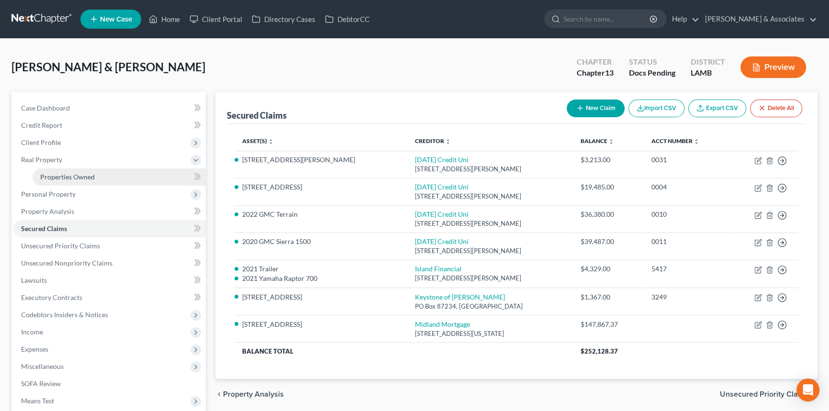
click at [62, 178] on span "Properties Owned" at bounding box center [67, 177] width 55 height 8
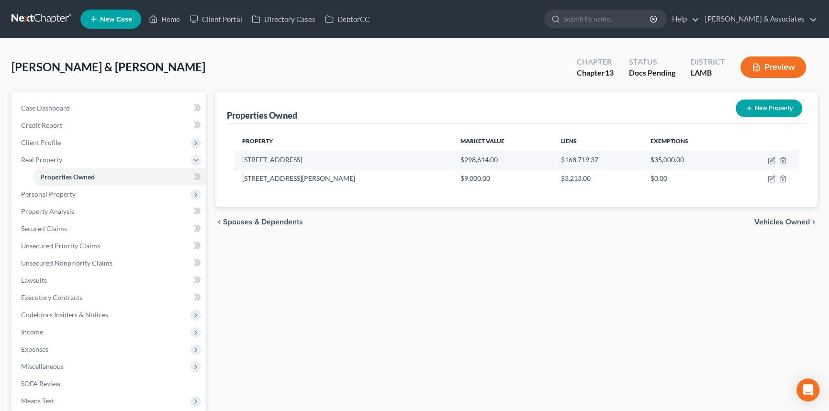
drag, startPoint x: 767, startPoint y: 158, endPoint x: 740, endPoint y: 163, distance: 26.7
click at [767, 158] on td at bounding box center [765, 160] width 65 height 18
click at [774, 159] on icon "button" at bounding box center [772, 161] width 8 height 8
select select "19"
select select "4"
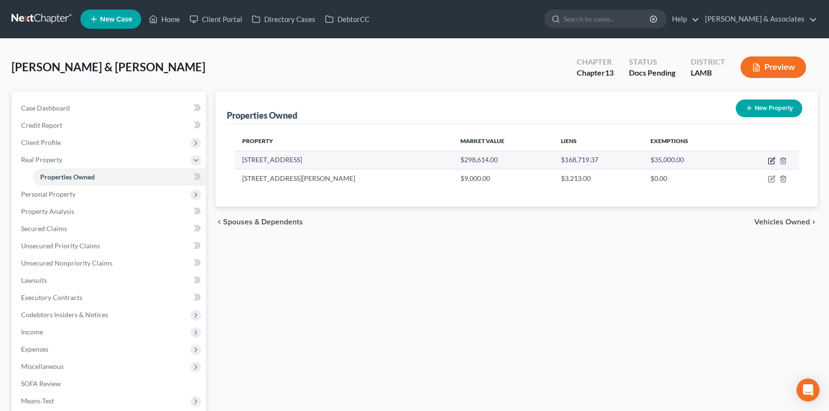
select select "0"
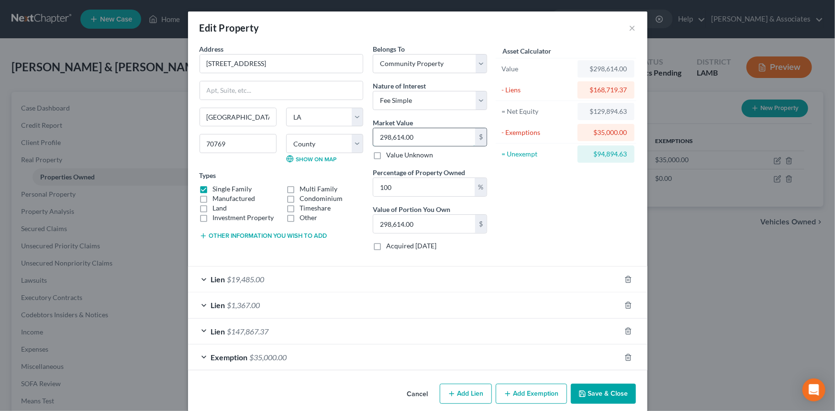
click at [386, 138] on input "298,614.00" at bounding box center [424, 137] width 102 height 18
type input "29,614.00"
type input "295,614.00"
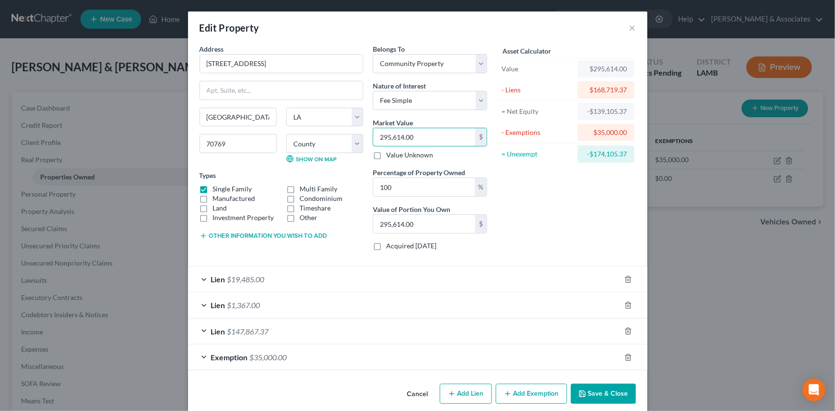
type input "295,614.00"
click at [609, 395] on button "Save & Close" at bounding box center [603, 394] width 65 height 20
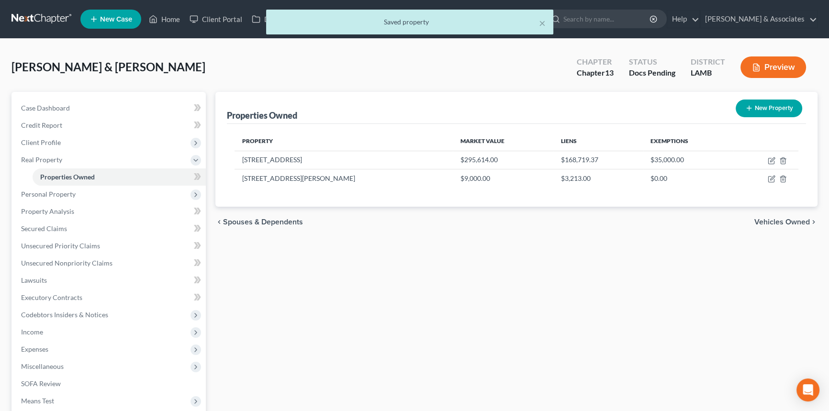
click at [559, 343] on div "Properties Owned New Property Property Market Value Liens Exemptions 16312 Timb…" at bounding box center [517, 299] width 612 height 415
click at [105, 203] on link "Property Analysis" at bounding box center [109, 211] width 192 height 17
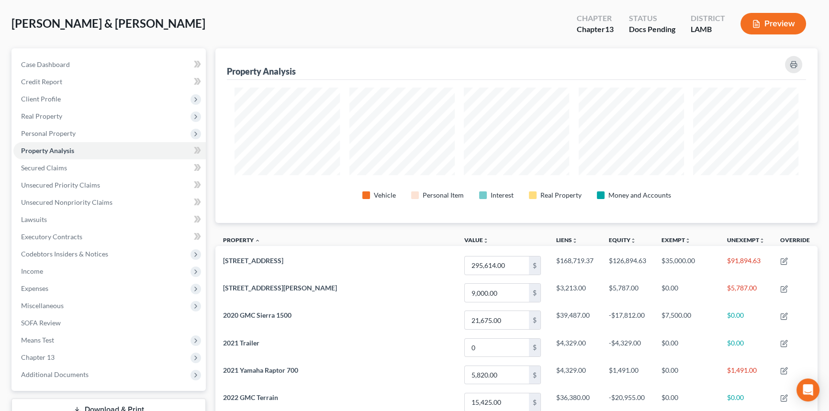
scroll to position [174, 0]
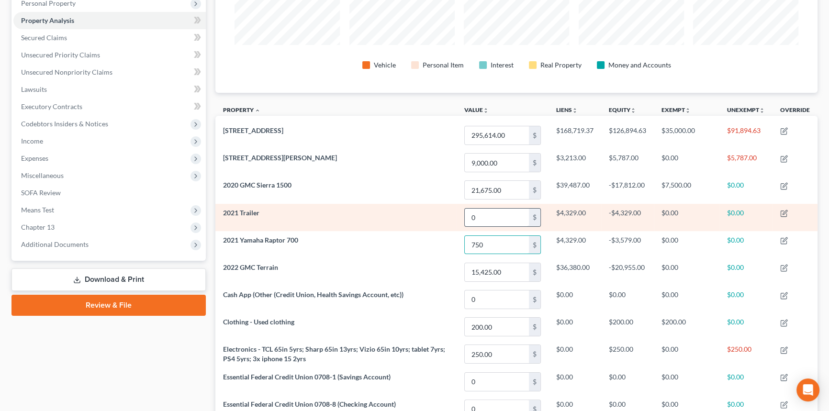
type input "750"
click at [496, 223] on input "0" at bounding box center [497, 218] width 64 height 18
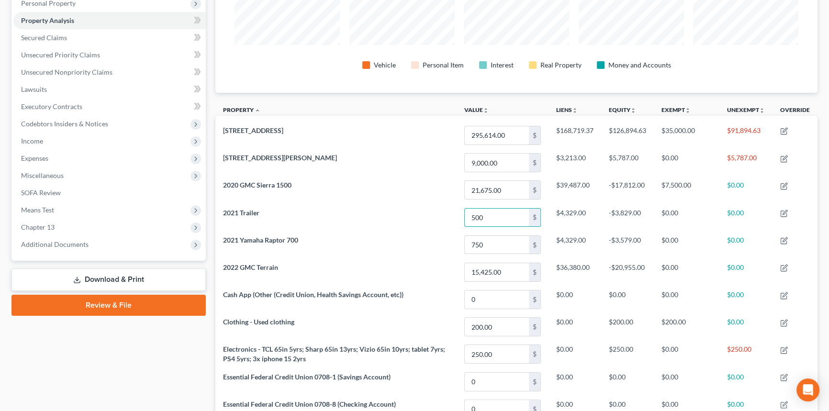
type input "500"
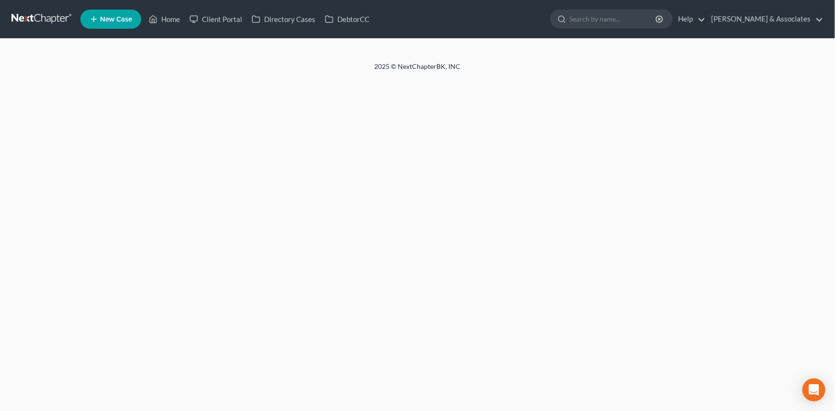
select select "1"
select select "3"
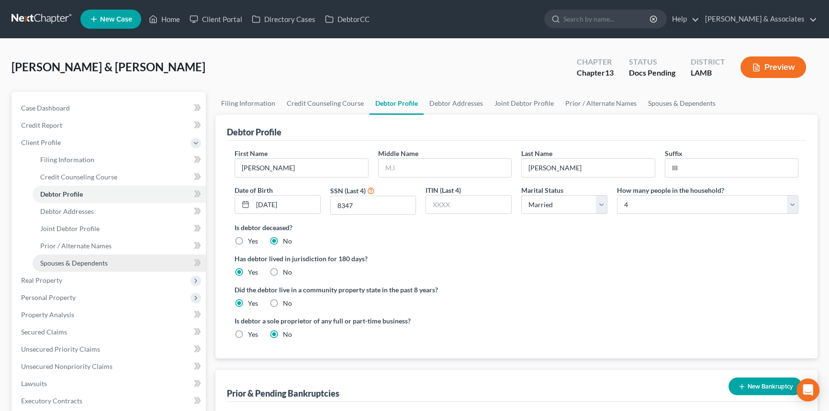
click at [130, 263] on link "Spouses & Dependents" at bounding box center [119, 263] width 173 height 17
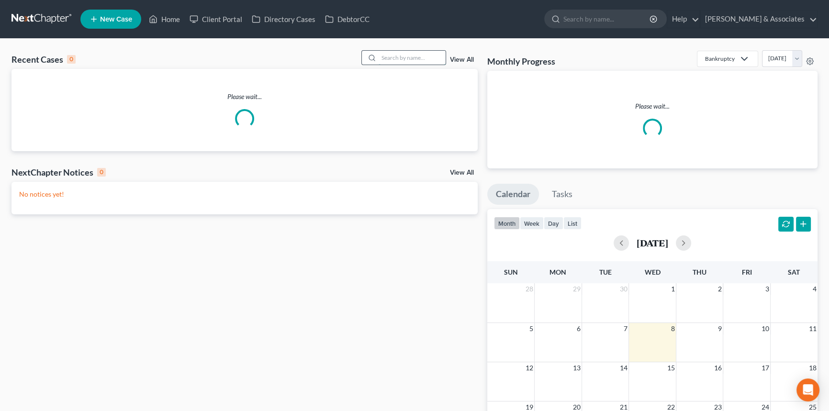
click at [417, 53] on input "search" at bounding box center [411, 58] width 67 height 14
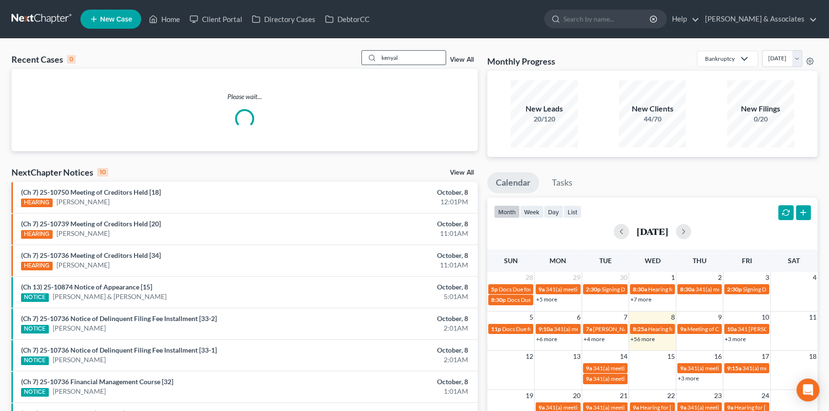
type input "kenyal"
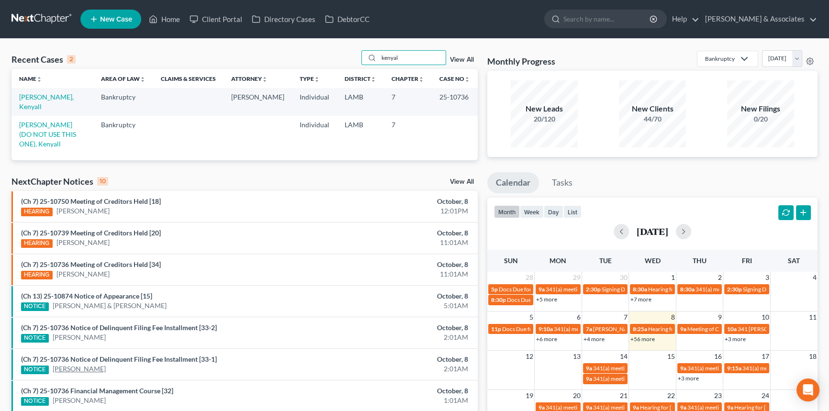
click at [80, 364] on link "[PERSON_NAME]" at bounding box center [79, 369] width 53 height 10
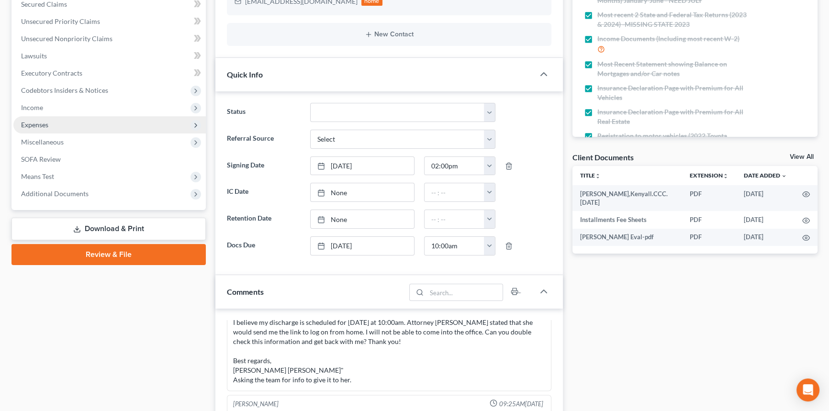
scroll to position [87, 0]
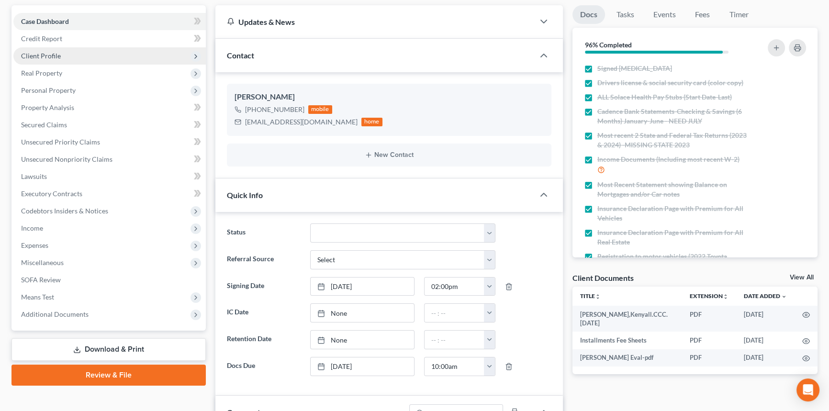
click at [63, 55] on span "Client Profile" at bounding box center [109, 55] width 192 height 17
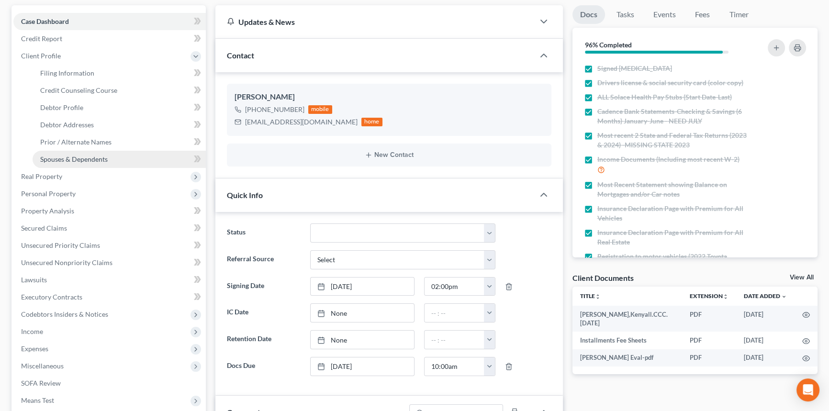
click at [88, 153] on link "Spouses & Dependents" at bounding box center [119, 159] width 173 height 17
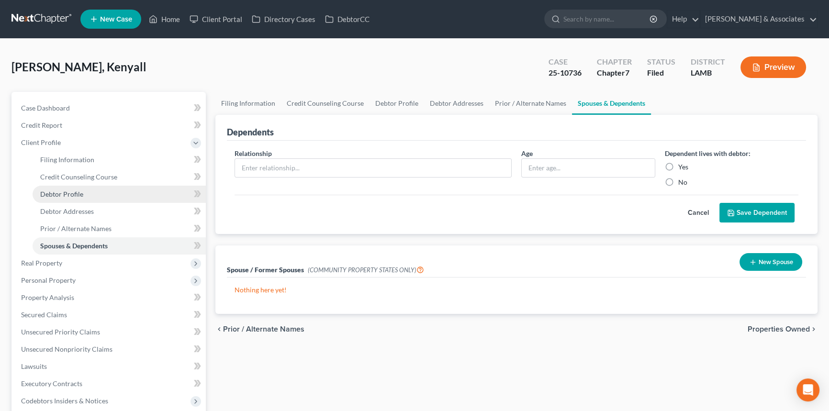
click at [90, 191] on link "Debtor Profile" at bounding box center [119, 194] width 173 height 17
select select "0"
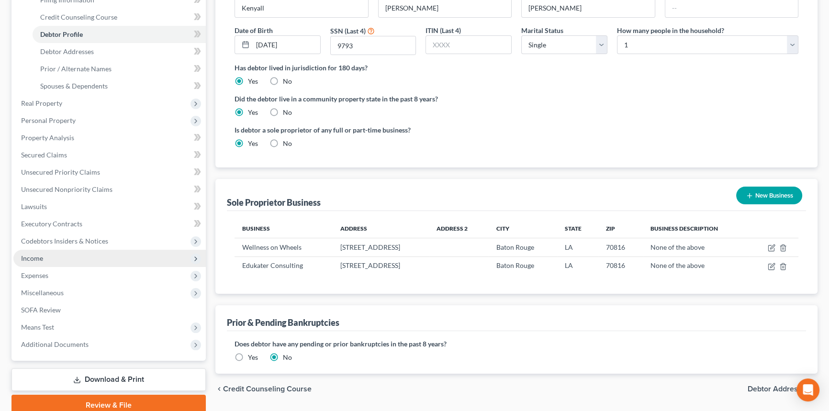
scroll to position [174, 0]
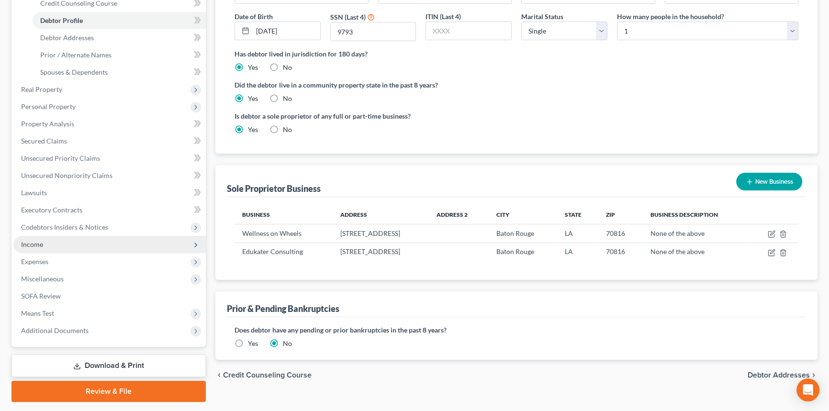
click at [52, 240] on span "Income" at bounding box center [109, 244] width 192 height 17
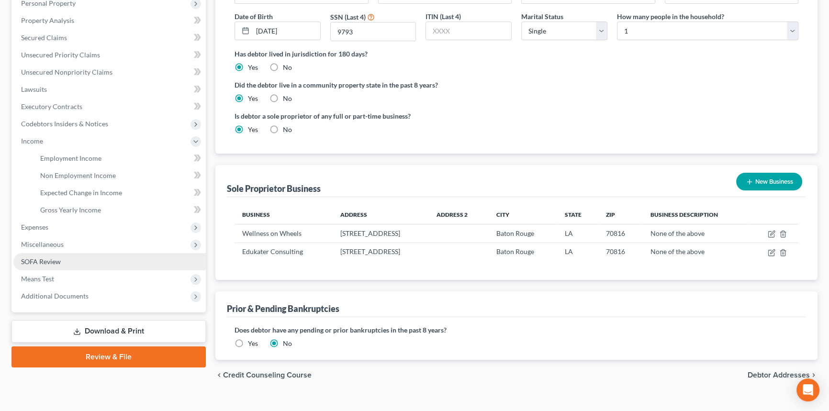
click at [59, 259] on ul "Case Dashboard Payments Invoices Payments Payments Credit Report Client Profile" at bounding box center [109, 115] width 192 height 379
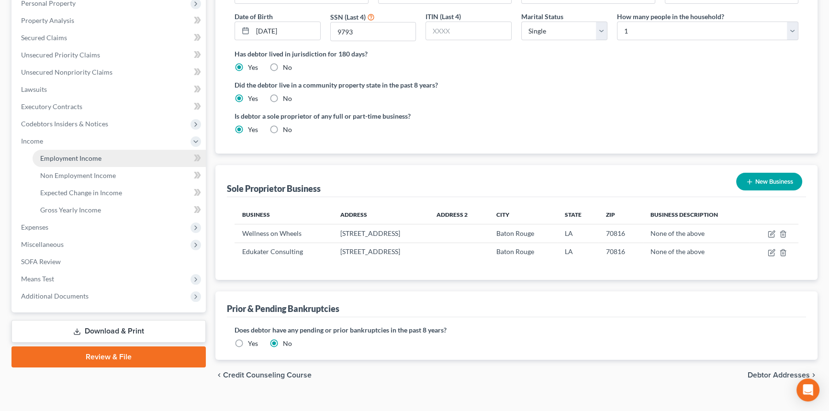
click at [96, 161] on link "Employment Income" at bounding box center [119, 158] width 173 height 17
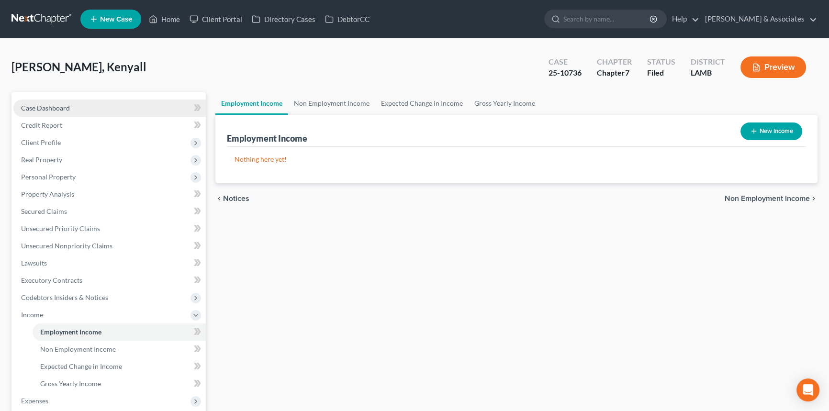
click at [111, 102] on link "Case Dashboard" at bounding box center [109, 108] width 192 height 17
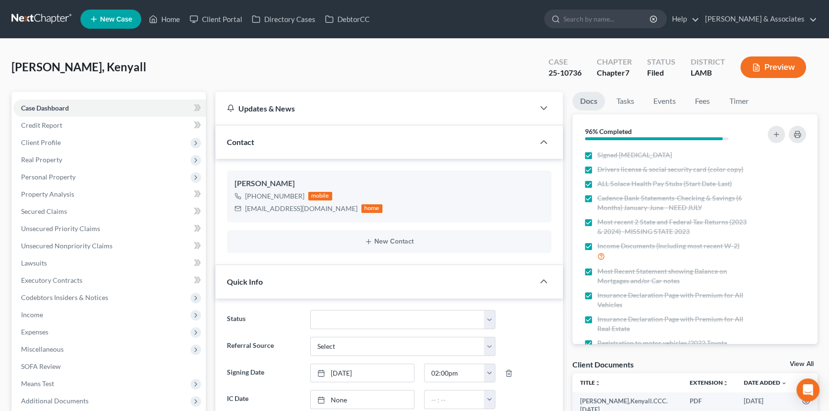
click at [27, 24] on link at bounding box center [41, 19] width 61 height 17
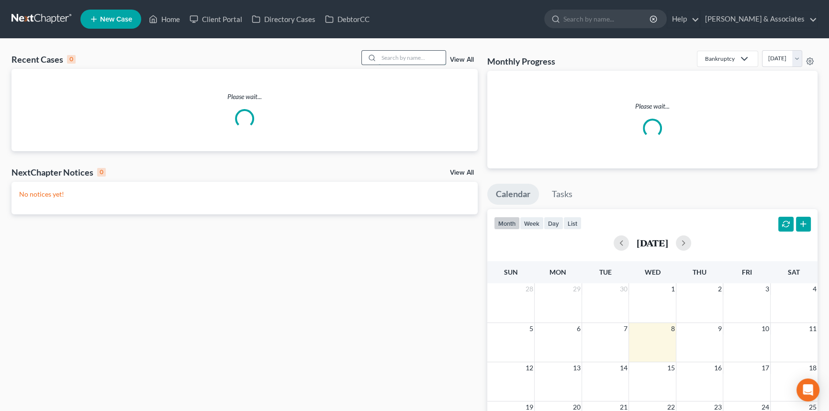
click at [394, 57] on input "search" at bounding box center [411, 58] width 67 height 14
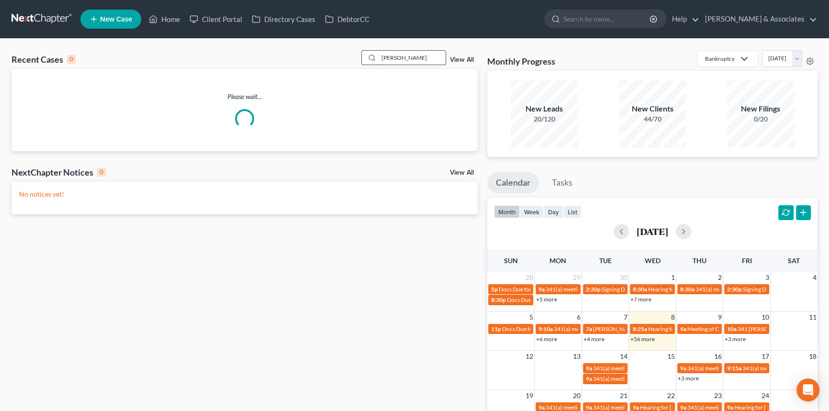
type input "[PERSON_NAME]"
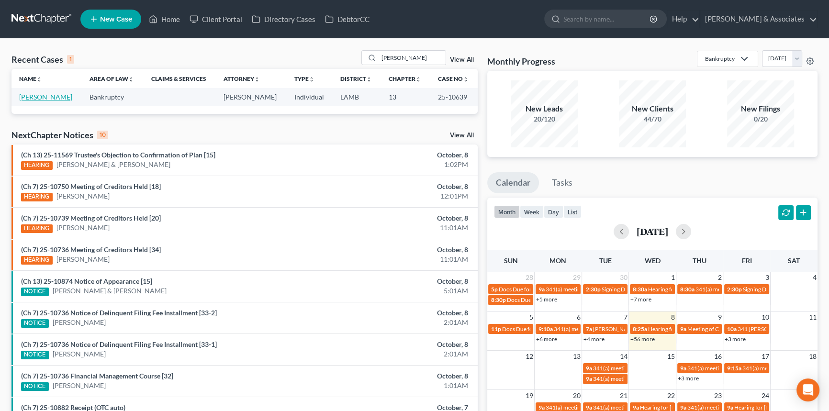
click at [49, 100] on link "[PERSON_NAME]" at bounding box center [45, 97] width 53 height 8
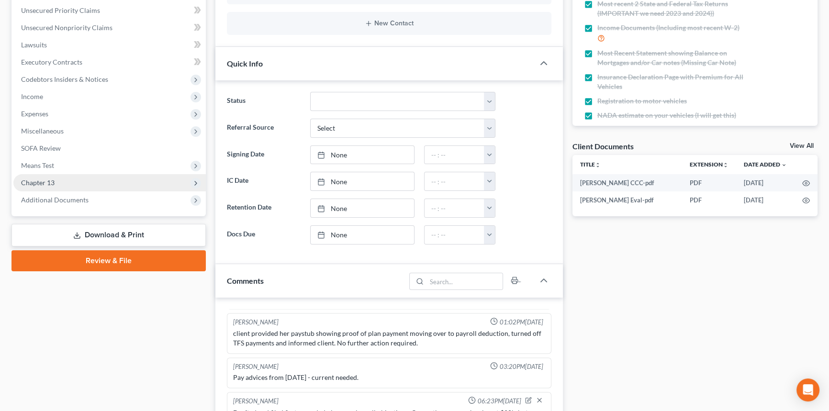
scroll to position [217, 0]
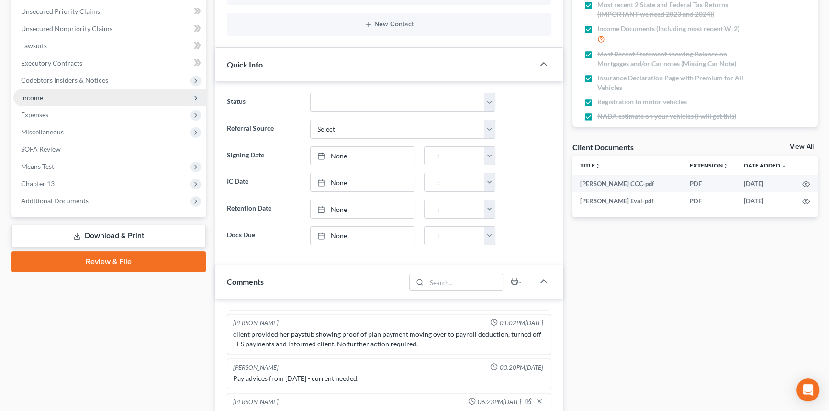
click at [56, 96] on span "Income" at bounding box center [109, 97] width 192 height 17
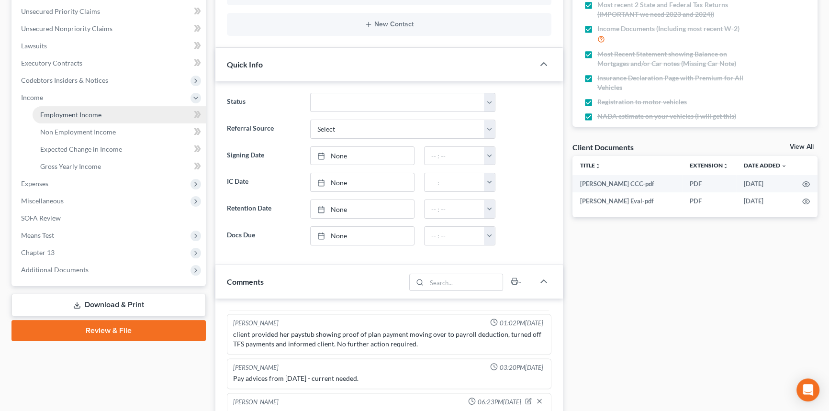
click at [56, 106] on link "Employment Income" at bounding box center [119, 114] width 173 height 17
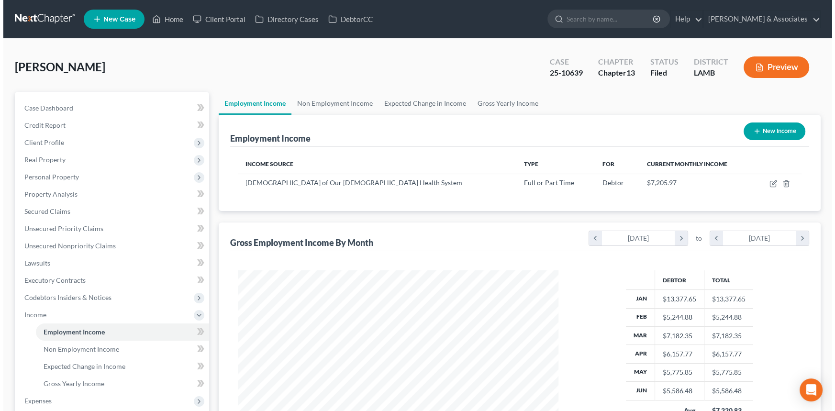
scroll to position [171, 340]
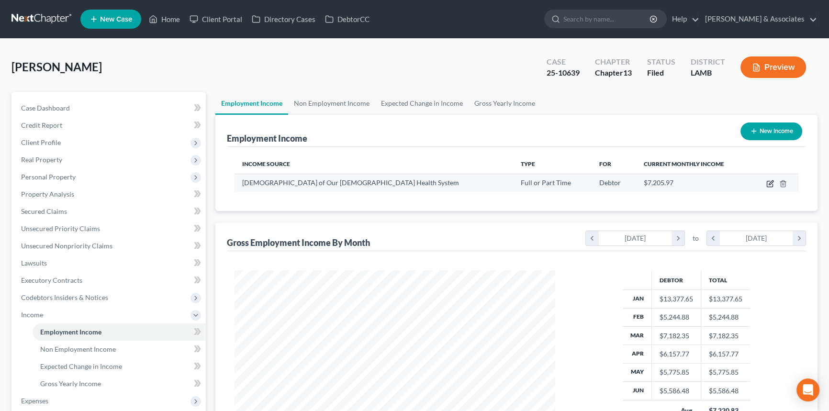
click at [769, 184] on icon "button" at bounding box center [770, 184] width 8 height 8
select select "0"
select select "19"
select select "2"
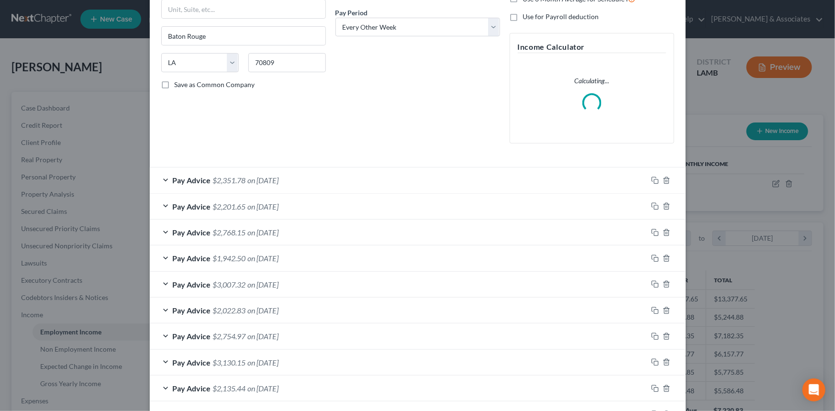
scroll to position [316, 0]
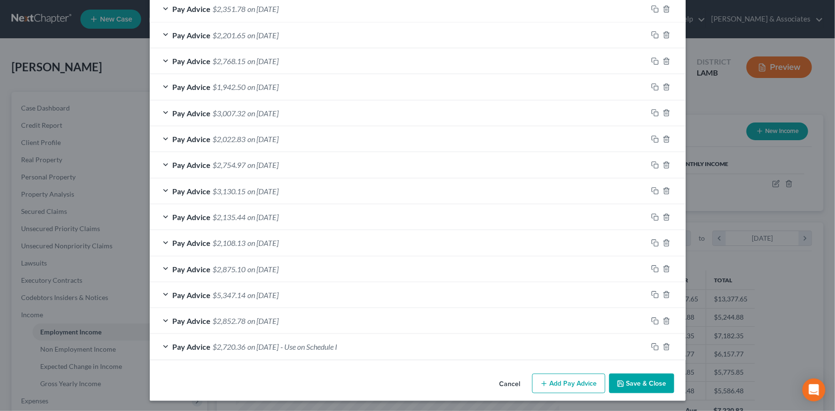
click at [332, 352] on div "Pay Advice $2,720.36 on [DATE] - Use on Schedule I" at bounding box center [399, 346] width 498 height 25
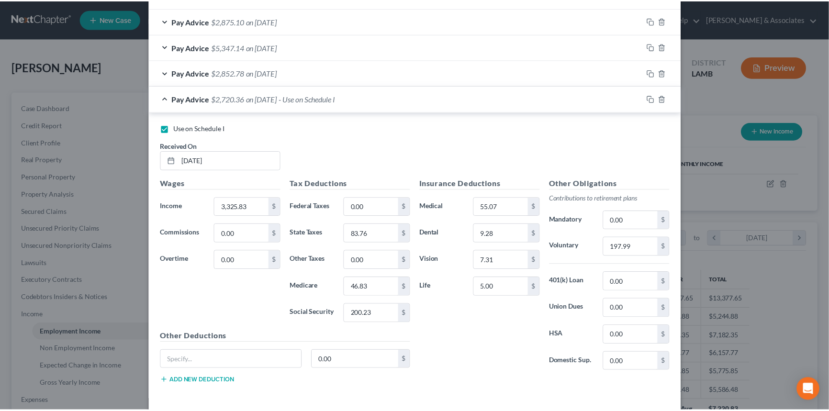
scroll to position [634, 0]
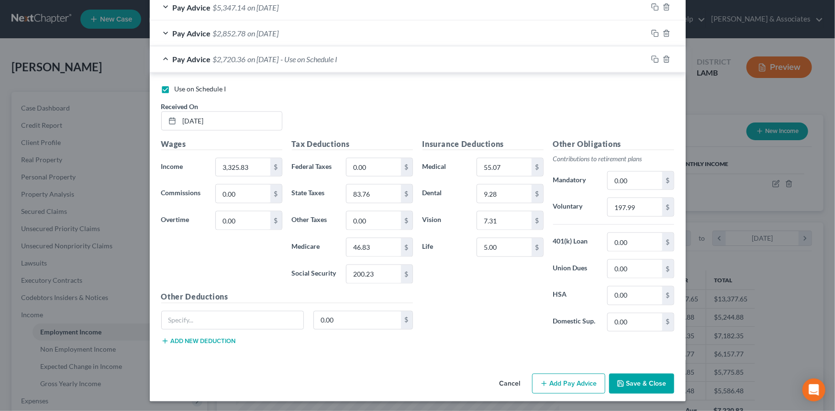
click at [457, 307] on div "Insurance Deductions Medical 55.07 $ Dental 9.28 $ Vision 7.31 $ Life 5.00 $" at bounding box center [483, 238] width 131 height 201
click at [501, 383] on button "Cancel" at bounding box center [510, 384] width 36 height 19
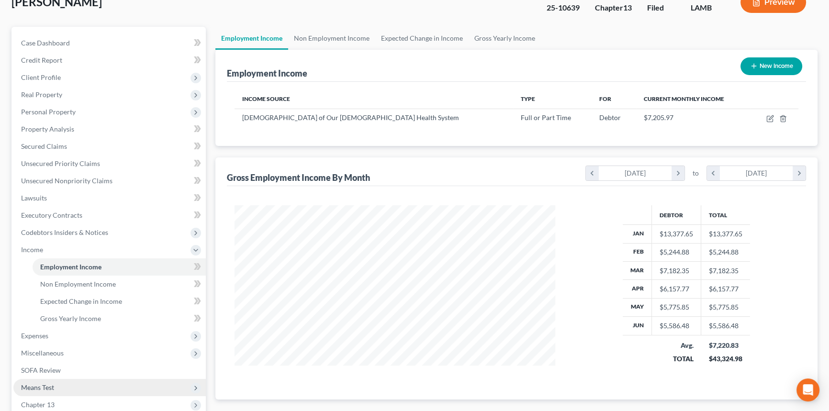
scroll to position [130, 0]
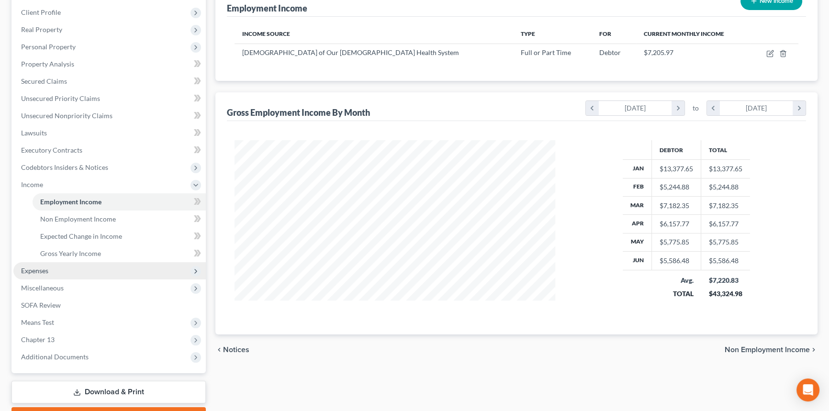
click at [63, 274] on span "Expenses" at bounding box center [109, 270] width 192 height 17
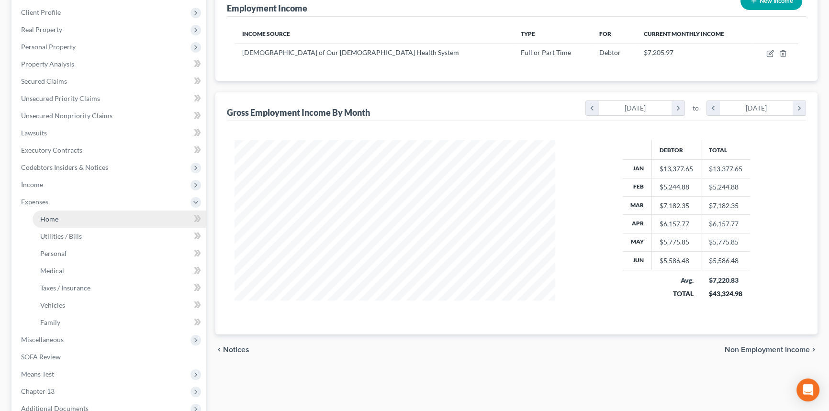
click at [67, 212] on link "Home" at bounding box center [119, 219] width 173 height 17
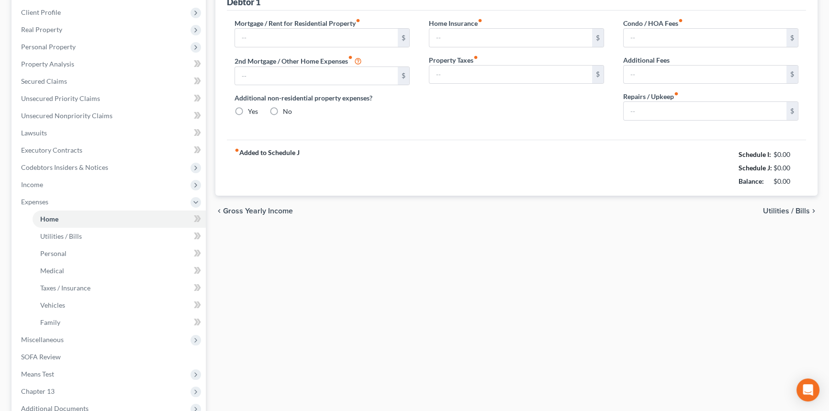
type input "1,113.00"
type input "0.00"
radio input "true"
type input "0.00"
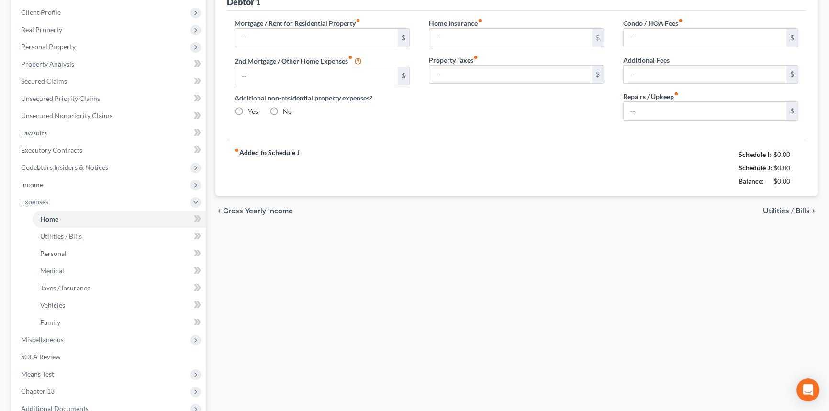
type input "0.00"
type input "100.00"
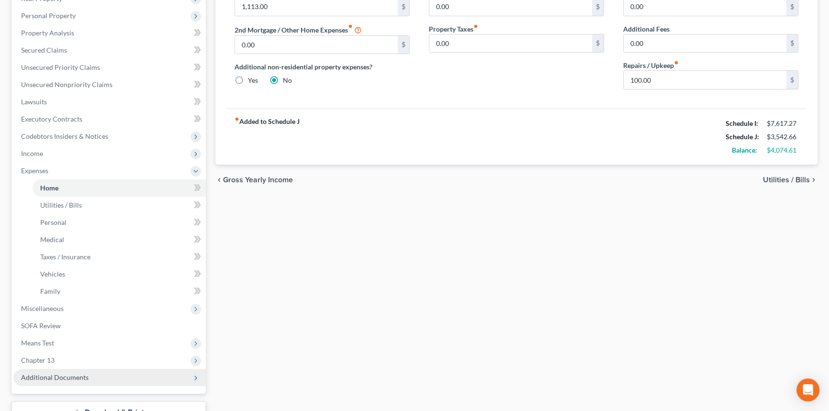
scroll to position [234, 0]
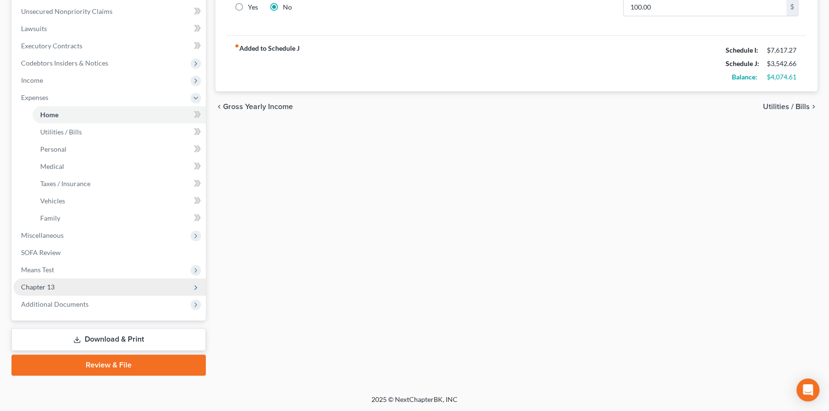
click at [47, 287] on span "Chapter 13" at bounding box center [37, 287] width 33 height 8
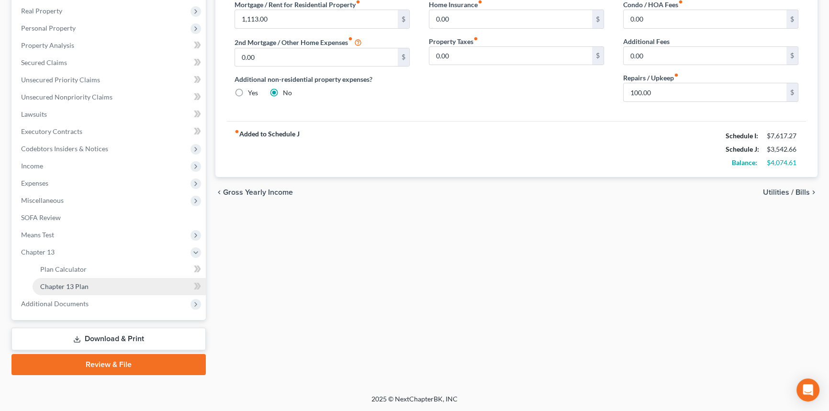
scroll to position [148, 0]
click at [79, 288] on span "Chapter 13 Plan" at bounding box center [64, 287] width 48 height 8
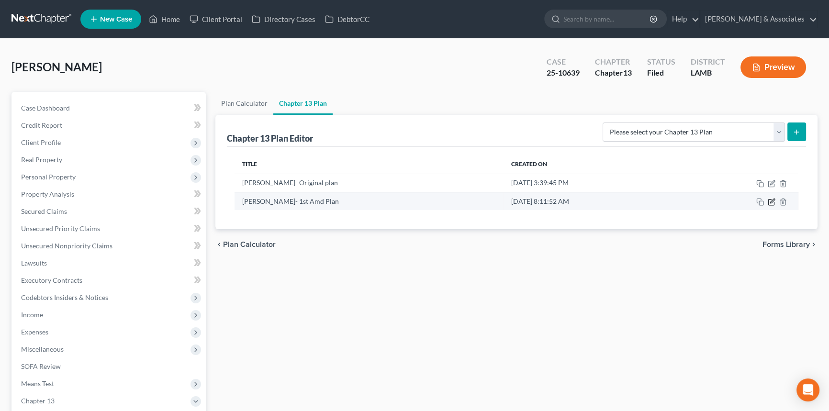
click at [771, 203] on icon "button" at bounding box center [772, 202] width 8 height 8
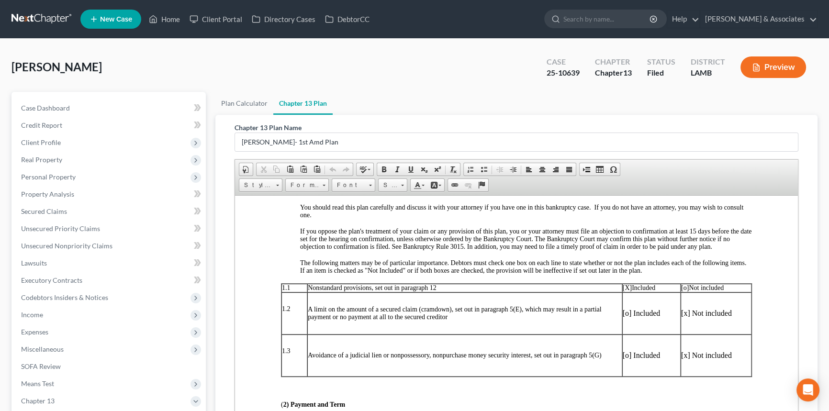
scroll to position [261, 0]
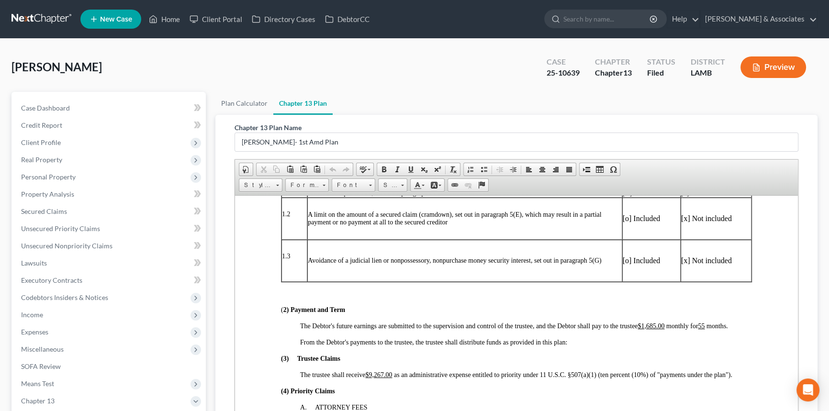
click at [122, 62] on div "Smith, Erinn Upgraded Case 25-10639 Chapter Chapter 13 Status Filed District LA…" at bounding box center [414, 71] width 806 height 42
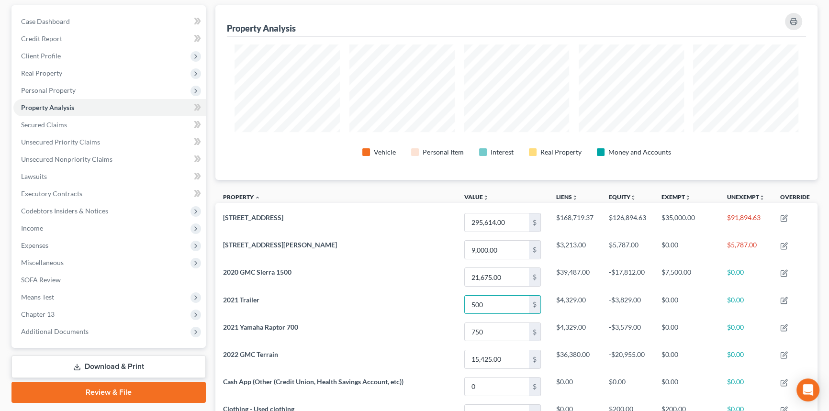
click at [385, 188] on th "Property unfold_more expand_more expand_less" at bounding box center [335, 199] width 241 height 22
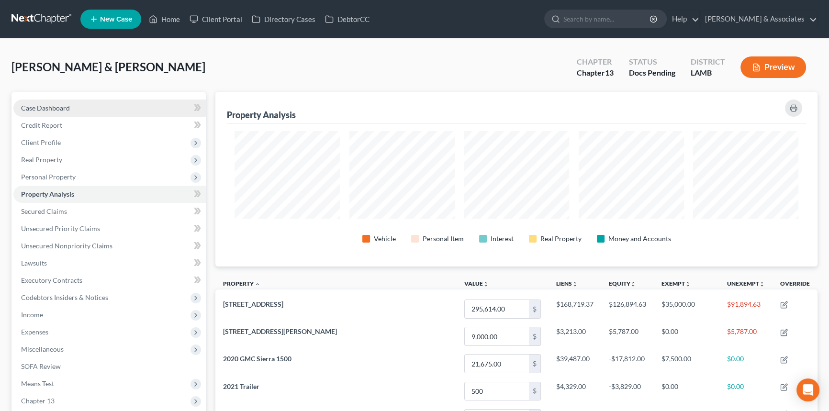
click at [71, 109] on link "Case Dashboard" at bounding box center [109, 108] width 192 height 17
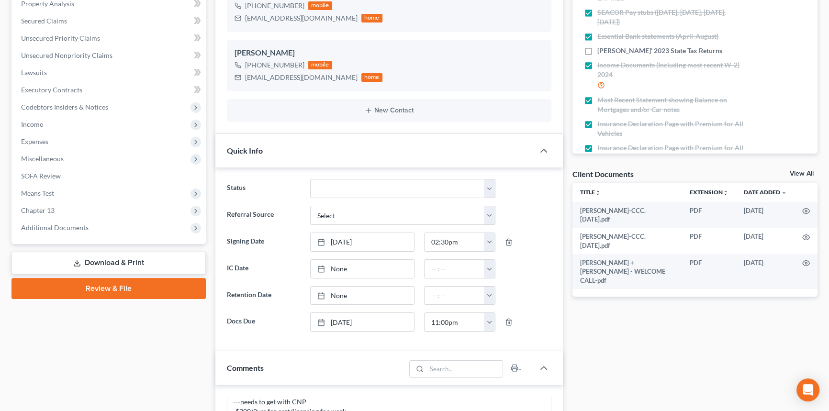
scroll to position [174, 0]
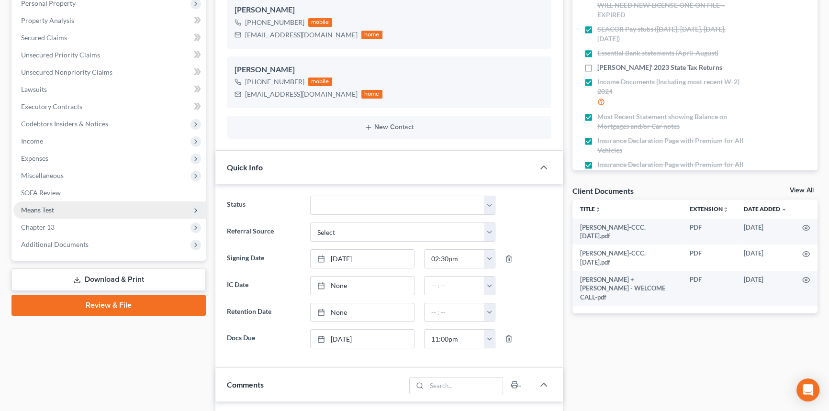
click at [50, 212] on span "Means Test" at bounding box center [37, 210] width 33 height 8
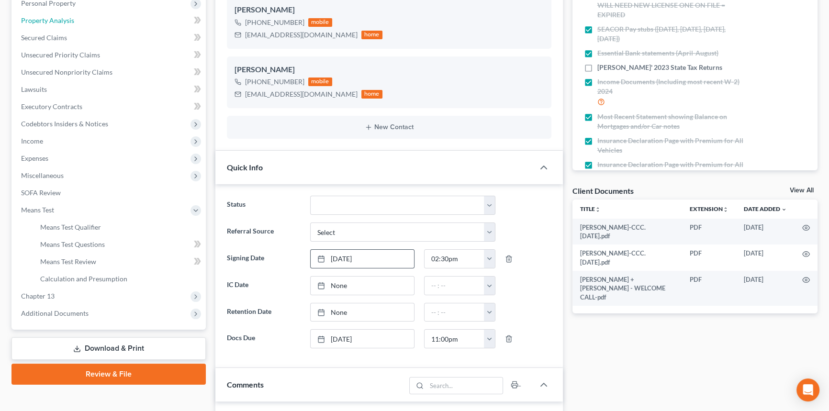
click at [60, 22] on span "Property Analysis" at bounding box center [47, 20] width 53 height 8
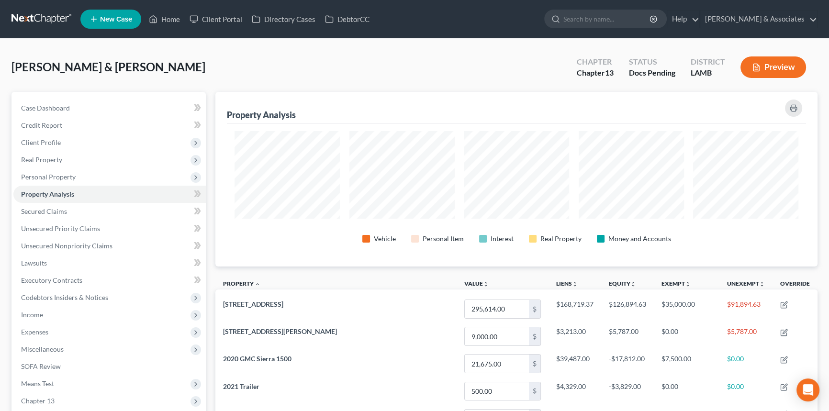
scroll to position [478328, 477900]
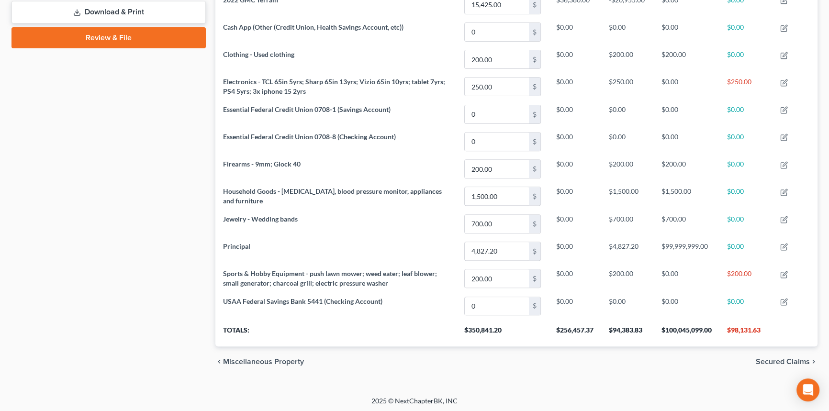
click at [550, 371] on div "chevron_left Miscellaneous Property Secured Claims chevron_right" at bounding box center [516, 361] width 602 height 31
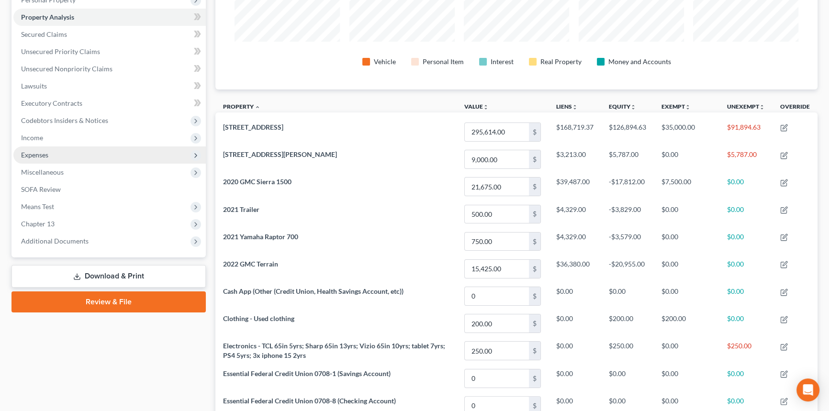
scroll to position [87, 0]
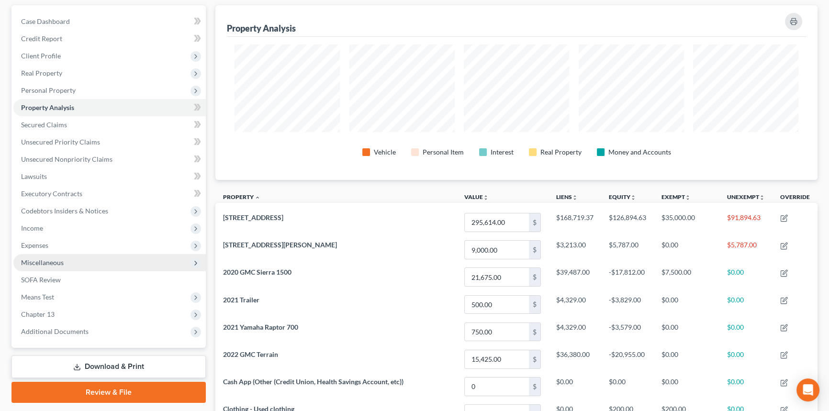
click at [46, 246] on span "Expenses" at bounding box center [34, 245] width 27 height 8
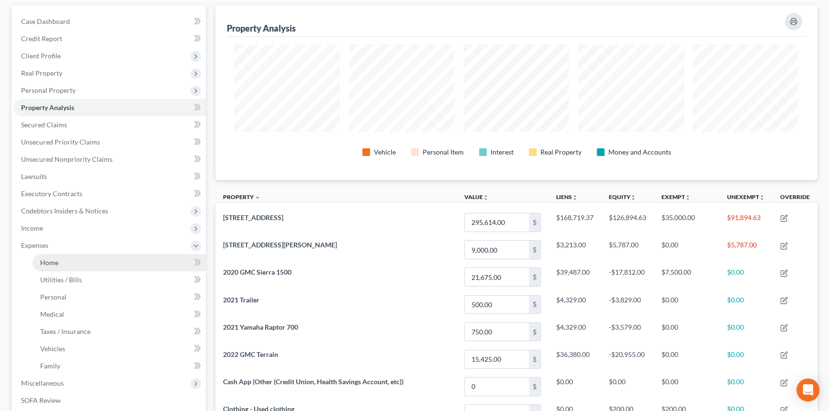
click at [37, 264] on link "Home" at bounding box center [119, 262] width 173 height 17
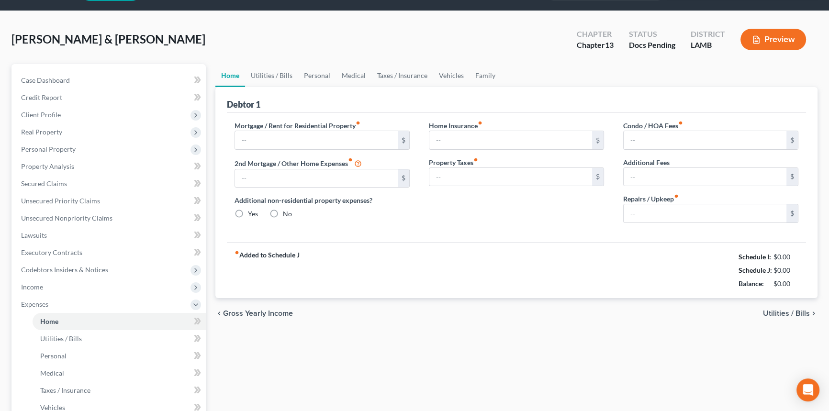
type input "1,451.16"
type input "306.00"
radio input "true"
type input "0.00"
type input "7.50"
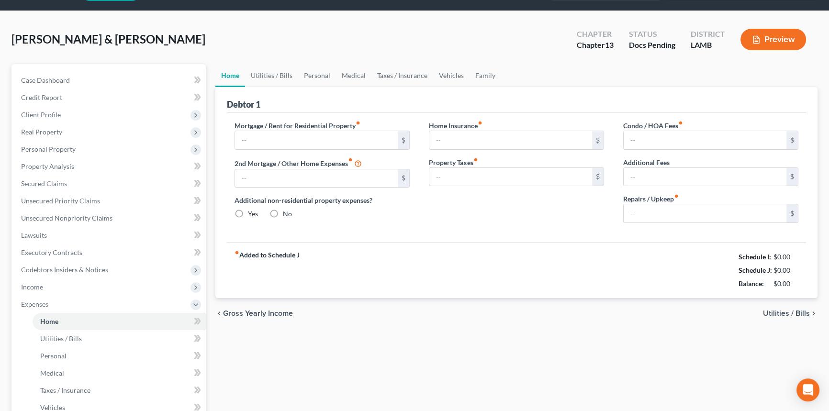
type input "16.25"
type input "0.00"
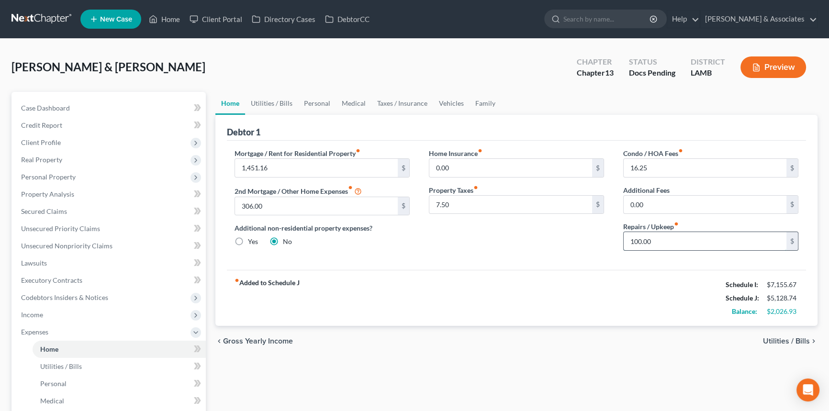
click at [682, 240] on input "100.00" at bounding box center [704, 241] width 163 height 18
type input "25"
drag, startPoint x: 648, startPoint y: 342, endPoint x: 788, endPoint y: 383, distance: 146.1
click at [649, 343] on div "chevron_left Gross Yearly Income Utilities / Bills chevron_right" at bounding box center [516, 341] width 602 height 31
click at [792, 338] on span "Utilities / Bills" at bounding box center [786, 341] width 47 height 8
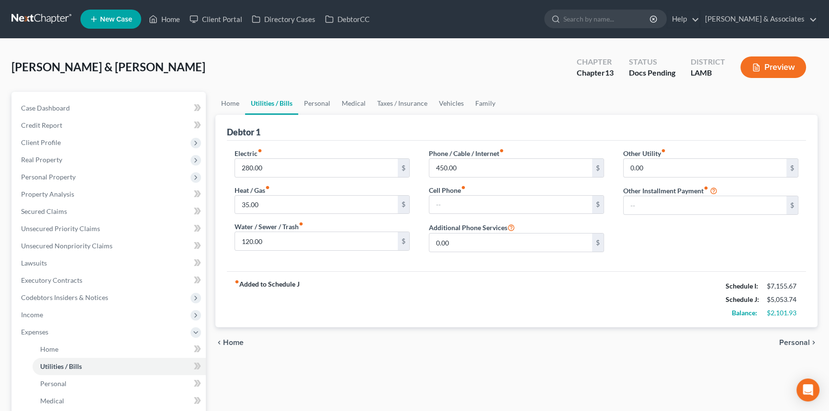
click at [703, 356] on div "chevron_left Home Personal chevron_right" at bounding box center [516, 342] width 602 height 31
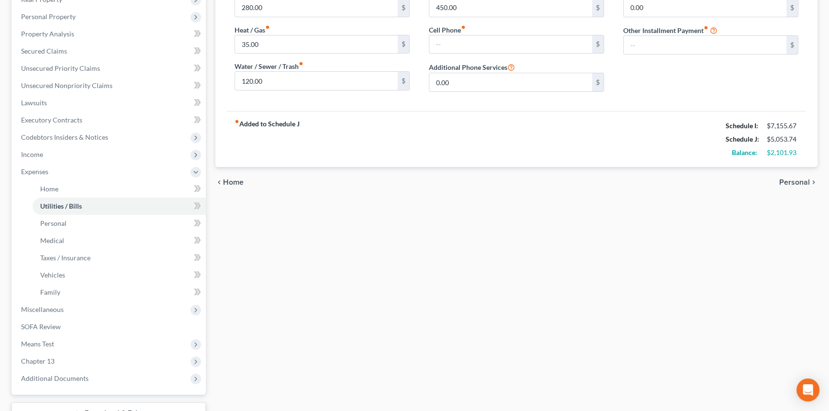
scroll to position [234, 0]
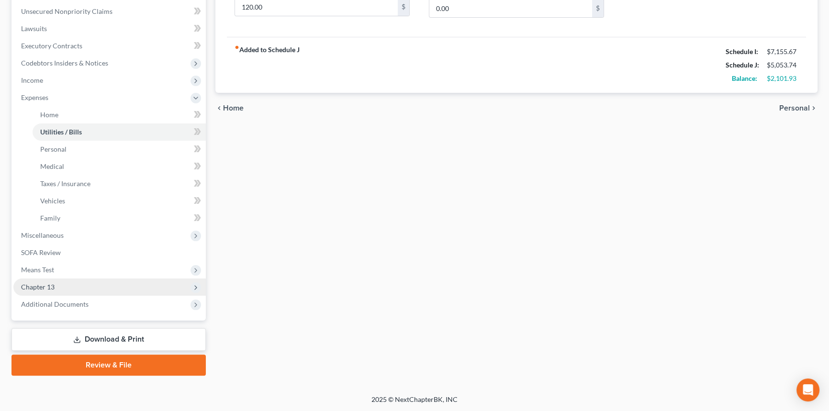
click at [116, 281] on span "Chapter 13" at bounding box center [109, 286] width 192 height 17
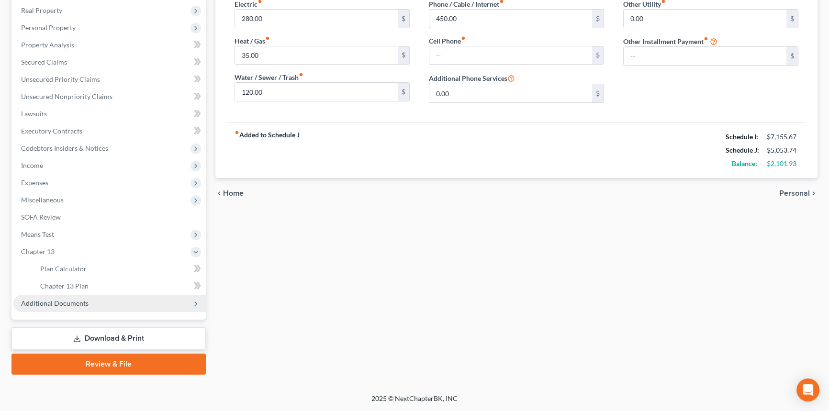
scroll to position [148, 0]
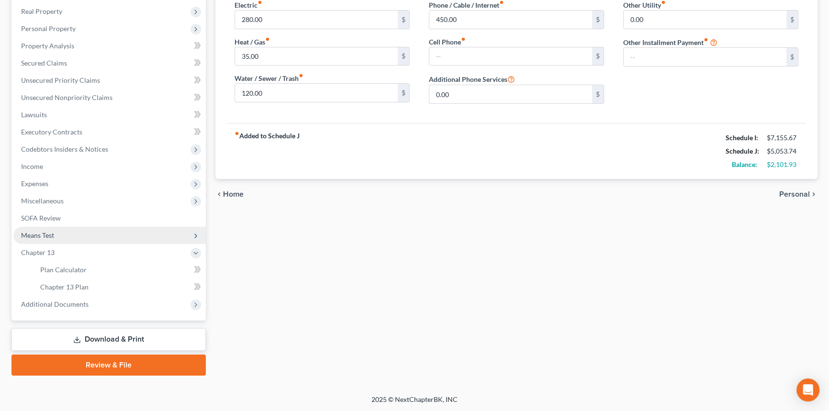
click at [107, 229] on span "Means Test" at bounding box center [109, 235] width 192 height 17
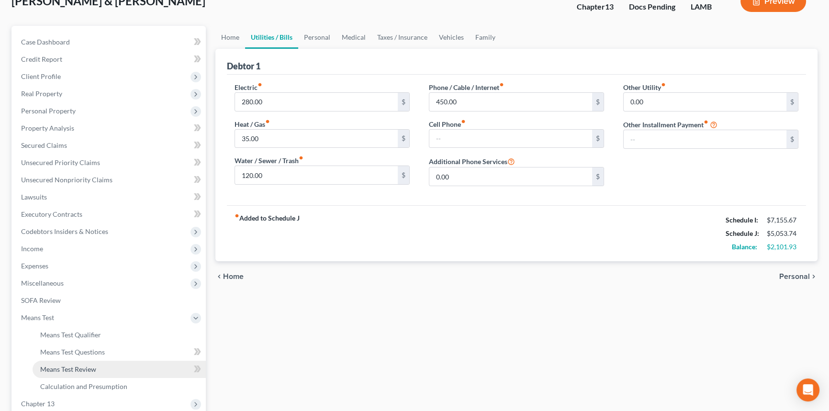
scroll to position [130, 0]
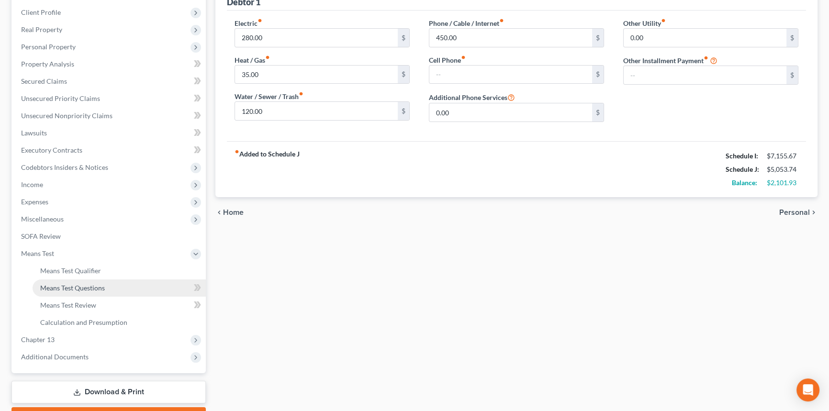
click at [92, 284] on span "Means Test Questions" at bounding box center [72, 288] width 65 height 8
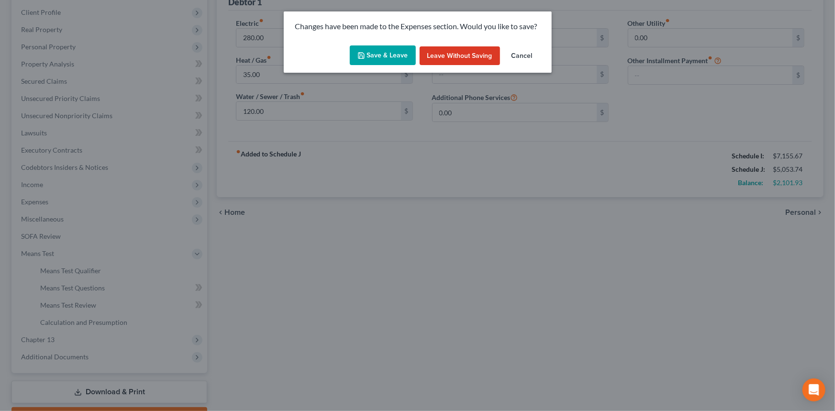
click at [389, 62] on button "Save & Leave" at bounding box center [383, 55] width 66 height 20
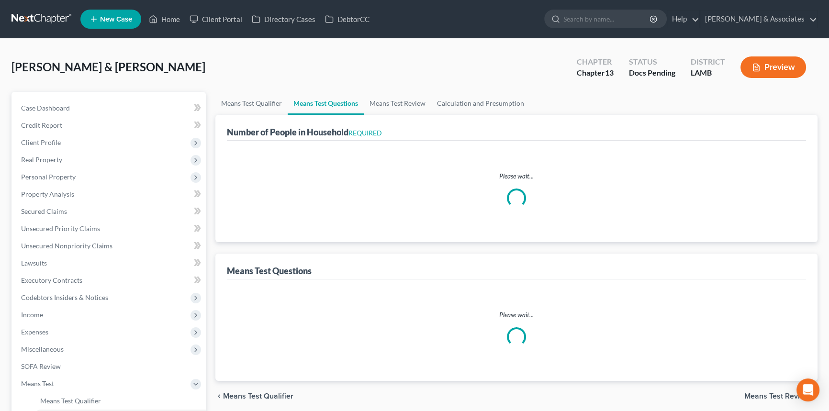
select select "1"
select select "60"
select select "0"
select select "60"
select select "0"
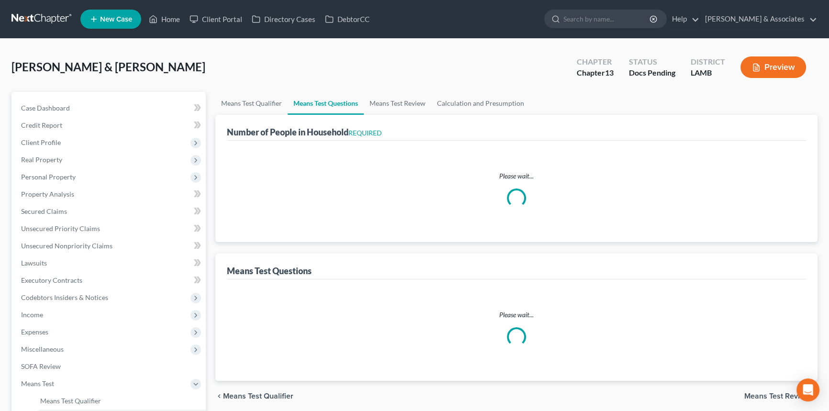
select select "60"
select select "1"
select select "60"
select select "0"
select select "60"
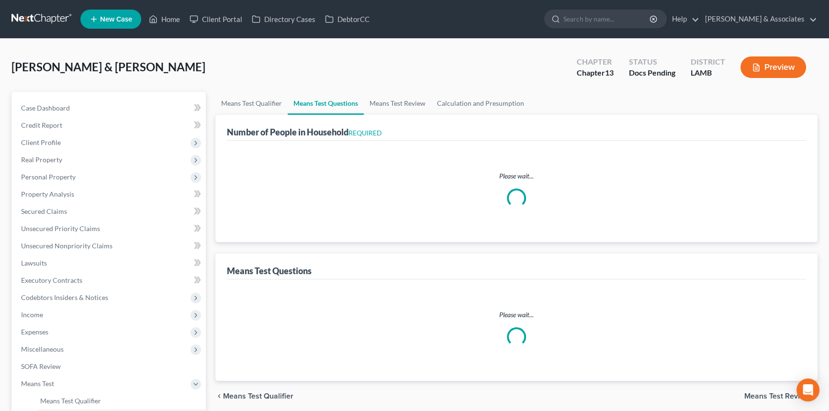
select select "0"
select select "60"
select select "2"
select select "4"
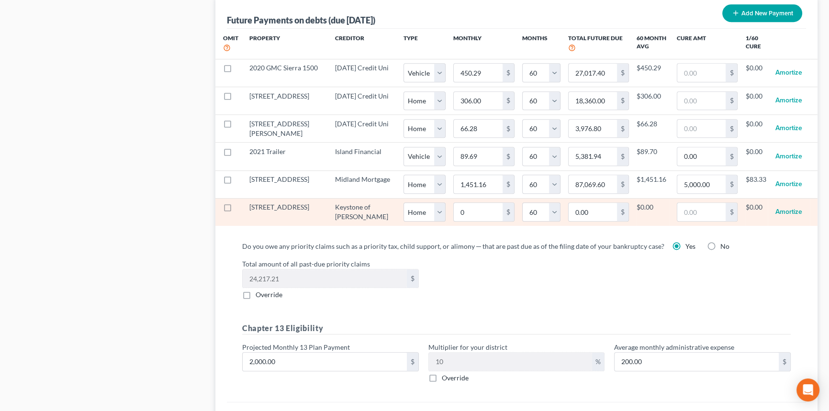
scroll to position [1000, 0]
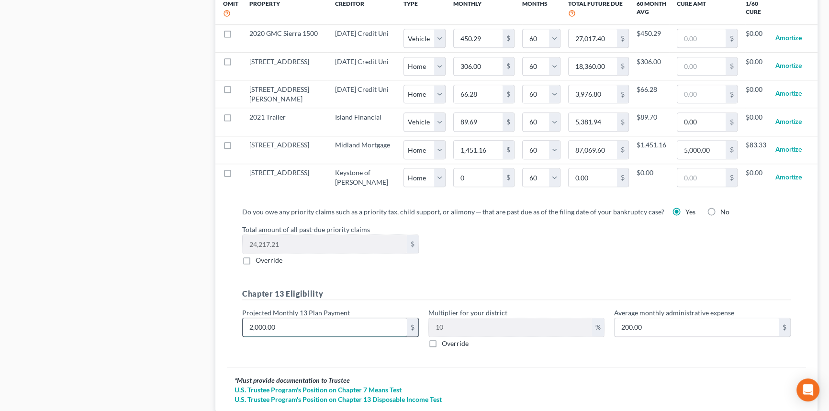
click at [301, 336] on input "2,000.00" at bounding box center [325, 327] width 164 height 18
type input "2"
type input "0.20"
type input "21"
type input "2.10"
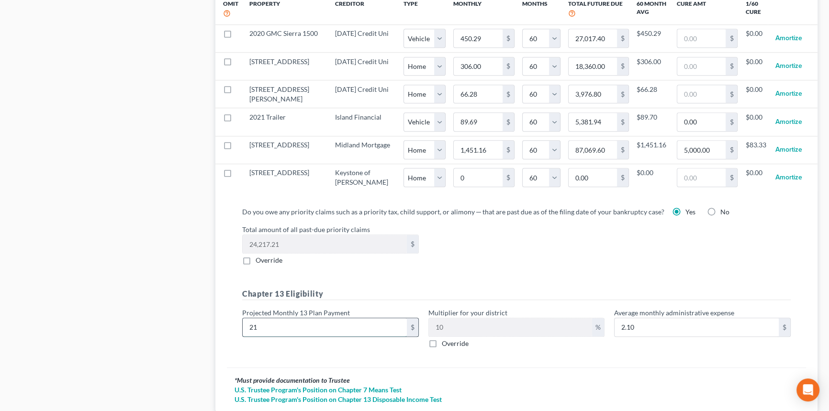
type input "210"
type input "21.00"
type input "2100"
type input "210.00"
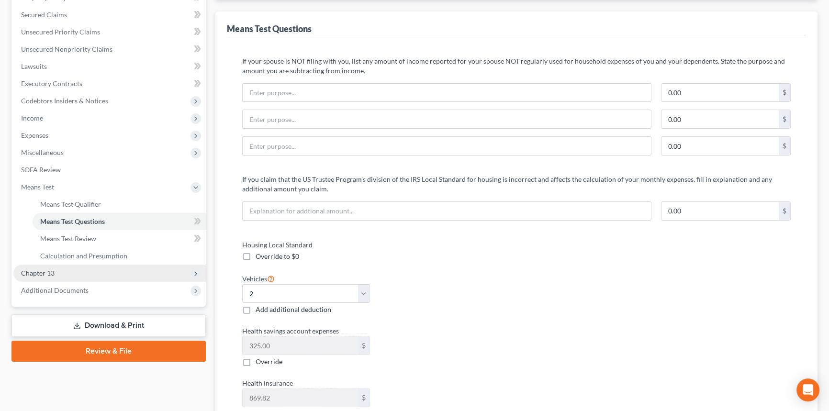
scroll to position [87, 0]
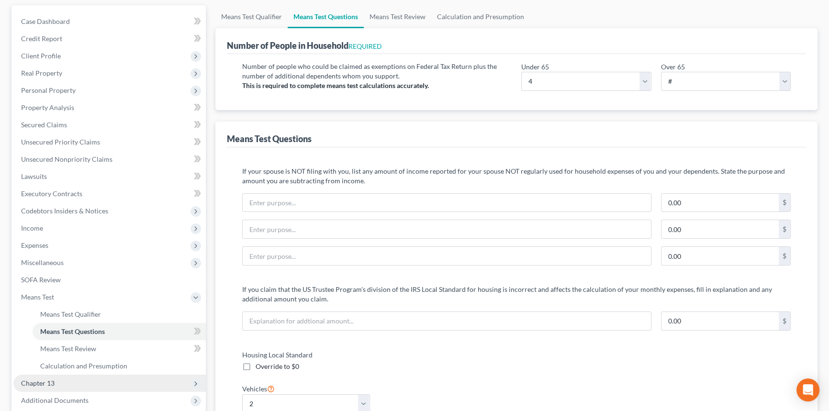
type input "2,100"
click at [68, 381] on span "Chapter 13" at bounding box center [109, 383] width 192 height 17
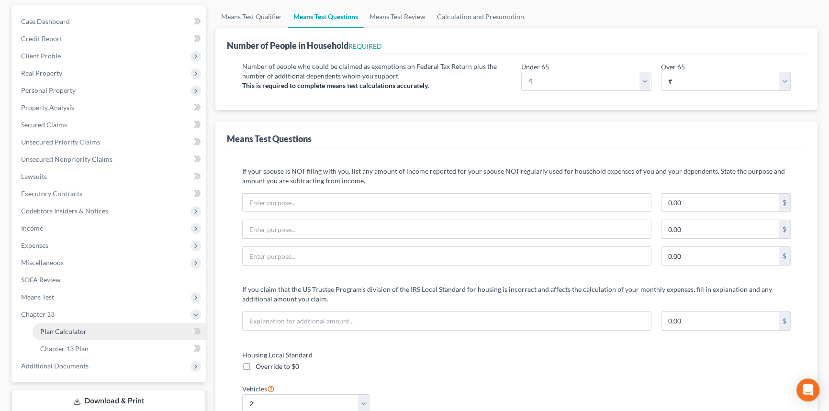
click at [80, 328] on span "Plan Calculator" at bounding box center [63, 331] width 46 height 8
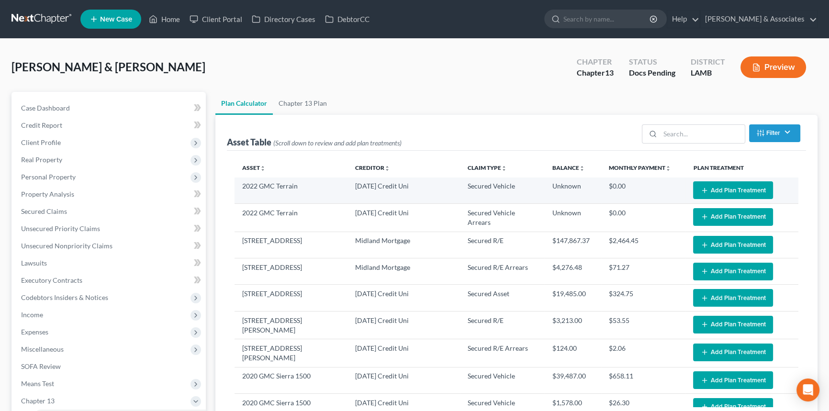
select select "59"
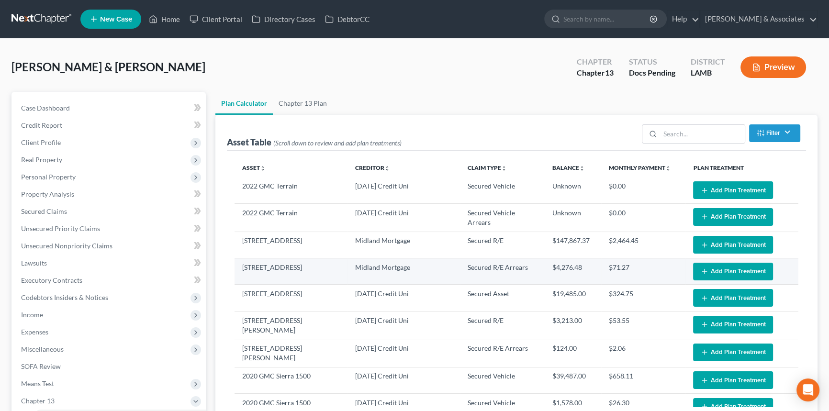
click at [701, 270] on icon "button" at bounding box center [705, 271] width 8 height 8
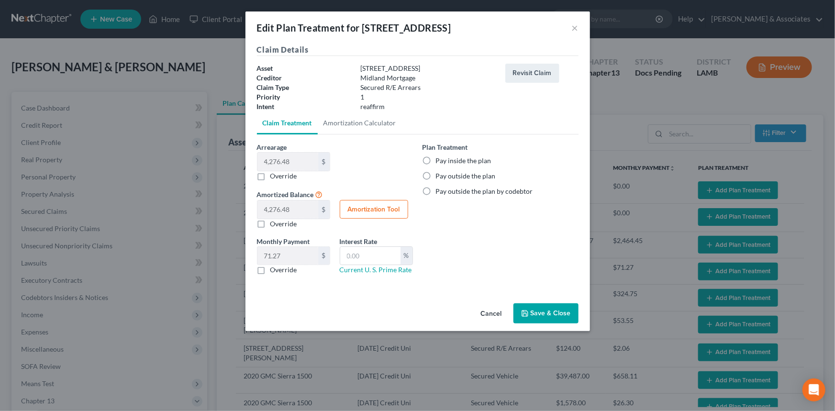
click at [442, 163] on label "Pay inside the plan" at bounding box center [464, 161] width 56 height 10
click at [442, 162] on input "Pay inside the plan" at bounding box center [443, 159] width 6 height 6
radio input "true"
click at [270, 273] on label "Override" at bounding box center [283, 270] width 27 height 10
click at [274, 271] on input "Override" at bounding box center [277, 268] width 6 height 6
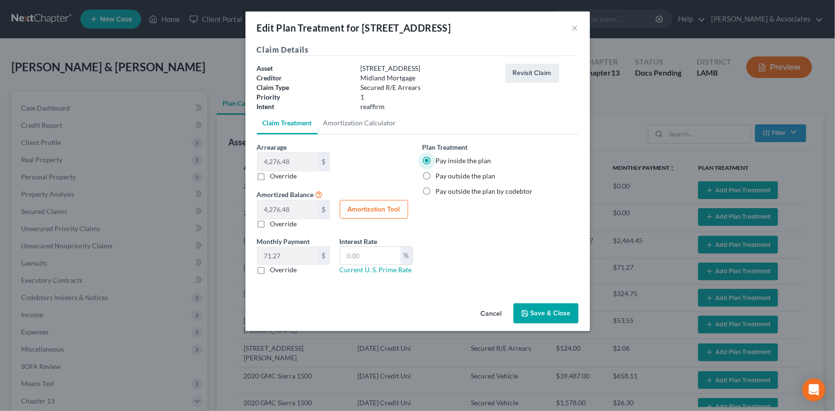
checkbox input "true"
click at [288, 258] on input "text" at bounding box center [287, 256] width 61 height 18
type input "92.59"
click at [270, 174] on label "Override" at bounding box center [283, 176] width 27 height 10
click at [274, 174] on input "Override" at bounding box center [277, 174] width 6 height 6
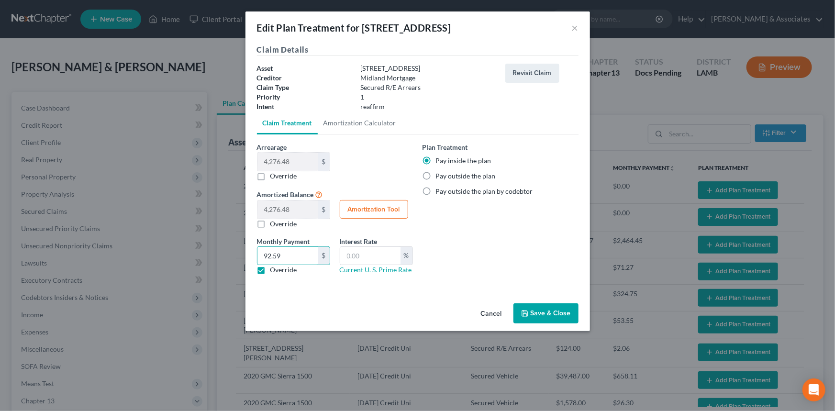
checkbox input "true"
click at [295, 162] on input "text" at bounding box center [287, 162] width 61 height 18
type input "5"
type input "5.00"
type input "50"
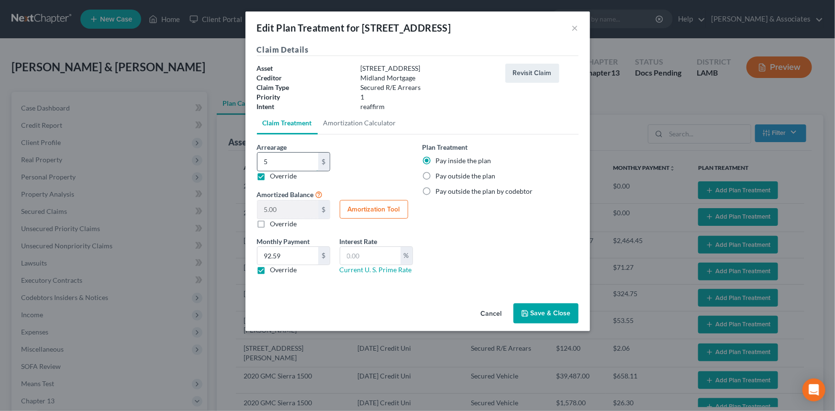
type input "50.00"
type input "500"
type input "500.00"
type input "5000"
type input "5,000.00"
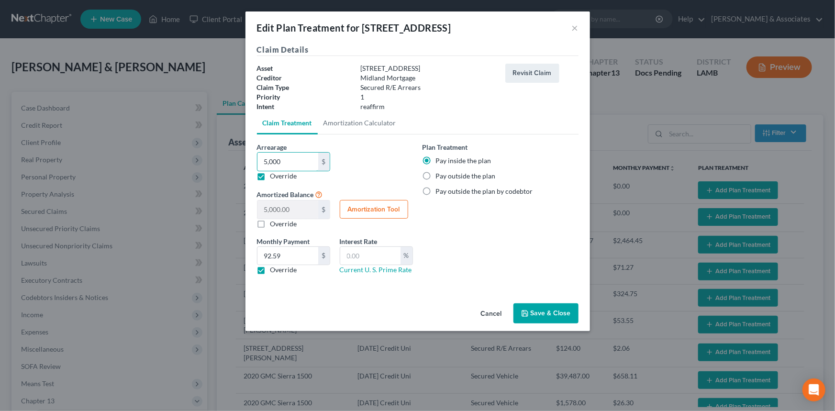
type input "5,000"
click at [554, 318] on button "Save & Close" at bounding box center [545, 313] width 65 height 20
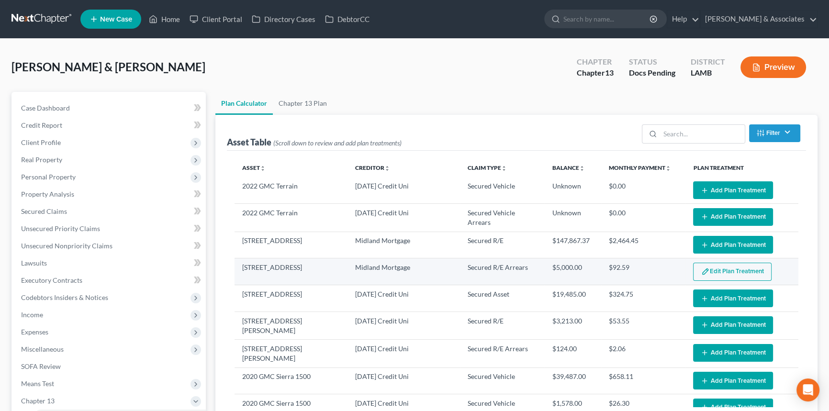
select select "59"
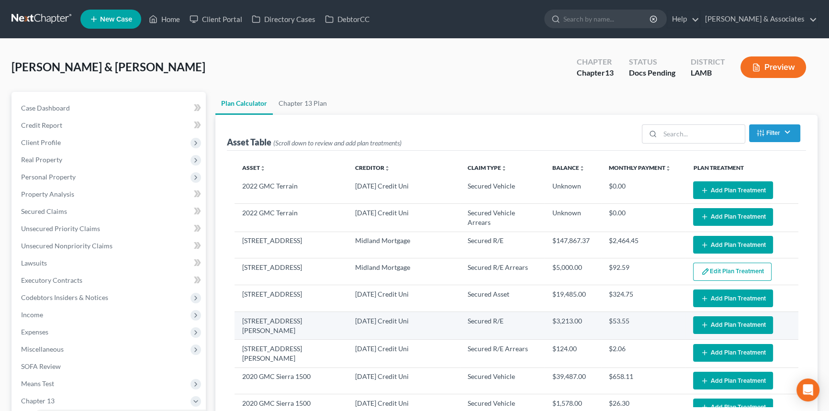
scroll to position [43, 0]
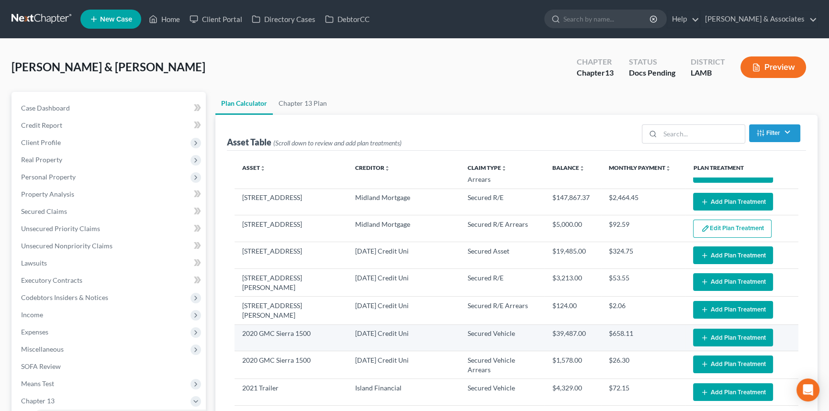
click at [741, 335] on button "Add Plan Treatment" at bounding box center [733, 338] width 80 height 18
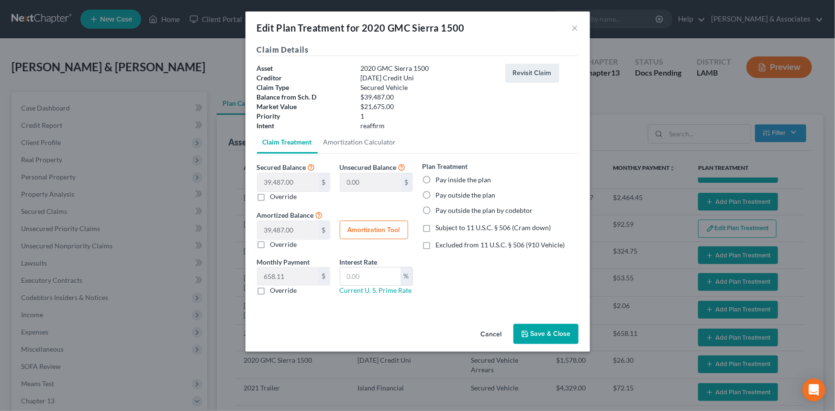
click at [449, 175] on label "Pay inside the plan" at bounding box center [464, 180] width 56 height 10
click at [446, 175] on input "Pay inside the plan" at bounding box center [443, 178] width 6 height 6
radio input "true"
click at [480, 227] on span "Subject to 11 U.S.C. § 506 (Cram down)" at bounding box center [493, 227] width 115 height 8
click at [446, 227] on input "Subject to 11 U.S.C. § 506 (Cram down)" at bounding box center [443, 226] width 6 height 6
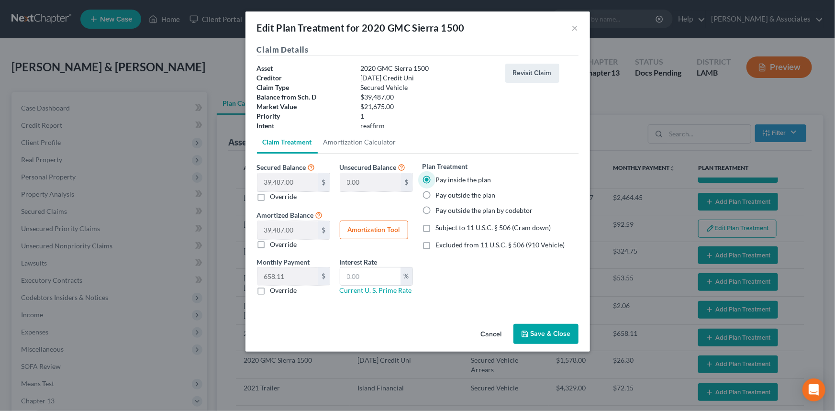
checkbox input "true"
click at [372, 276] on input "text" at bounding box center [370, 276] width 60 height 18
type input "8.5"
click at [274, 295] on div "Monthly Payment 658.11 $ $ Override Interest Rate 8.5 % Current U. S. Prime Rate" at bounding box center [335, 280] width 166 height 46
click at [275, 196] on label "Override" at bounding box center [283, 197] width 27 height 10
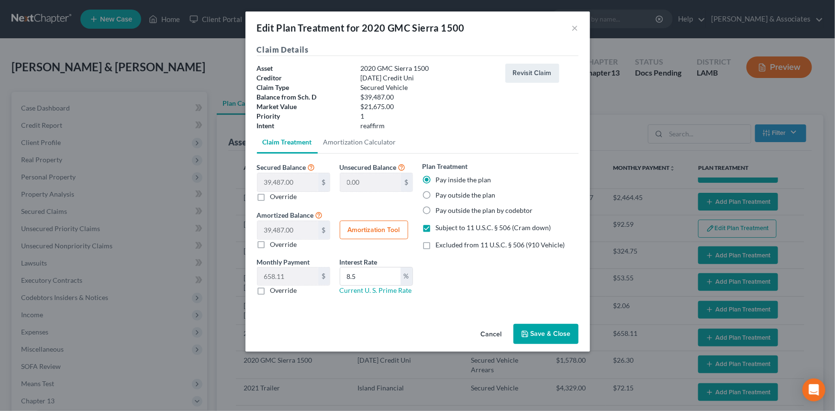
click at [275, 196] on input "Override" at bounding box center [277, 195] width 6 height 6
checkbox input "true"
click at [282, 181] on input "text" at bounding box center [287, 182] width 61 height 18
type input "2"
type input "39,485.00"
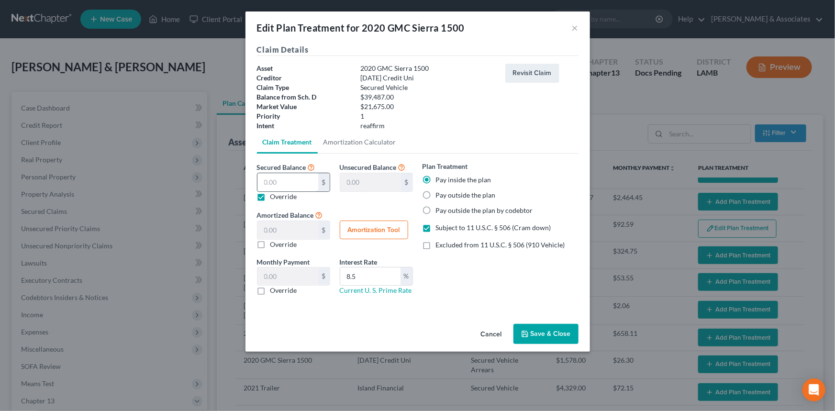
type input "2.00"
type input "0.03"
type input "21"
type input "39,466.00"
type input "21.00"
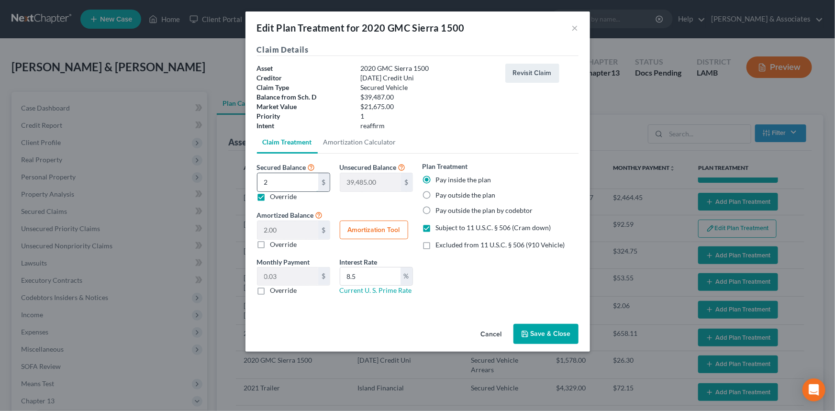
type input "0.35"
type input "216"
type input "39,271.00"
type input "216.00"
type input "3.60"
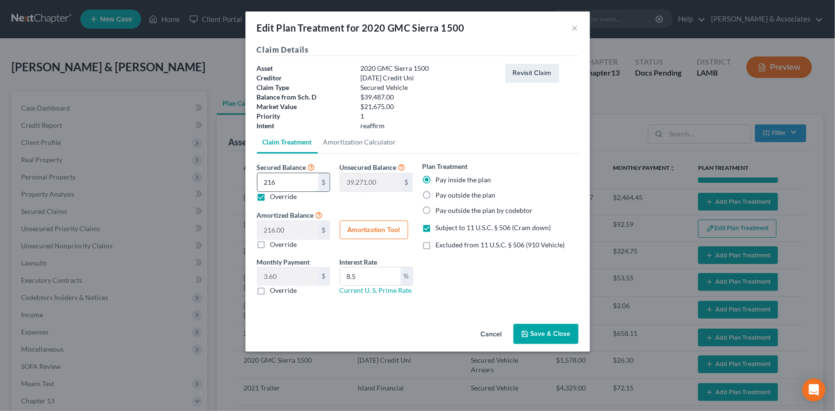
type input "2167"
type input "37,320.00"
type input "2,167.00"
type input "36.11"
type input "2,1675"
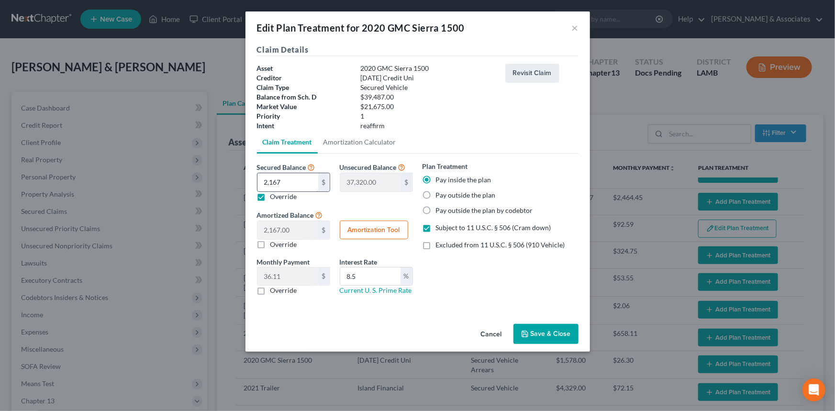
type input "17,812.00"
type input "21,675.00"
type input "361.25"
type input "21,675"
click at [269, 290] on div "Override" at bounding box center [293, 291] width 73 height 10
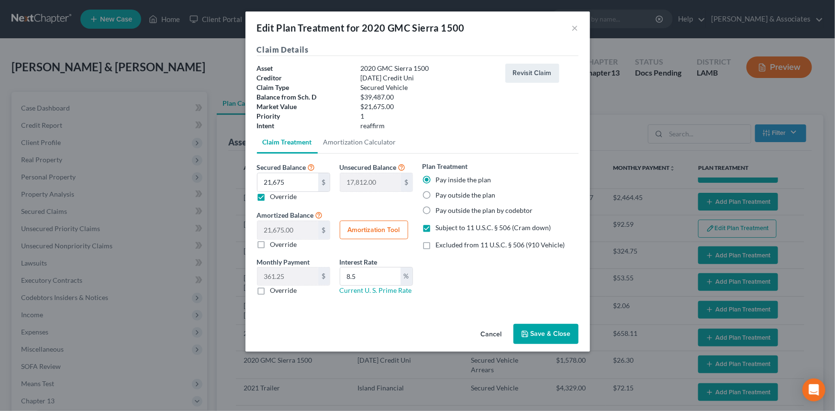
click at [270, 292] on label "Override" at bounding box center [283, 291] width 27 height 10
click at [274, 292] on input "Override" at bounding box center [277, 289] width 6 height 6
checkbox input "true"
click at [273, 278] on input "text" at bounding box center [287, 276] width 61 height 18
type input "478.1"
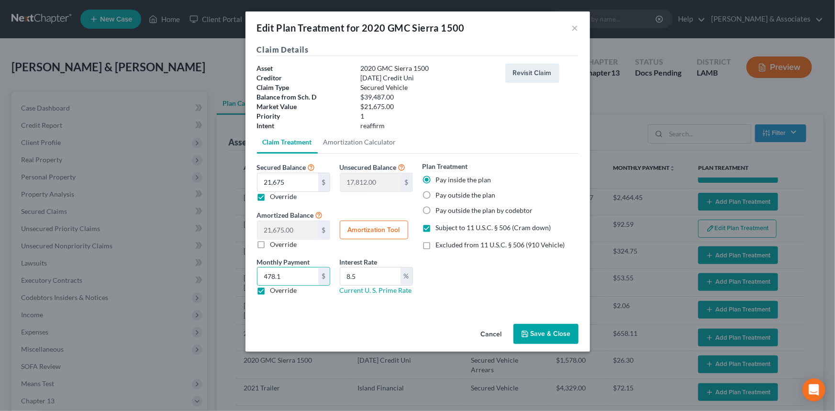
click at [552, 332] on button "Save & Close" at bounding box center [545, 334] width 65 height 20
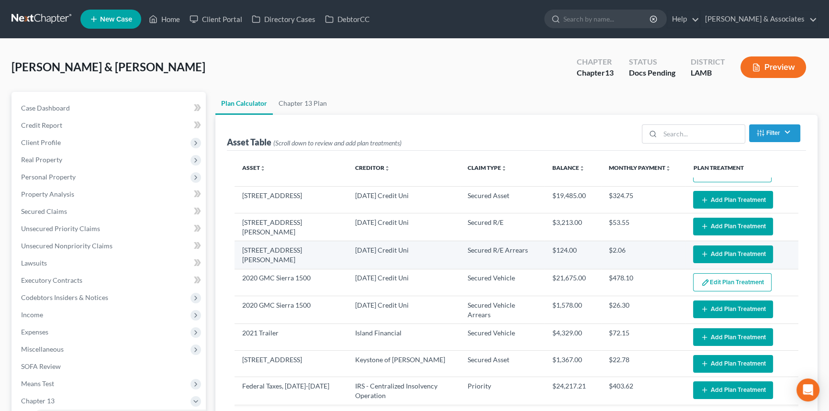
scroll to position [174, 0]
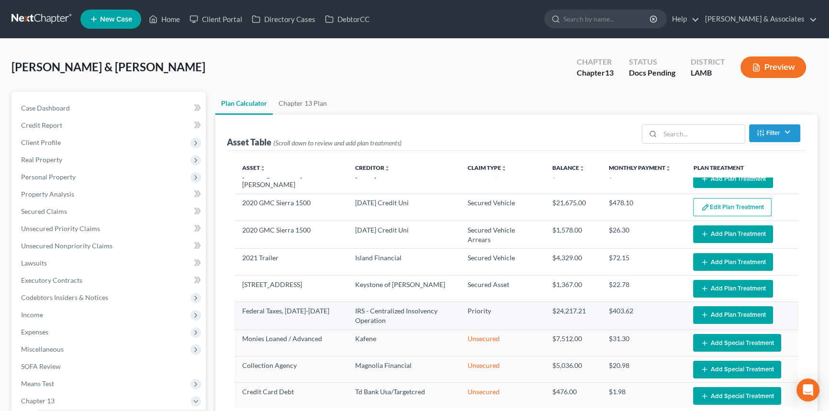
select select "59"
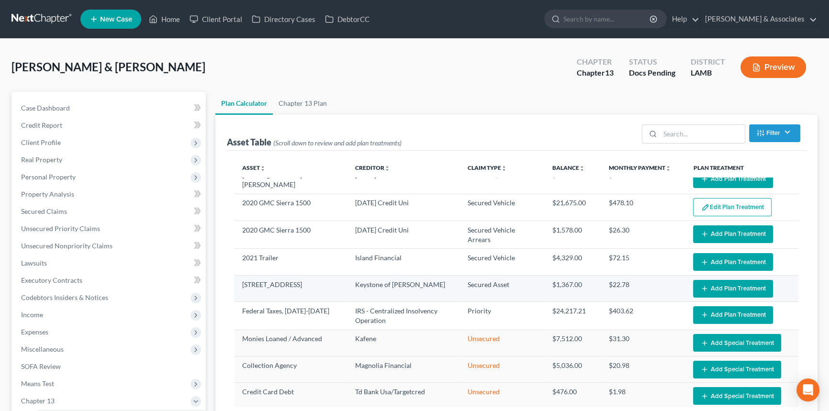
click at [707, 284] on button "Add Plan Treatment" at bounding box center [733, 289] width 80 height 18
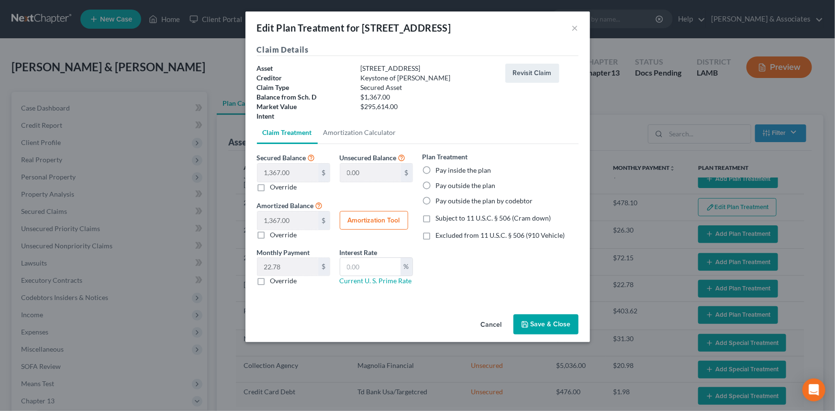
click at [437, 173] on label "Pay inside the plan" at bounding box center [464, 171] width 56 height 10
click at [440, 172] on input "Pay inside the plan" at bounding box center [443, 169] width 6 height 6
radio input "true"
click at [283, 278] on label "Override" at bounding box center [283, 281] width 27 height 10
click at [280, 278] on input "Override" at bounding box center [277, 279] width 6 height 6
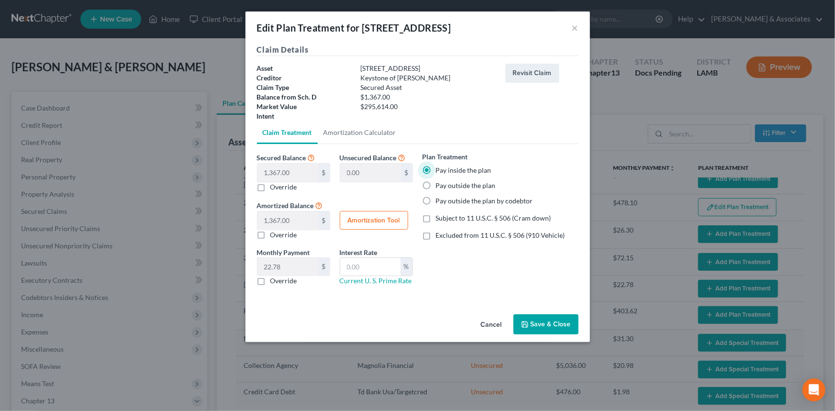
checkbox input "true"
click at [290, 266] on input "text" at bounding box center [287, 267] width 61 height 18
type input "1,367"
click at [538, 322] on button "Save & Close" at bounding box center [545, 324] width 65 height 20
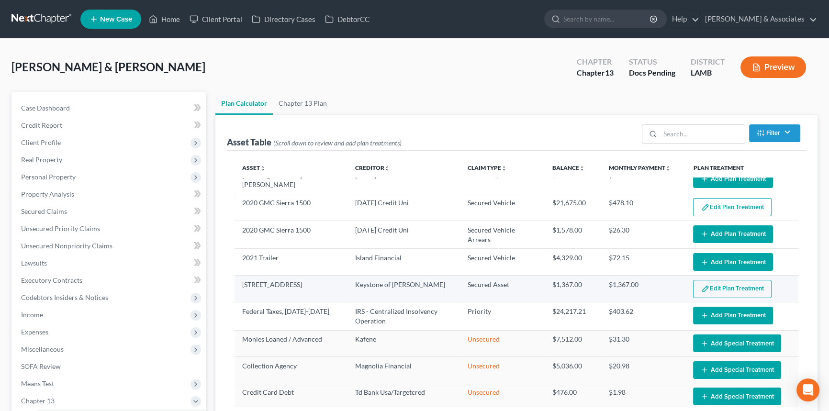
scroll to position [217, 0]
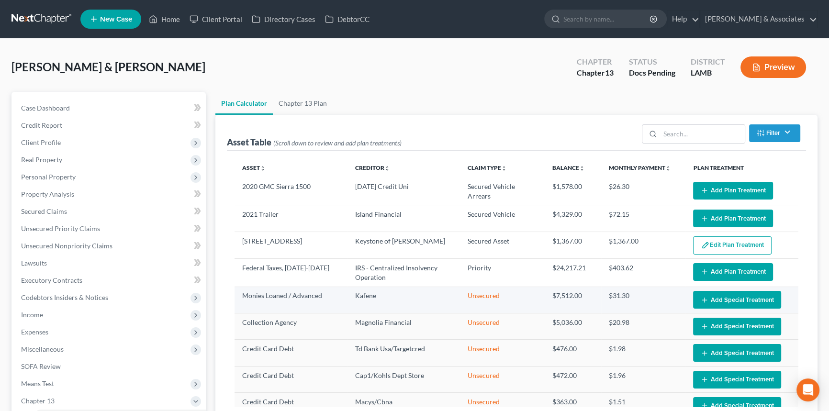
select select "59"
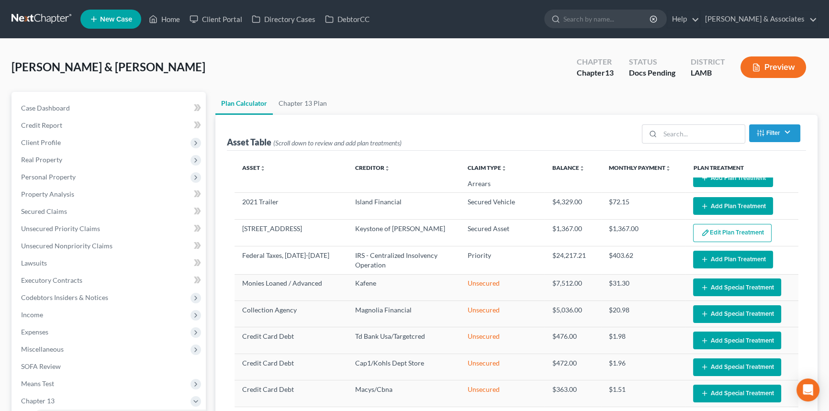
scroll to position [167, 0]
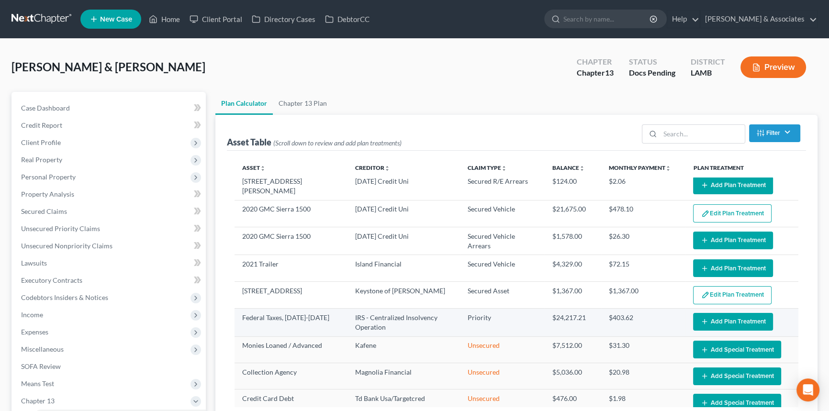
click at [706, 323] on button "Add Plan Treatment" at bounding box center [733, 322] width 80 height 18
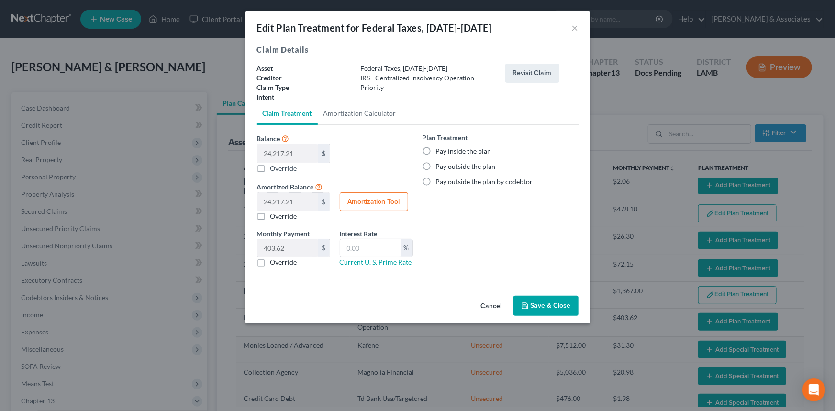
click at [449, 148] on label "Pay inside the plan" at bounding box center [464, 151] width 56 height 10
click at [446, 148] on input "Pay inside the plan" at bounding box center [443, 149] width 6 height 6
radio input "true"
click at [268, 266] on div "Override" at bounding box center [293, 262] width 73 height 10
click at [273, 258] on label "Override" at bounding box center [283, 262] width 27 height 10
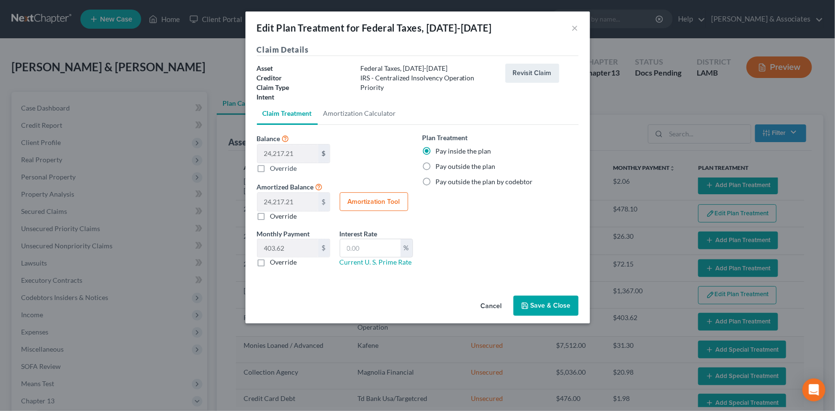
click at [274, 258] on input "Override" at bounding box center [277, 260] width 6 height 6
checkbox input "true"
click at [283, 251] on input "text" at bounding box center [287, 248] width 61 height 18
click at [297, 249] on input "92.59" at bounding box center [287, 248] width 61 height 18
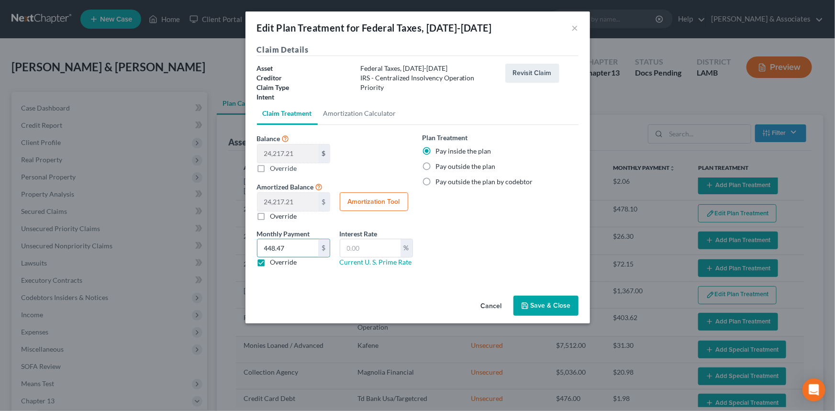
type input "448.47"
click at [529, 301] on button "Save & Close" at bounding box center [545, 306] width 65 height 20
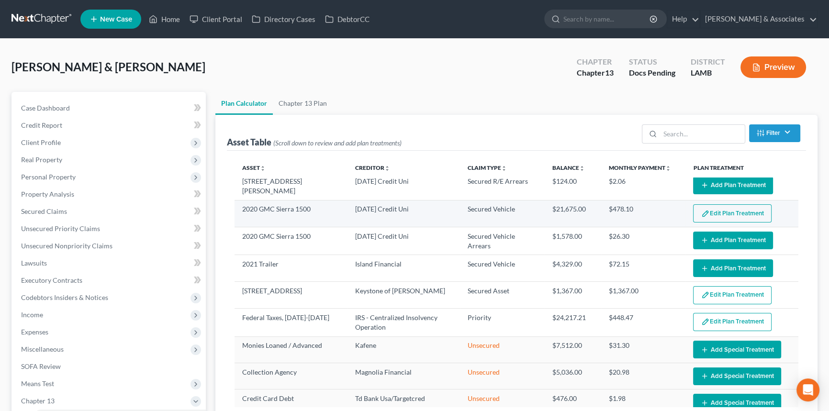
select select "59"
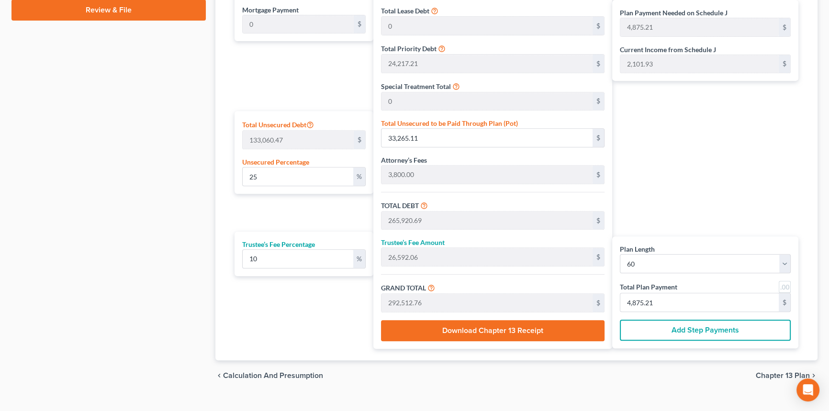
scroll to position [517, 0]
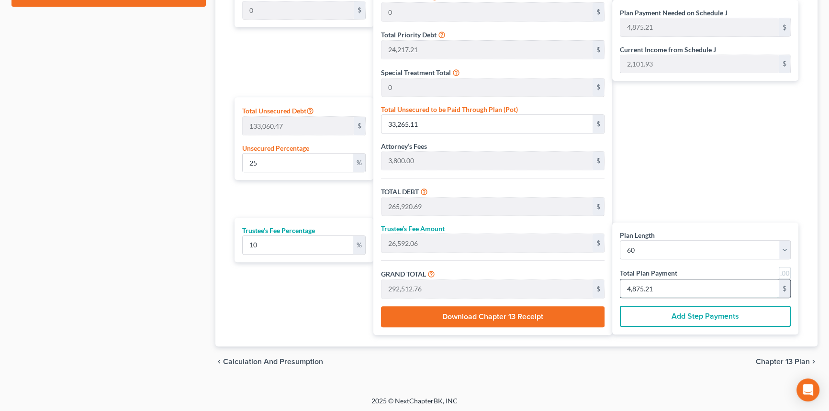
click at [679, 282] on input "4,875.21" at bounding box center [699, 288] width 158 height 18
type input "0"
type input "109.09"
type input "10.90"
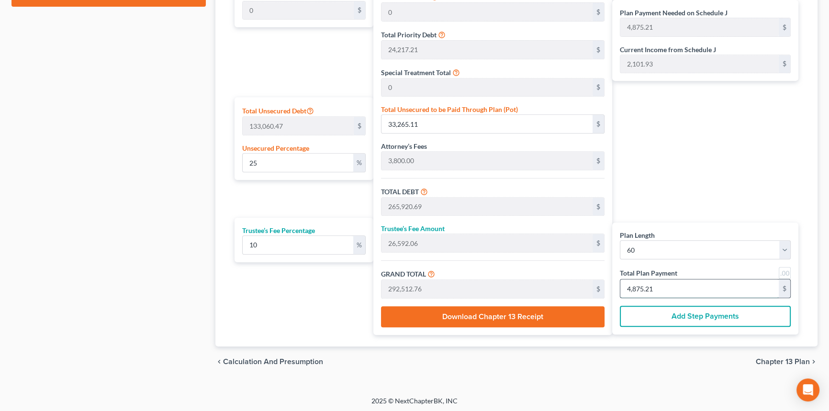
type input "120.00"
type input "2"
type input "1,145.45"
type input "114.54"
type input "1,260.00"
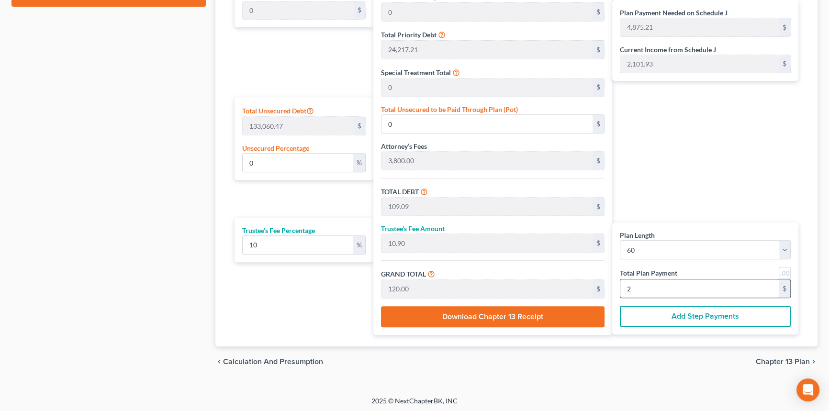
type input "21"
type input "11,454.54"
type input "1,145.45"
type input "12,600.00"
type input "210"
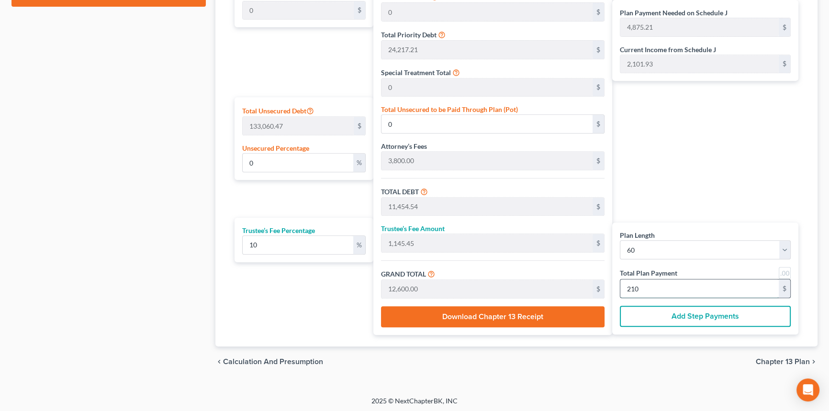
type input "114,545.45"
type input "11,454.54"
type input "126,000.00"
type input "2,100"
click at [782, 358] on span "Chapter 13 Plan" at bounding box center [783, 362] width 54 height 8
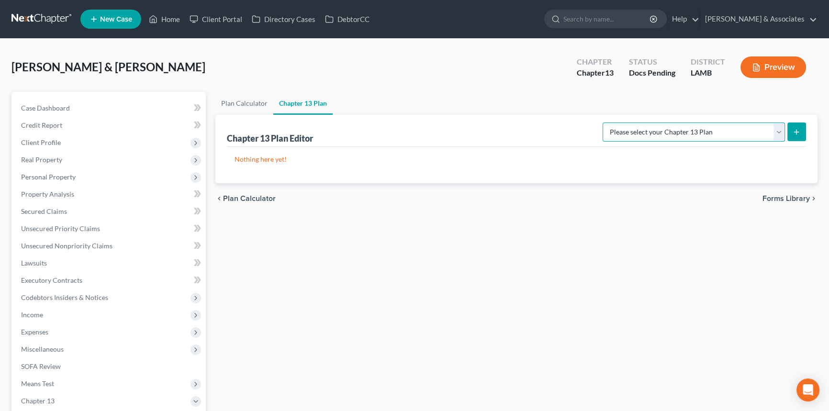
drag, startPoint x: 708, startPoint y: 128, endPoint x: 709, endPoint y: 140, distance: 11.5
click at [708, 128] on select "Please select your Chapter 13 Plan Middle District of Louisiana - Plan Effectiv…" at bounding box center [693, 131] width 182 height 19
select select "0"
click at [608, 122] on select "Please select your Chapter 13 Plan Middle District of Louisiana - Plan Effectiv…" at bounding box center [693, 131] width 182 height 19
click at [787, 129] on button "submit" at bounding box center [796, 131] width 19 height 19
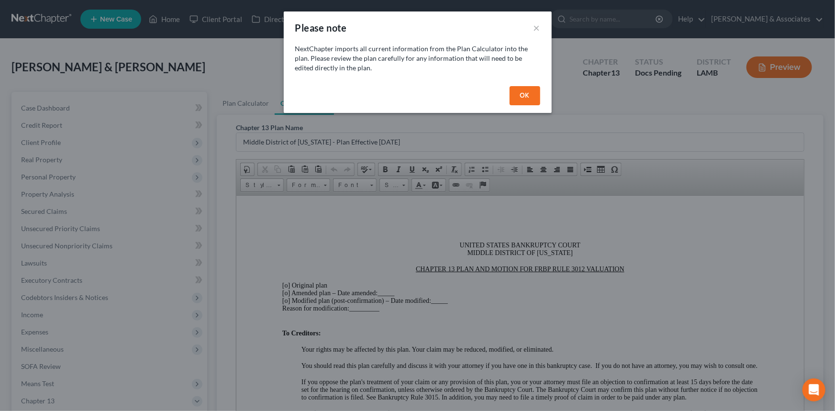
drag, startPoint x: 523, startPoint y: 97, endPoint x: 512, endPoint y: 173, distance: 76.4
click at [523, 97] on button "OK" at bounding box center [525, 95] width 31 height 19
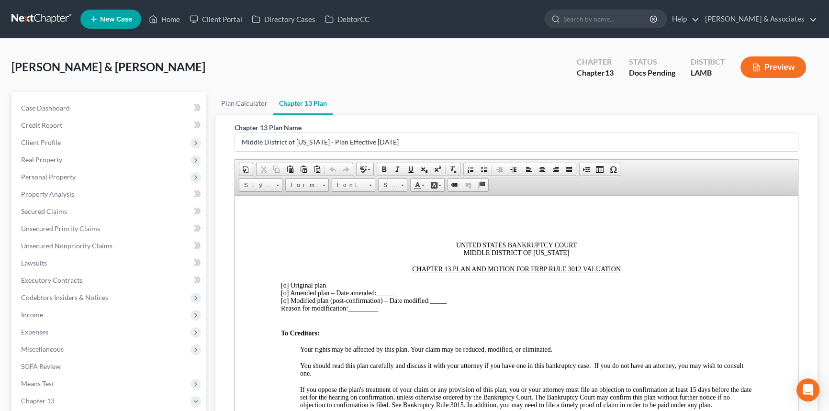
click at [514, 264] on div at bounding box center [516, 260] width 471 height 9
click at [286, 287] on span "[o]" at bounding box center [285, 284] width 8 height 7
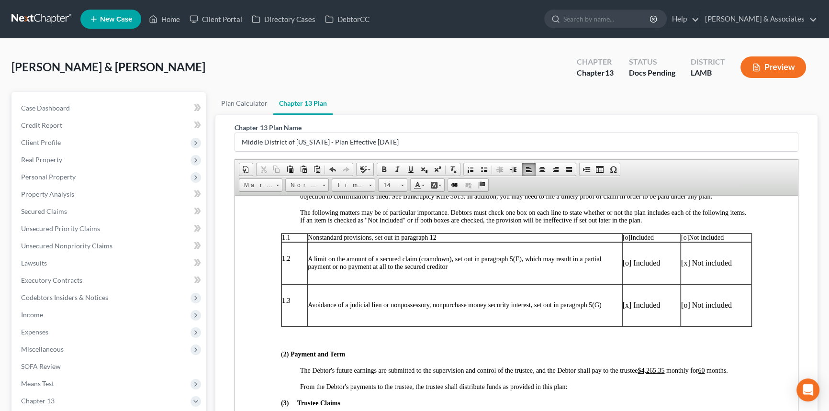
scroll to position [304, 0]
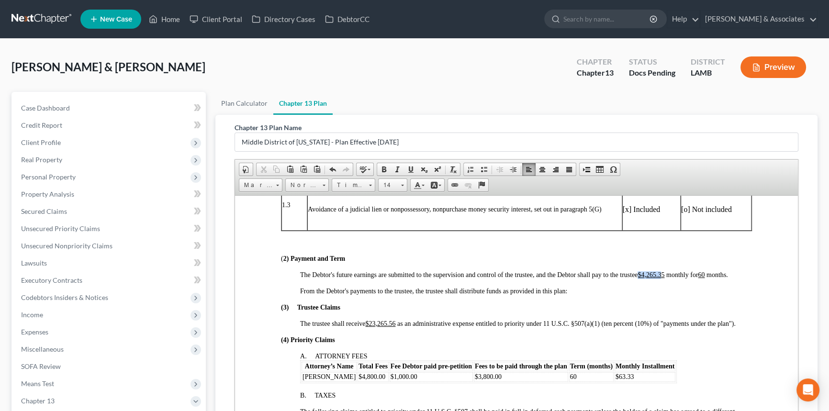
drag, startPoint x: 641, startPoint y: 285, endPoint x: 662, endPoint y: 289, distance: 21.4
click at [662, 278] on u "$4,265.35" at bounding box center [650, 274] width 27 height 7
drag, startPoint x: 665, startPoint y: 286, endPoint x: 643, endPoint y: 287, distance: 22.5
click at [643, 278] on u "$4,265.35" at bounding box center [650, 274] width 27 height 7
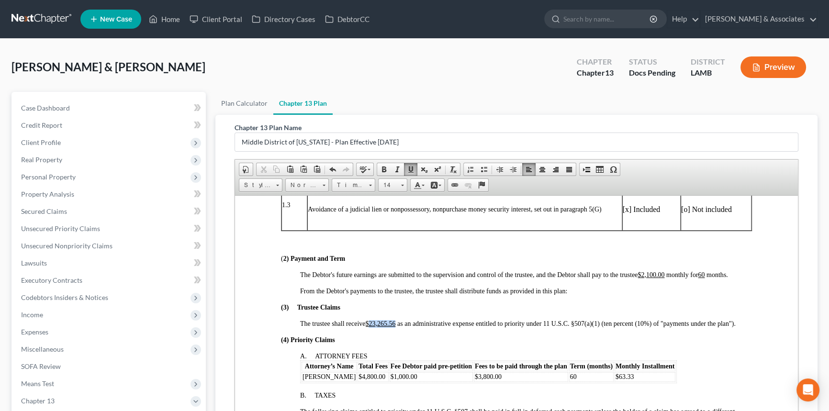
drag, startPoint x: 371, startPoint y: 337, endPoint x: 397, endPoint y: 337, distance: 25.8
click at [397, 327] on span "The trustee shall receive $23,265.56 as an administrative expense entitled to p…" at bounding box center [517, 323] width 435 height 7
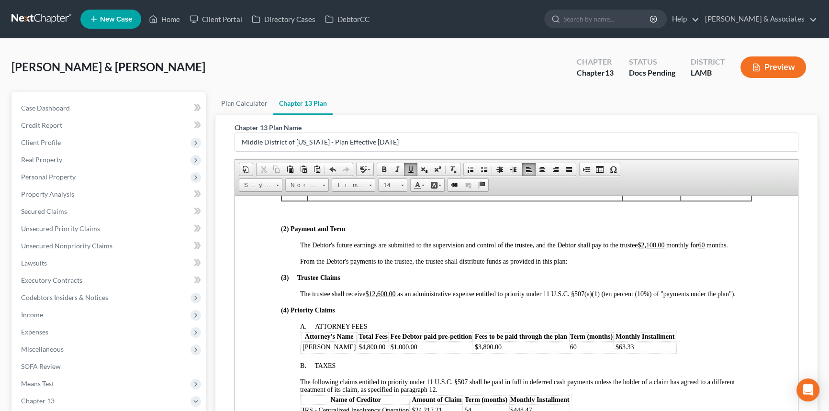
scroll to position [348, 0]
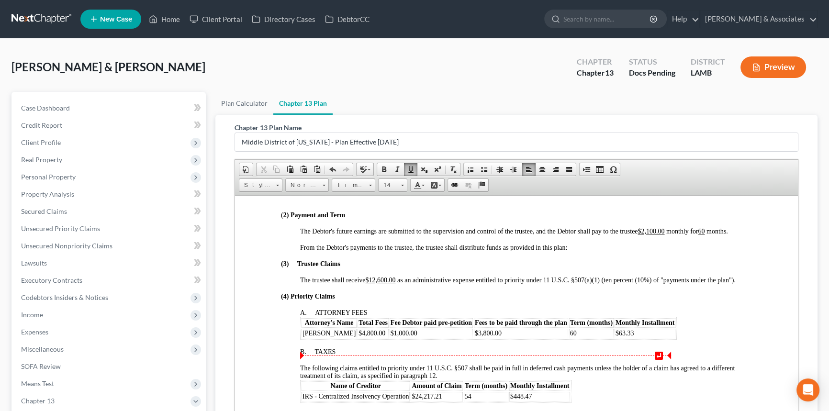
click at [335, 336] on span "Morley Diment" at bounding box center [328, 332] width 53 height 7
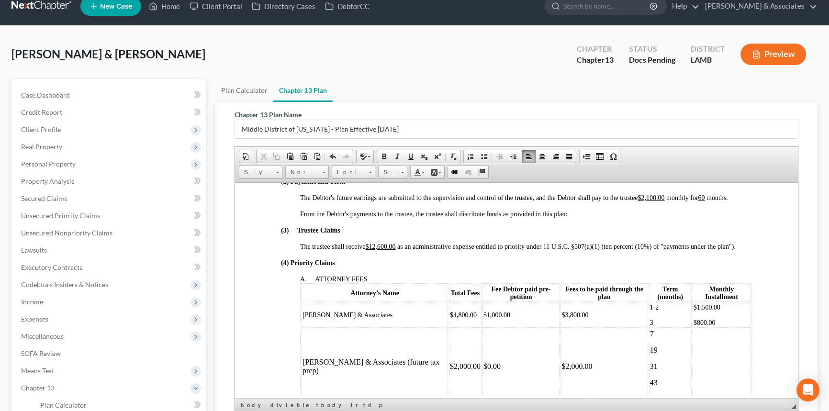
scroll to position [383, 0]
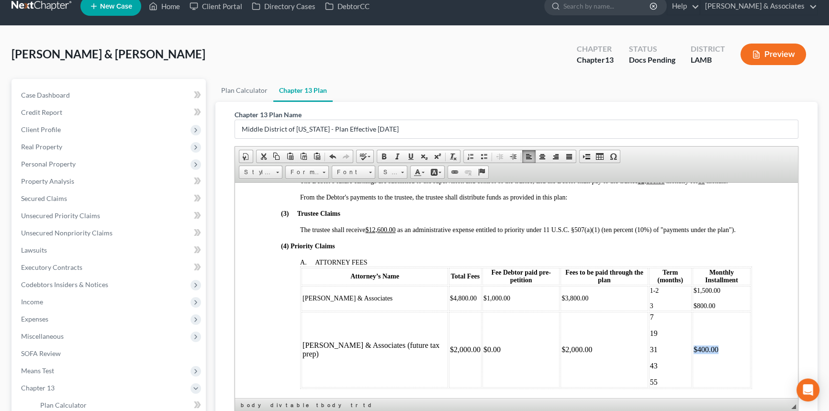
copy td "$400.00"
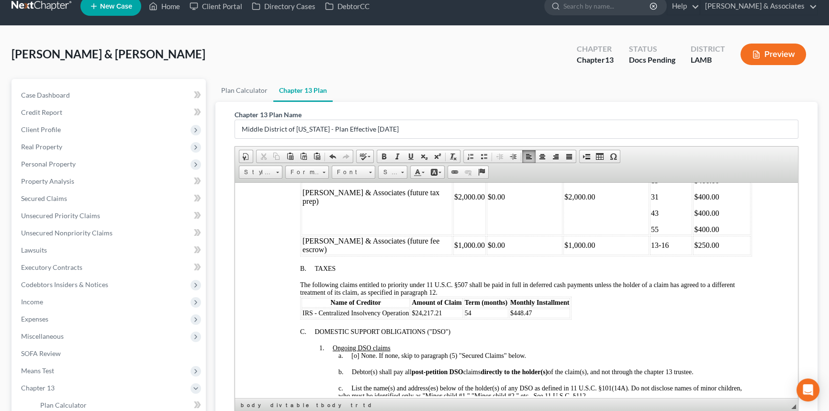
scroll to position [543, 0]
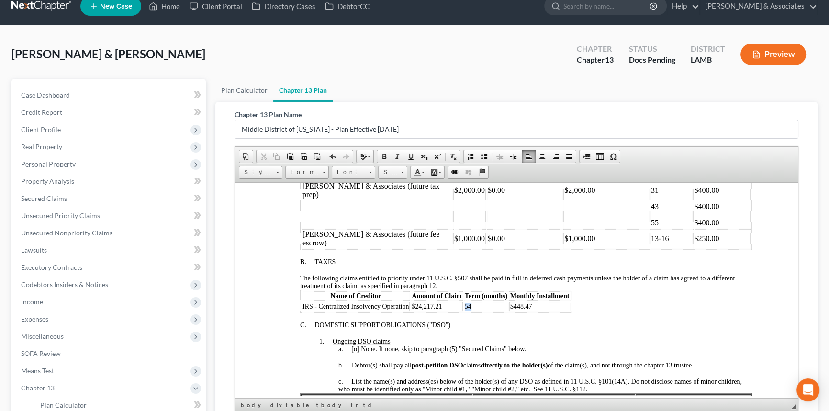
click at [464, 311] on td "54" at bounding box center [486, 306] width 45 height 10
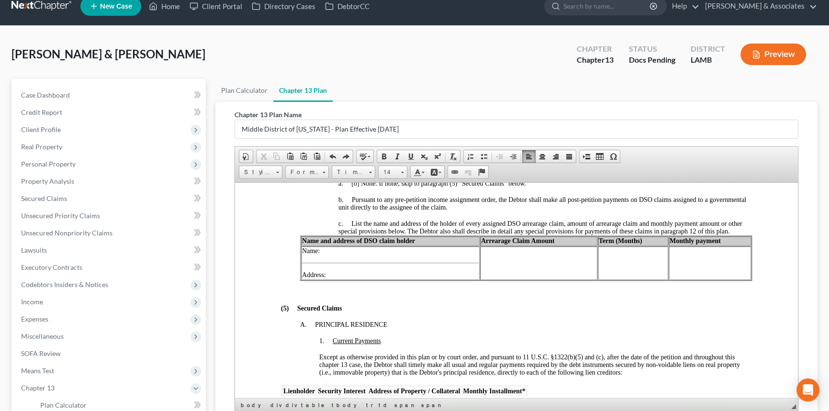
scroll to position [1021, 0]
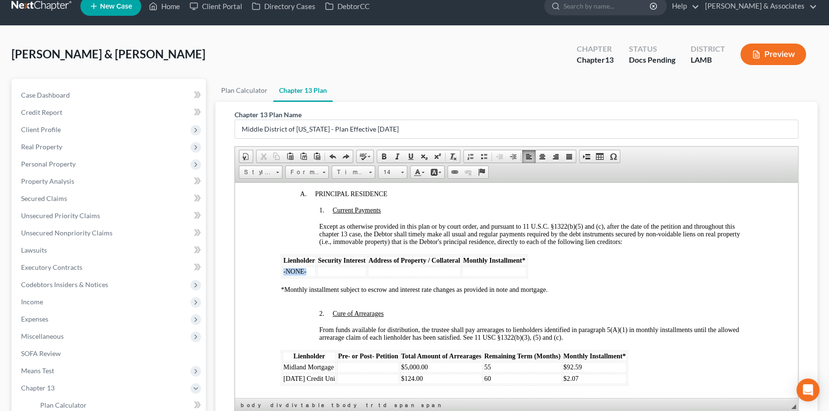
drag, startPoint x: 307, startPoint y: 304, endPoint x: 283, endPoint y: 303, distance: 23.9
click at [283, 277] on td "-NONE-" at bounding box center [298, 271] width 33 height 11
click at [513, 277] on td at bounding box center [513, 271] width 64 height 11
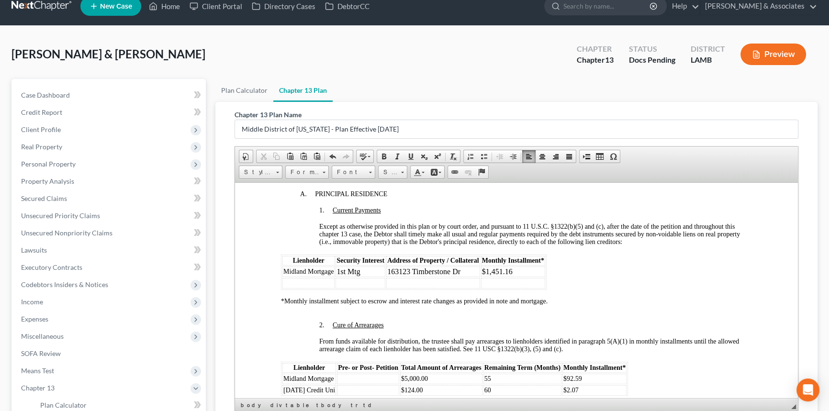
click at [303, 288] on td at bounding box center [308, 283] width 52 height 11
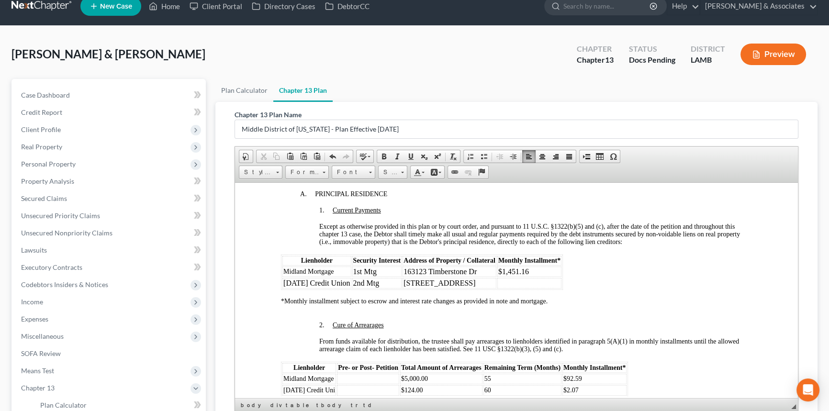
click at [541, 288] on td at bounding box center [529, 283] width 64 height 11
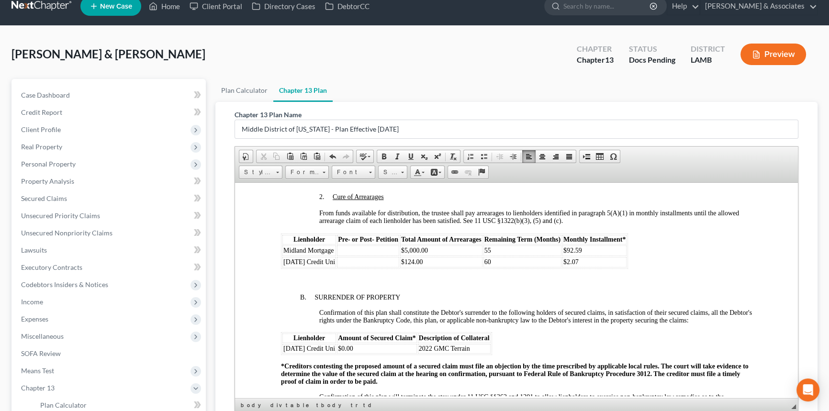
scroll to position [1152, 0]
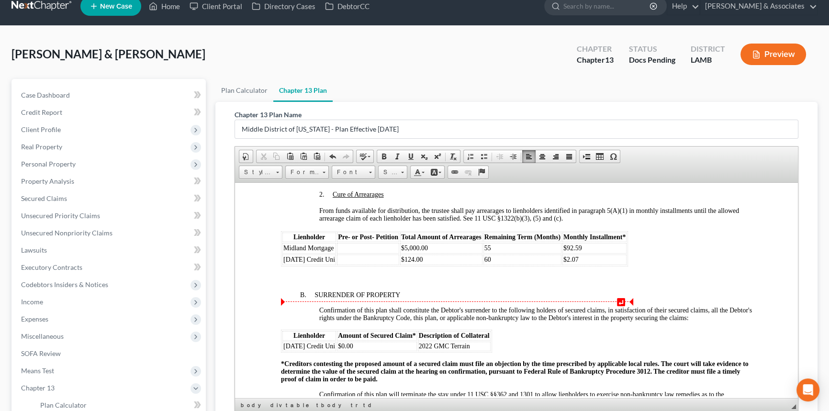
click at [331, 263] on span "[DATE] Credit Uni" at bounding box center [309, 259] width 52 height 7
click at [357, 253] on td at bounding box center [368, 248] width 62 height 11
click at [358, 265] on td at bounding box center [368, 259] width 62 height 11
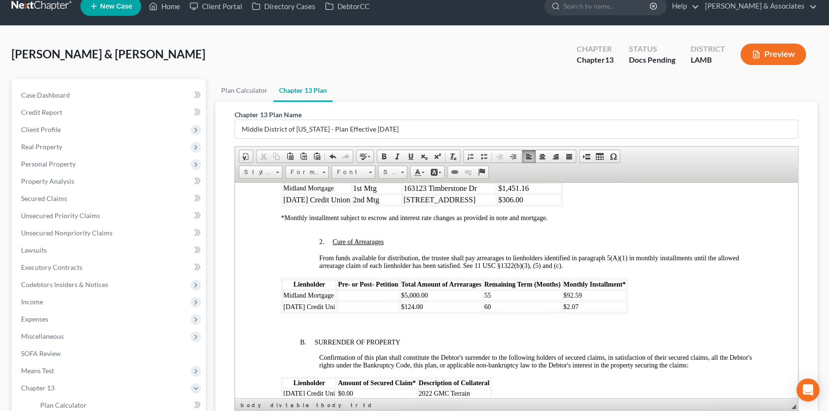
scroll to position [1108, 0]
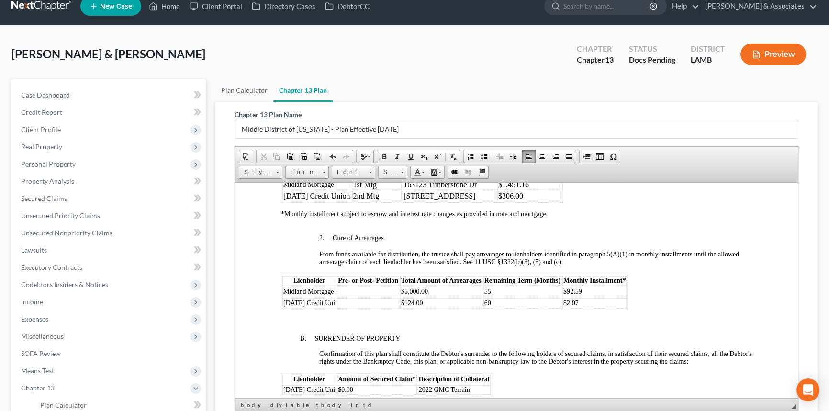
click at [353, 297] on td at bounding box center [368, 291] width 62 height 11
click at [501, 297] on td "55" at bounding box center [522, 291] width 78 height 11
click at [527, 308] on td "60" at bounding box center [522, 303] width 78 height 11
drag, startPoint x: 589, startPoint y: 338, endPoint x: 571, endPoint y: 342, distance: 18.0
click at [571, 308] on td "$2.07" at bounding box center [594, 303] width 64 height 11
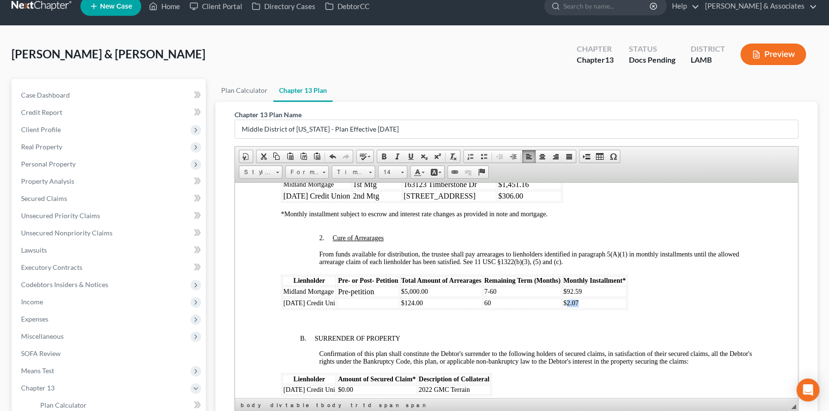
drag, startPoint x: 589, startPoint y: 338, endPoint x: 593, endPoint y: 338, distance: 4.8
click at [589, 308] on td "$2.07" at bounding box center [594, 303] width 64 height 11
click at [587, 308] on td "$2.07" at bounding box center [594, 303] width 64 height 11
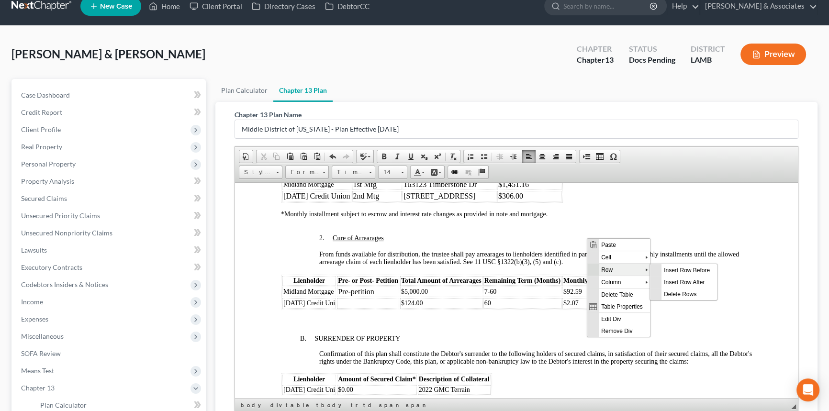
scroll to position [0, 0]
click at [690, 289] on span "Delete Rows" at bounding box center [689, 294] width 56 height 12
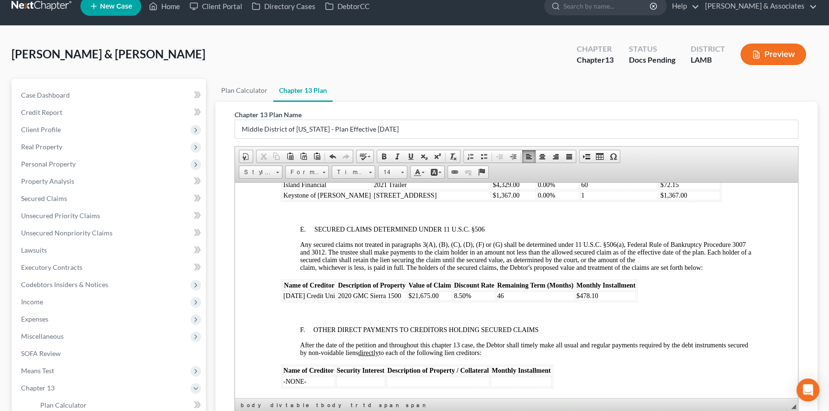
scroll to position [1630, 0]
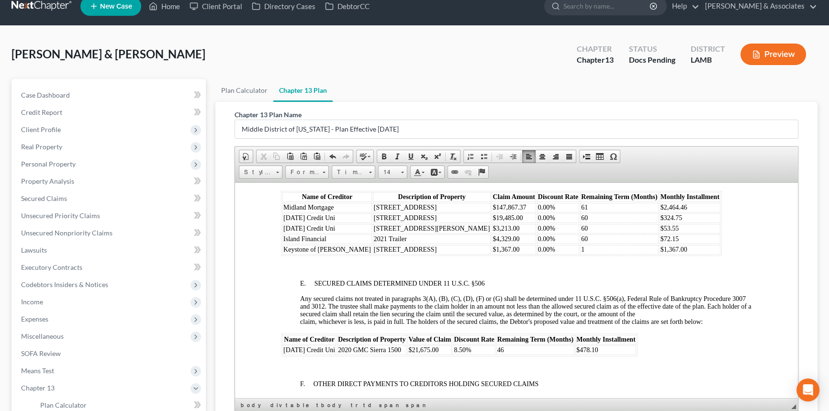
click at [580, 254] on td "1" at bounding box center [619, 250] width 78 height 10
click at [659, 244] on td "$72.15" at bounding box center [689, 239] width 61 height 10
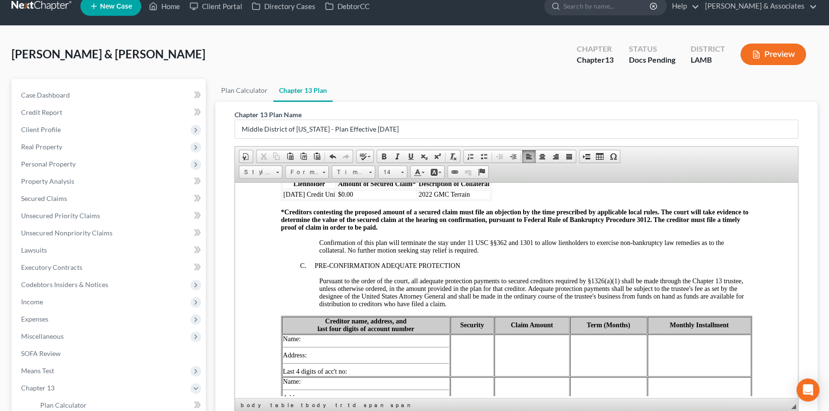
scroll to position [1282, 0]
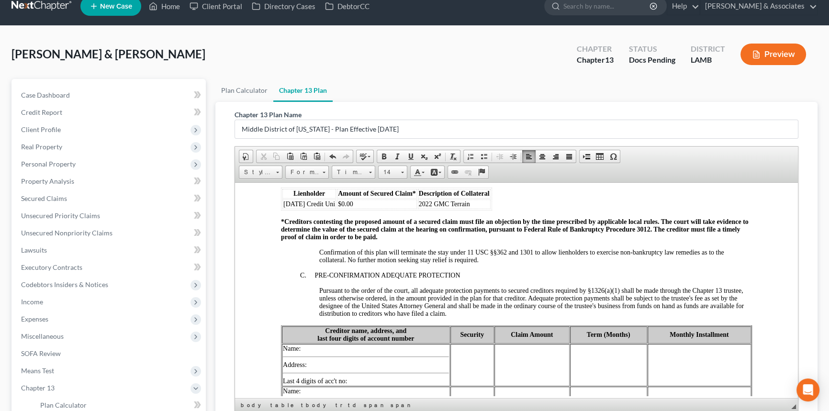
click at [408, 209] on td "$0.00" at bounding box center [377, 204] width 80 height 10
click at [393, 209] on td "$" at bounding box center [377, 204] width 80 height 10
click at [481, 209] on td "2022 GMC Terrain" at bounding box center [454, 204] width 73 height 10
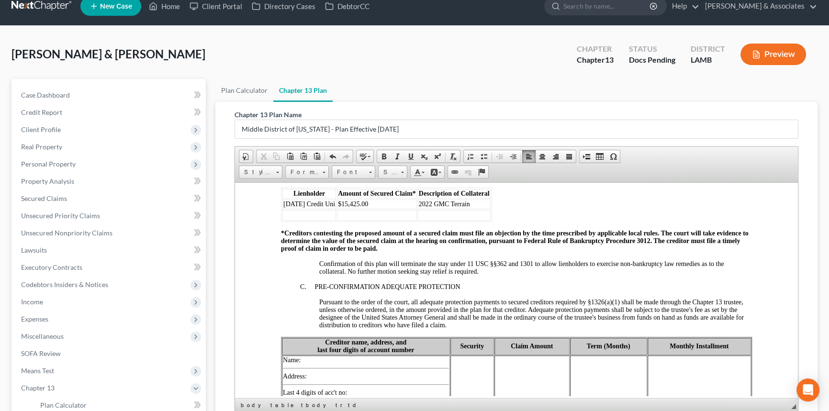
click at [325, 220] on td at bounding box center [309, 215] width 54 height 11
drag, startPoint x: 492, startPoint y: 287, endPoint x: 498, endPoint y: 285, distance: 5.5
click at [492, 286] on span "Row" at bounding box center [499, 283] width 46 height 12
click at [552, 306] on span "Delete Rows" at bounding box center [567, 307] width 56 height 12
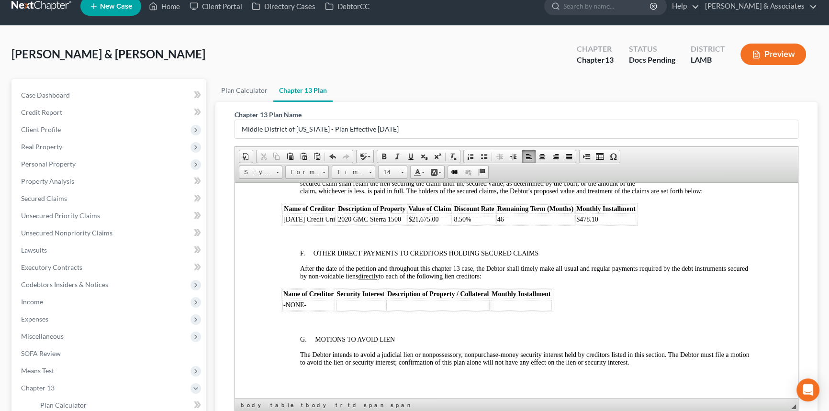
scroll to position [1587, 0]
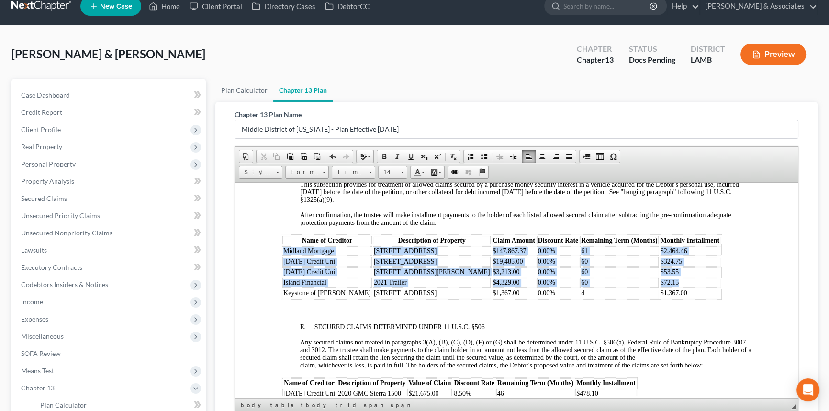
drag, startPoint x: 622, startPoint y: 324, endPoint x: 283, endPoint y: 293, distance: 339.7
click at [283, 293] on tbody "Midland Mortgage 16312 Timberstone Drive $147,867.37 0.00% 61 $2,464.46 Ascensi…" at bounding box center [501, 272] width 438 height 52
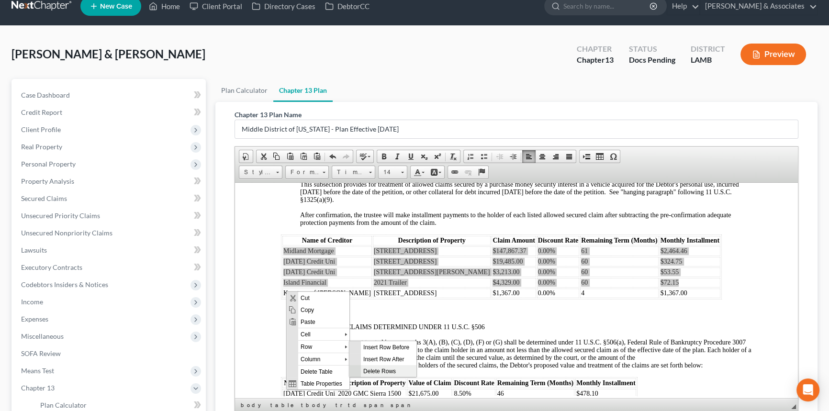
click at [368, 371] on span "Delete Rows" at bounding box center [388, 371] width 56 height 12
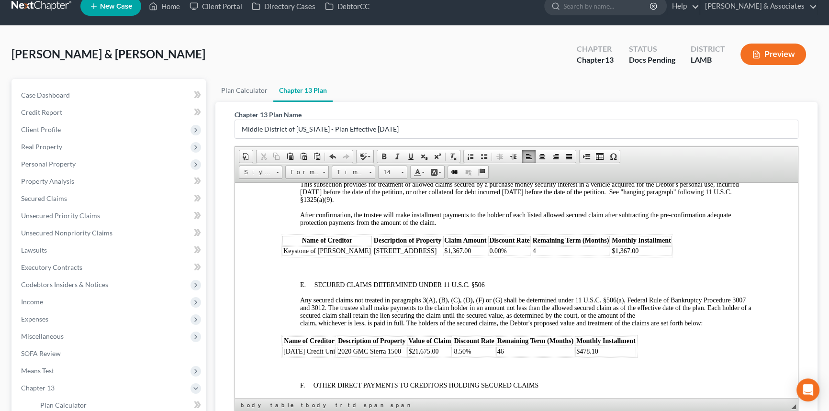
click at [536, 256] on td "4" at bounding box center [571, 251] width 78 height 10
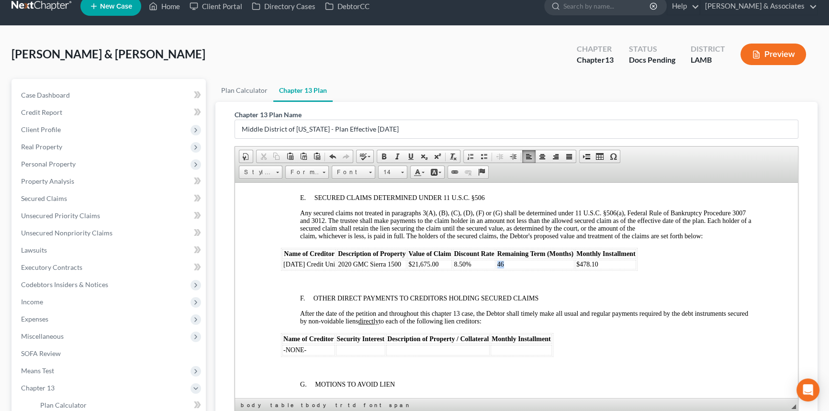
drag, startPoint x: 503, startPoint y: 305, endPoint x: 508, endPoint y: 305, distance: 4.8
click at [504, 267] on span "46" at bounding box center [500, 263] width 7 height 7
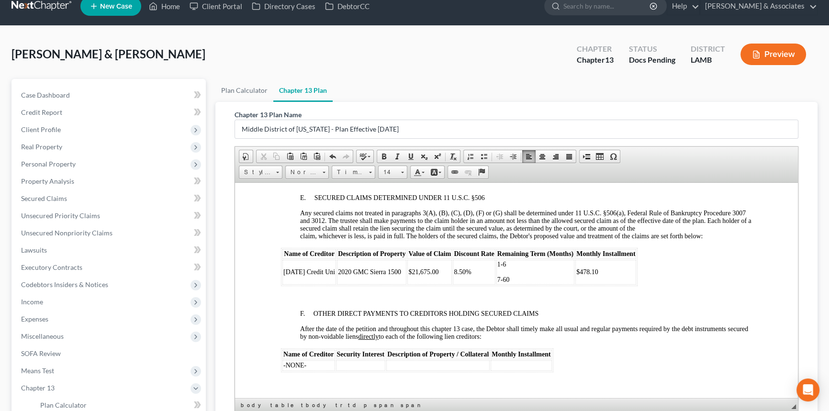
click at [585, 275] on span "$478.10" at bounding box center [587, 271] width 22 height 7
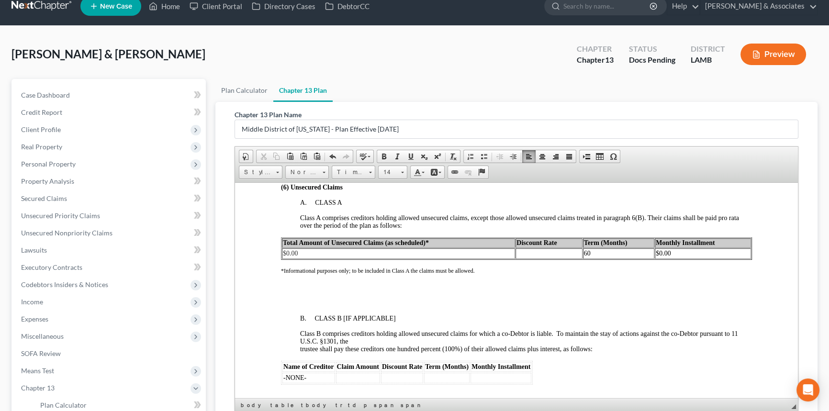
scroll to position [2022, 0]
drag, startPoint x: 303, startPoint y: 300, endPoint x: 286, endPoint y: 300, distance: 17.2
click at [286, 258] on td "$0.00" at bounding box center [398, 252] width 233 height 11
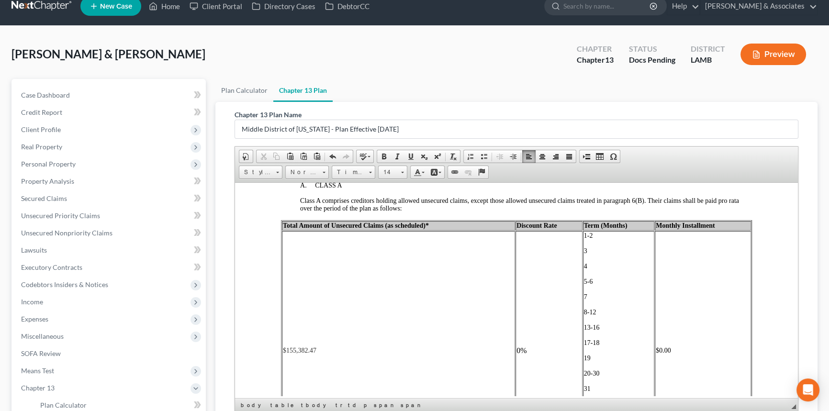
scroll to position [2117, 0]
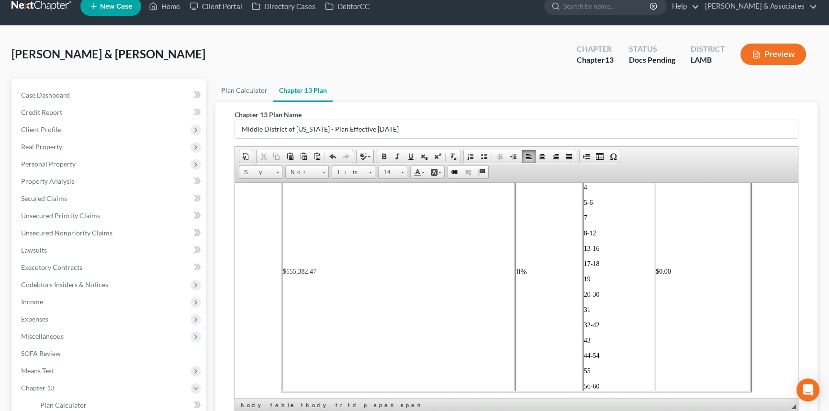
click at [656, 275] on span "$0.00" at bounding box center [663, 270] width 15 height 7
click at [707, 316] on td "$190.00" at bounding box center [703, 271] width 96 height 239
copy td "$870.84 $470.84"
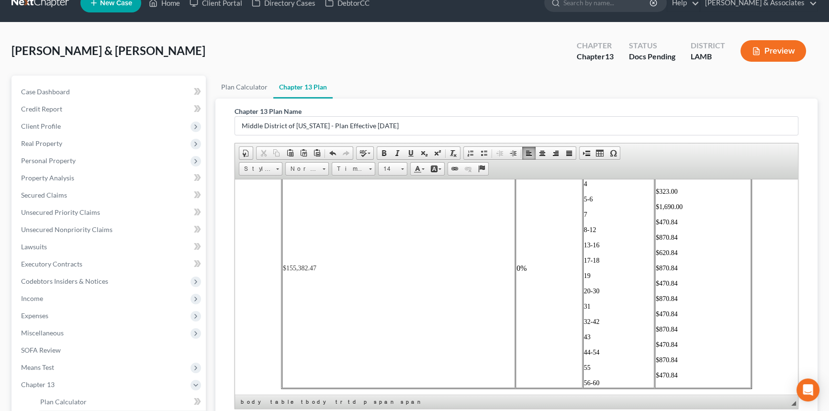
scroll to position [32, 0]
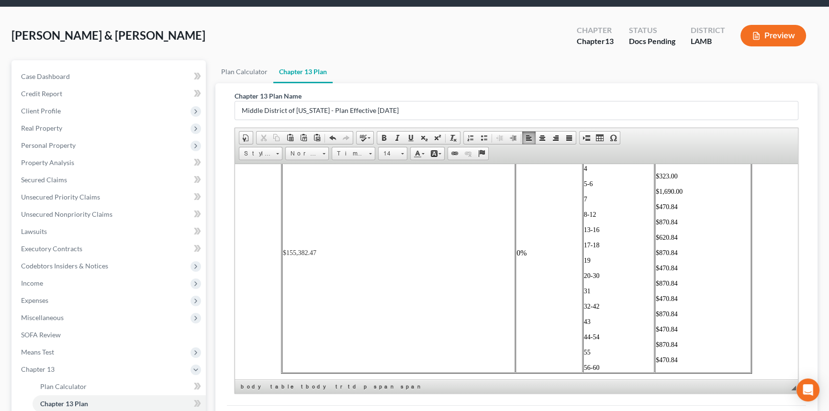
click at [682, 291] on td "$190.00 $890.00 $323.00 $1,690.00 $470.84 $870.84 $620.84 $870.84 $470.84 $870.…" at bounding box center [703, 252] width 96 height 239
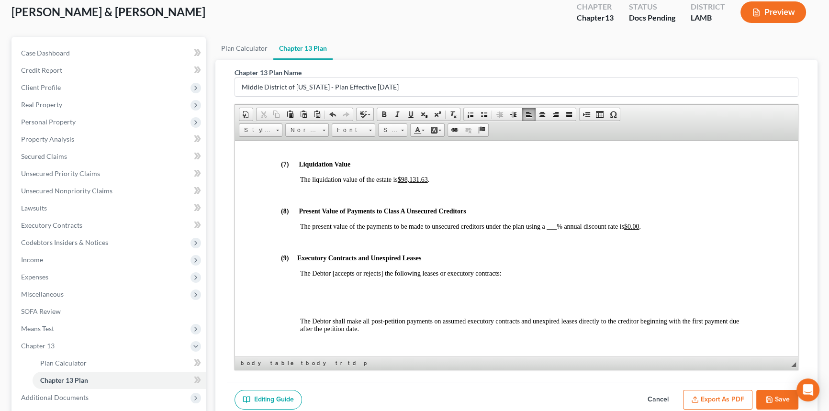
scroll to position [2589, 0]
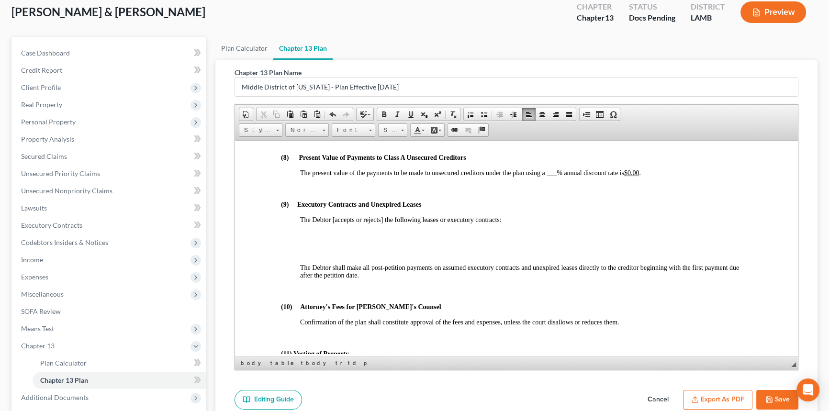
drag, startPoint x: 403, startPoint y: 180, endPoint x: 428, endPoint y: 180, distance: 24.4
click at [428, 129] on u "$98,131.63" at bounding box center [413, 125] width 30 height 7
click at [554, 176] on span "___" at bounding box center [551, 172] width 10 height 7
drag, startPoint x: 634, startPoint y: 228, endPoint x: 645, endPoint y: 228, distance: 12.0
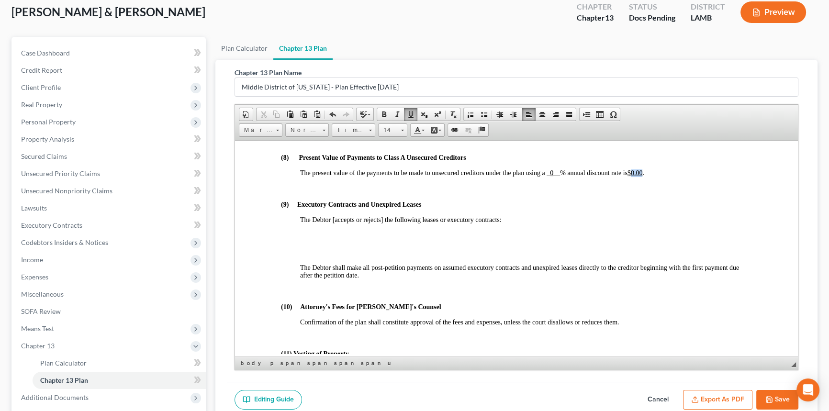
click at [644, 176] on span "The present value of the payments to be made to unsecured creditors under the p…" at bounding box center [472, 172] width 344 height 7
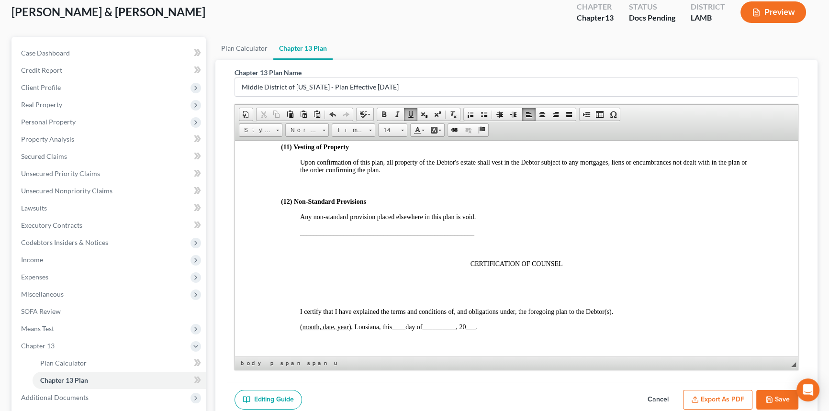
scroll to position [2849, 0]
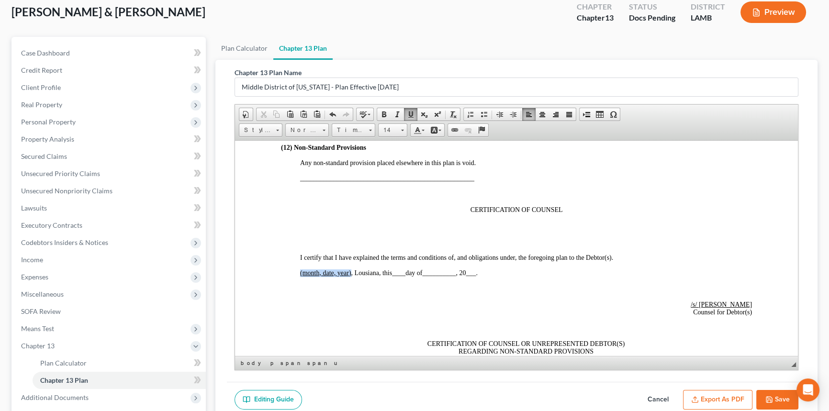
drag, startPoint x: 299, startPoint y: 334, endPoint x: 350, endPoint y: 336, distance: 51.3
click at [385, 276] on span "____" at bounding box center [382, 272] width 13 height 7
drag, startPoint x: 420, startPoint y: 337, endPoint x: 444, endPoint y: 333, distance: 24.7
click at [444, 277] on p "Baton Rouge , Lousiana, this __ ​8 __ day of __________ , 20 ___ ." at bounding box center [526, 273] width 452 height 8
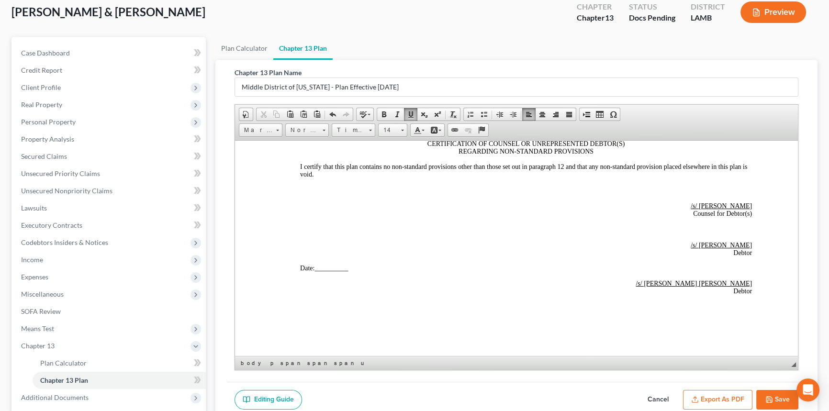
scroll to position [3110, 0]
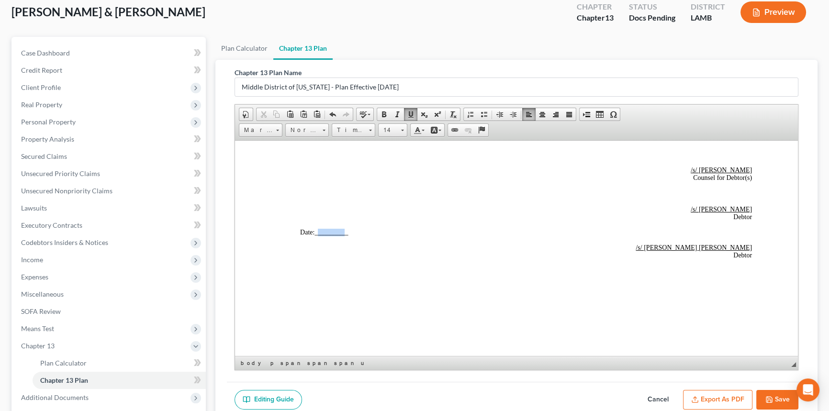
drag, startPoint x: 321, startPoint y: 273, endPoint x: 360, endPoint y: 273, distance: 38.8
click at [346, 235] on span "__________" at bounding box center [330, 231] width 33 height 7
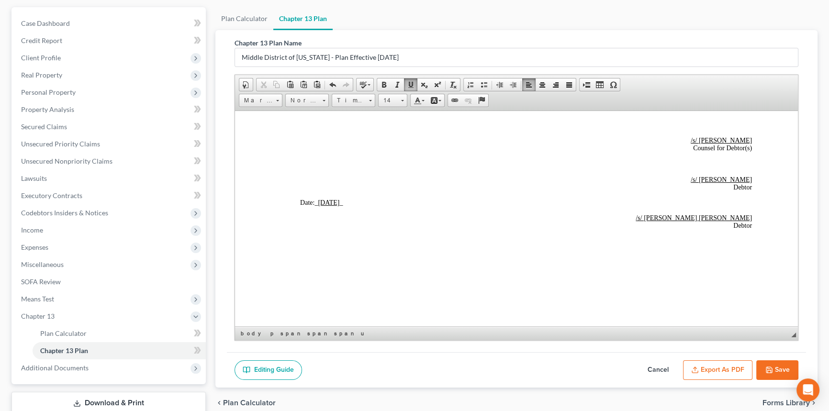
scroll to position [142, 0]
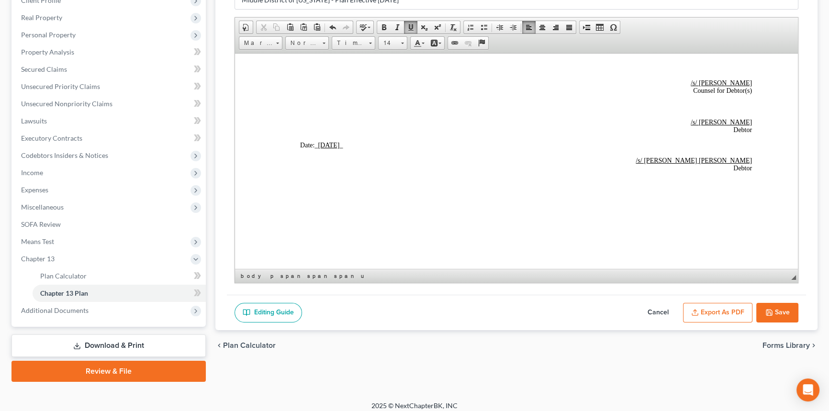
click at [778, 314] on button "Save" at bounding box center [777, 313] width 42 height 20
select select "0"
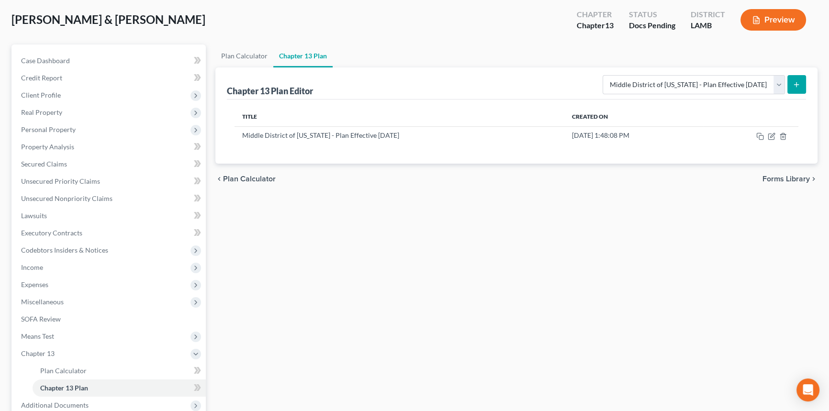
scroll to position [0, 0]
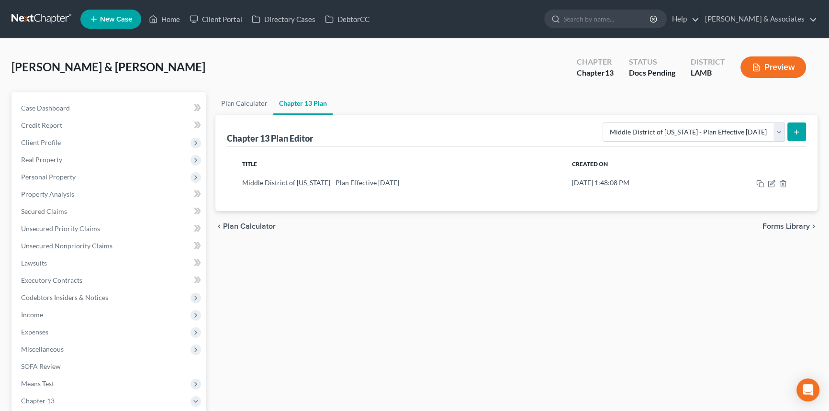
drag, startPoint x: 475, startPoint y: 230, endPoint x: 487, endPoint y: 220, distance: 15.6
click at [482, 220] on div "chevron_left Plan Calculator Forms Library chevron_right" at bounding box center [516, 226] width 602 height 31
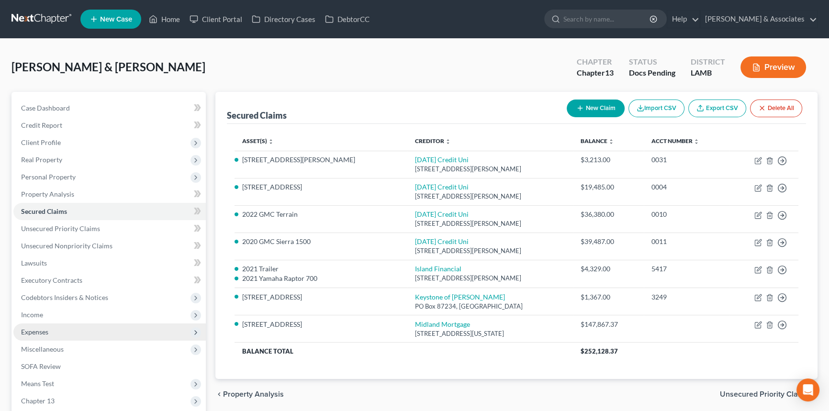
click at [79, 327] on span "Expenses" at bounding box center [109, 331] width 192 height 17
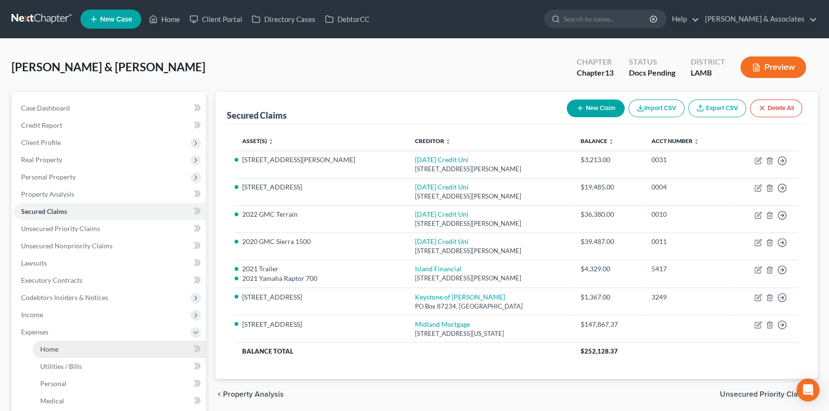
click at [69, 345] on link "Home" at bounding box center [119, 349] width 173 height 17
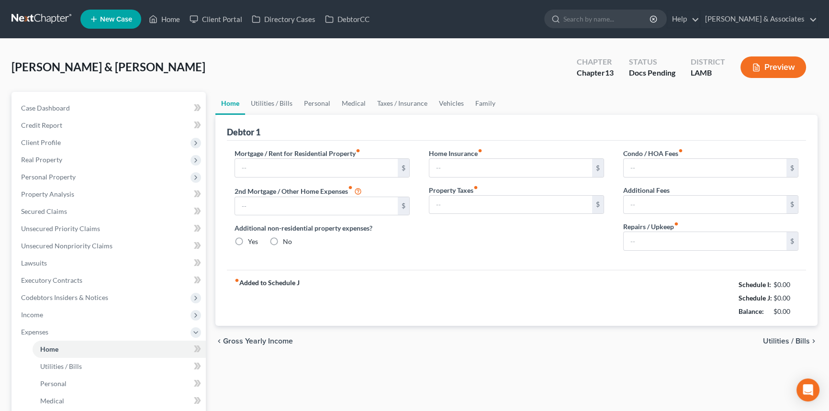
type input "1,451.16"
type input "306.00"
radio input "true"
type input "0.00"
type input "7.50"
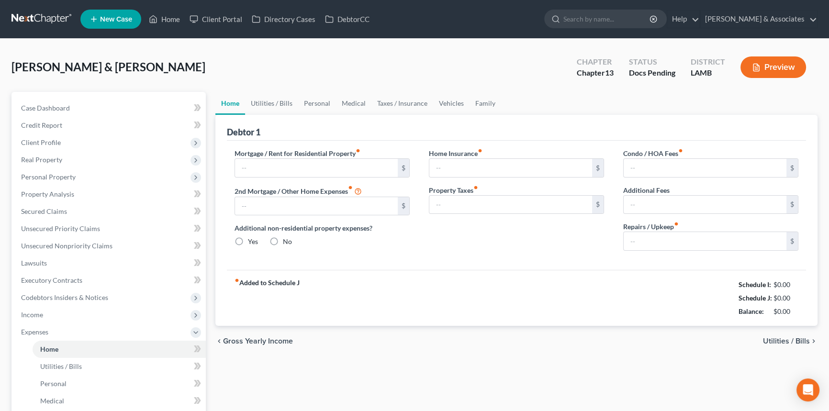
type input "16.25"
type input "0.00"
type input "25.00"
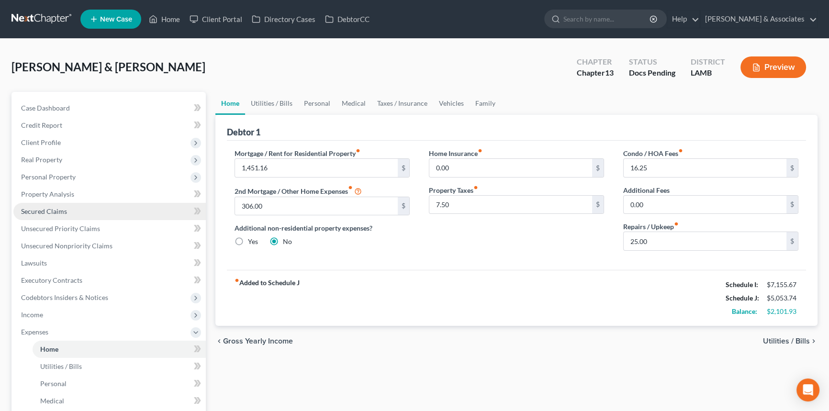
click at [124, 215] on link "Secured Claims" at bounding box center [109, 211] width 192 height 17
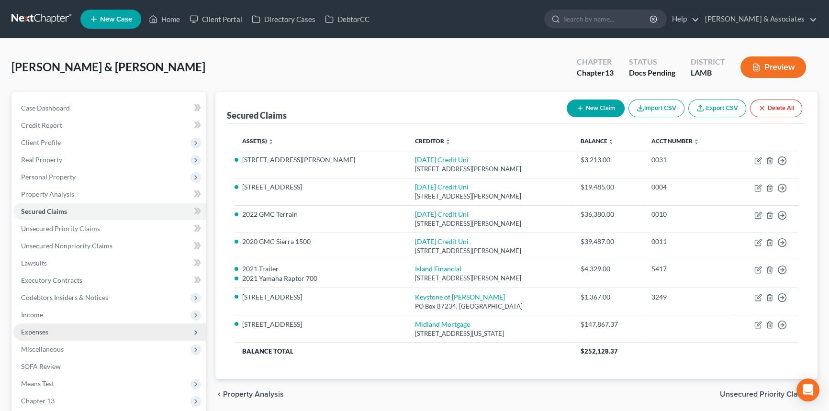
drag, startPoint x: 96, startPoint y: 325, endPoint x: 92, endPoint y: 334, distance: 9.2
click at [96, 325] on span "Expenses" at bounding box center [109, 331] width 192 height 17
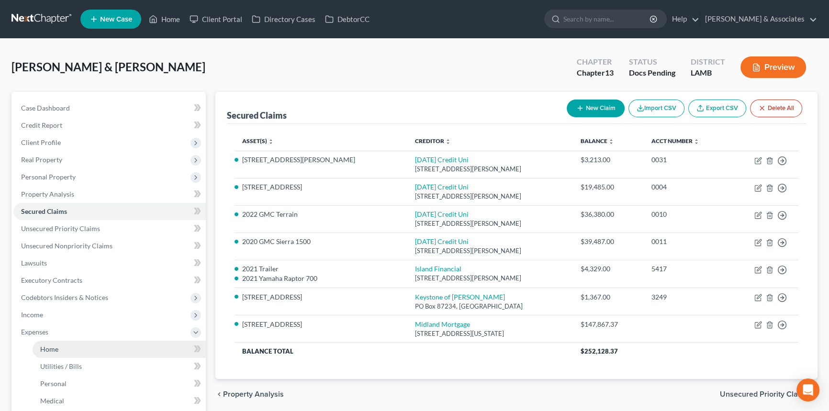
click at [85, 345] on link "Home" at bounding box center [119, 349] width 173 height 17
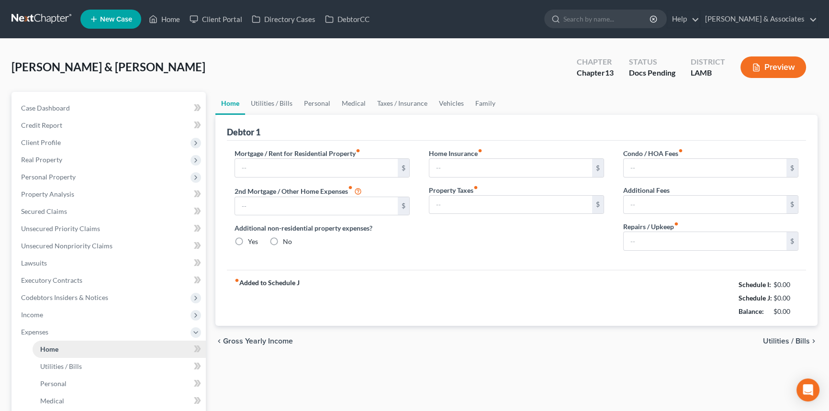
type input "1,451.16"
type input "306.00"
radio input "true"
type input "0.00"
type input "7.50"
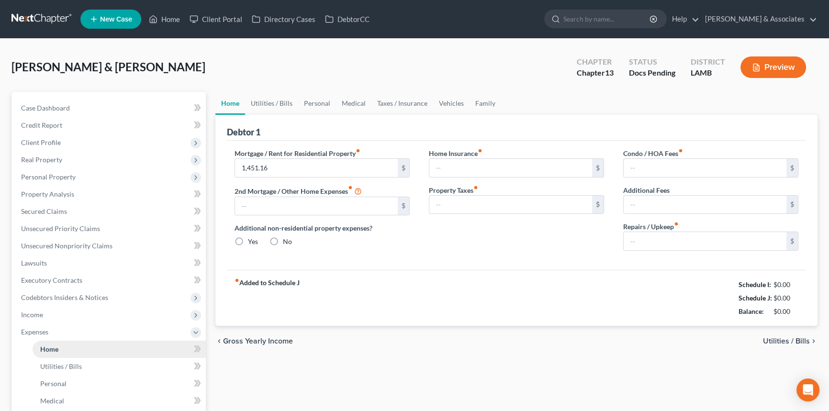
type input "16.25"
type input "0.00"
type input "25.00"
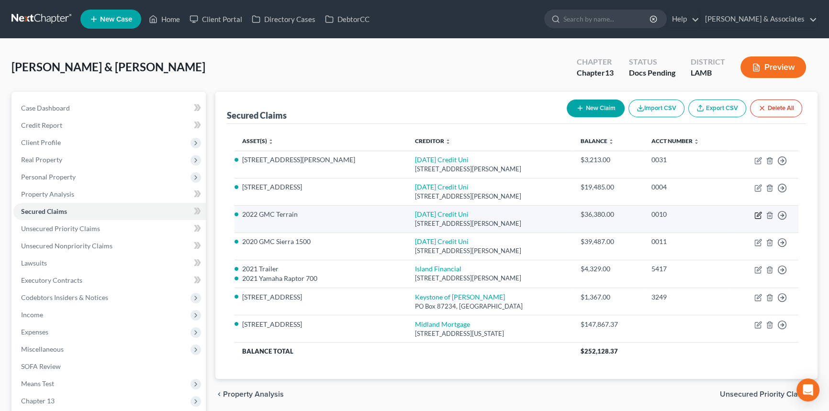
click at [757, 217] on icon "button" at bounding box center [758, 216] width 6 height 6
select select "19"
select select "0"
select select "4"
select select "0"
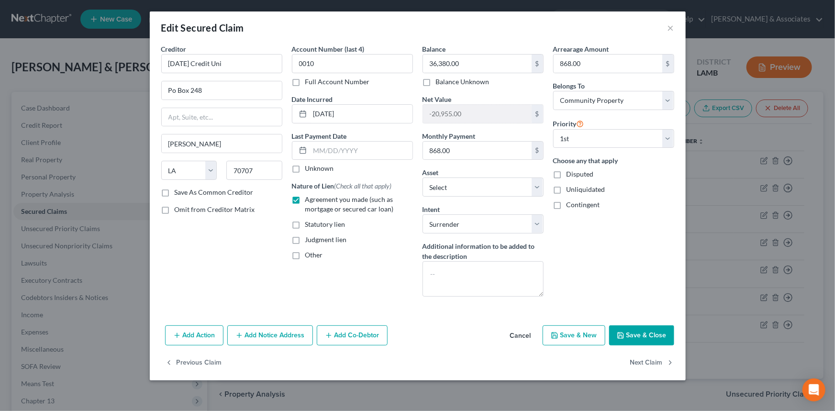
click at [518, 338] on button "Cancel" at bounding box center [520, 335] width 36 height 19
